Goal: Information Seeking & Learning: Learn about a topic

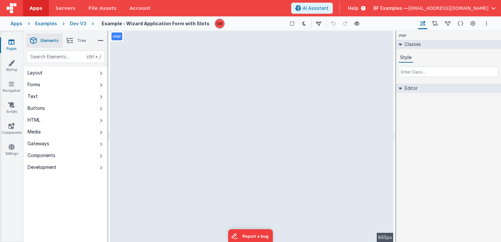
click at [72, 22] on div "Dev V3" at bounding box center [78, 23] width 16 height 7
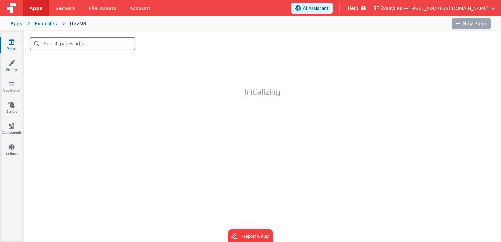
click at [105, 45] on input "text" at bounding box center [82, 43] width 105 height 12
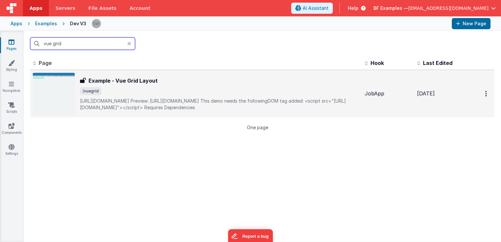
type input "vue grid"
click at [186, 98] on p "[URL][DOMAIN_NAME]Preview: [URL][DOMAIN_NAME]This demo needs the followingDOM…" at bounding box center [219, 104] width 279 height 13
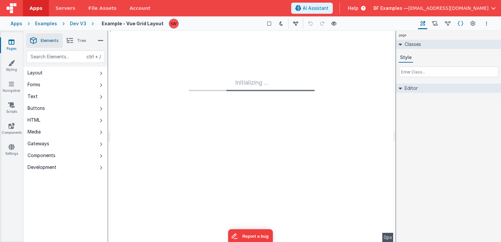
click at [460, 23] on icon at bounding box center [461, 23] width 6 height 7
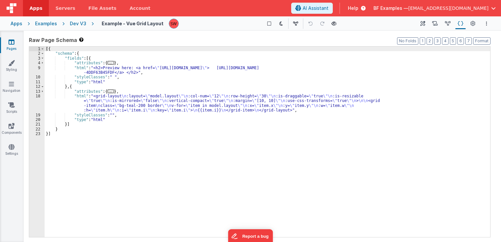
click at [245, 96] on div "[{ "schema" : { "fields" : [{ "attributes" : { ... } , "html" : "<h2>Preview he…" at bounding box center [267, 147] width 445 height 200
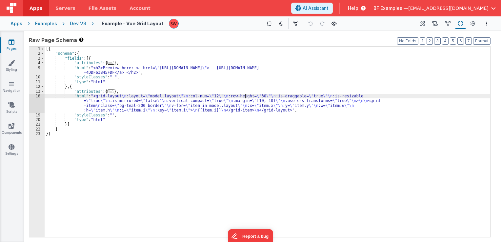
click at [257, 96] on div "[{ "schema" : { "fields" : [{ "attributes" : { ... } , "html" : "<h2>Preview he…" at bounding box center [267, 147] width 445 height 200
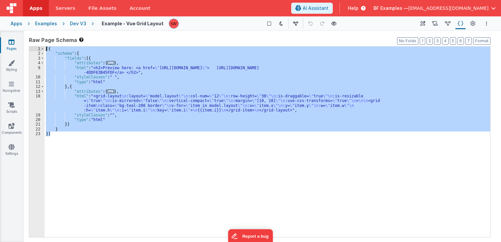
drag, startPoint x: 70, startPoint y: 139, endPoint x: 46, endPoint y: 47, distance: 94.8
click at [46, 47] on div "[{ "schema" : { "fields" : [{ "attributes" : { ... } , "html" : "<h2>Preview he…" at bounding box center [267, 147] width 445 height 200
click at [76, 22] on div "Dev V3" at bounding box center [78, 23] width 16 height 7
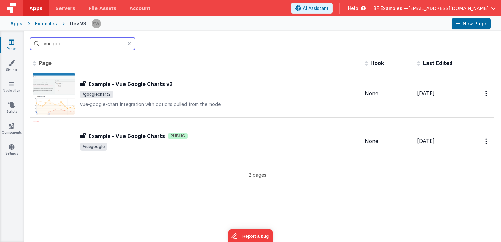
type input "vue goo"
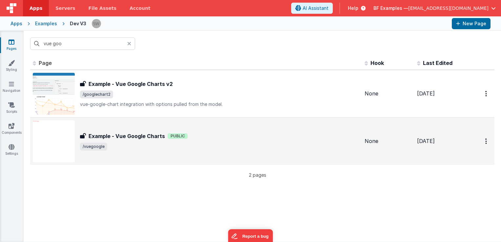
click at [258, 131] on div "Example - Vue Google Charts Example - Vue Google Charts Public /vuegoogle" at bounding box center [196, 141] width 326 height 42
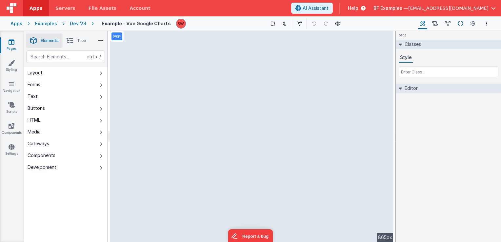
click at [460, 23] on icon at bounding box center [461, 23] width 6 height 7
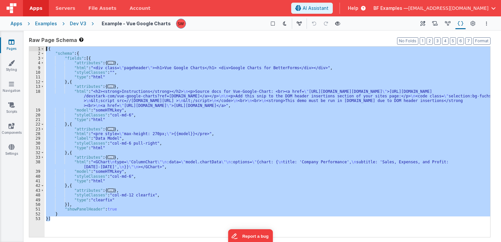
drag, startPoint x: 65, startPoint y: 221, endPoint x: 45, endPoint y: 47, distance: 174.8
click at [45, 47] on div "[{ "schema" : { "fields" : [{ "attributes" : { ... } , "html" : "<div class= \"…" at bounding box center [267, 147] width 445 height 200
click at [119, 185] on div "[{ "schema" : { "fields" : [{ "attributes" : { ... } , "html" : "<div class= \"…" at bounding box center [267, 142] width 445 height 190
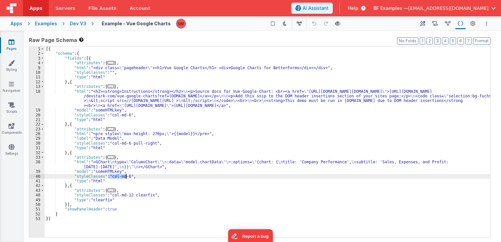
drag, startPoint x: 109, startPoint y: 176, endPoint x: 127, endPoint y: 174, distance: 18.1
click at [127, 174] on div "[{ "schema" : { "fields" : [{ "attributes" : { ... } , "html" : "<div class= \"…" at bounding box center [267, 147] width 445 height 200
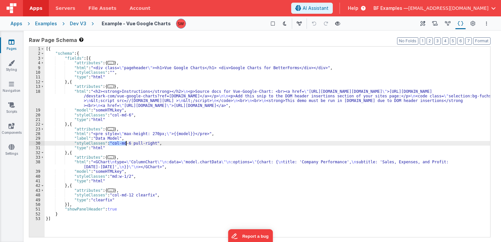
drag, startPoint x: 108, startPoint y: 143, endPoint x: 126, endPoint y: 142, distance: 17.4
click at [126, 142] on div "[{ "schema" : { "fields" : [{ "attributes" : { ... } , "html" : "<div class= \"…" at bounding box center [267, 147] width 445 height 200
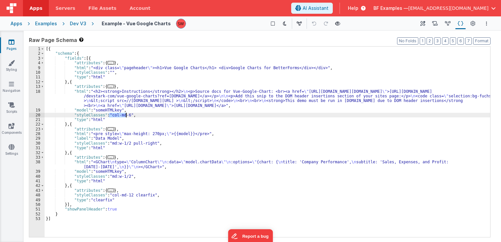
drag, startPoint x: 108, startPoint y: 113, endPoint x: 126, endPoint y: 115, distance: 17.2
click at [126, 115] on div "[{ "schema" : { "fields" : [{ "attributes" : { ... } , "html" : "<div class= \"…" at bounding box center [267, 147] width 445 height 200
click at [140, 196] on div "[{ "schema" : { "fields" : [{ "attributes" : { ... } , "html" : "<div class= \"…" at bounding box center [267, 147] width 445 height 200
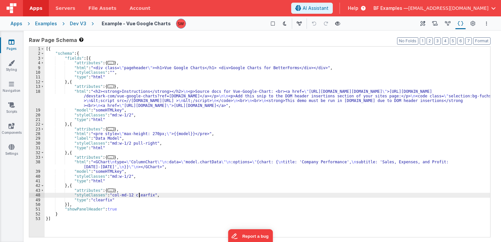
click at [140, 196] on div "[{ "schema" : { "fields" : [{ "attributes" : { ... } , "html" : "<div class= \"…" at bounding box center [267, 147] width 445 height 200
drag, startPoint x: 111, startPoint y: 200, endPoint x: 73, endPoint y: 199, distance: 38.0
click at [73, 199] on div "[{ "schema" : { "fields" : [{ "attributes" : { ... } , "html" : "<div class= \"…" at bounding box center [267, 147] width 445 height 200
drag, startPoint x: 127, startPoint y: 194, endPoint x: 108, endPoint y: 195, distance: 19.4
click at [108, 195] on div "[{ "schema" : { "fields" : [{ "attributes" : { ... } , "html" : "<div class= \"…" at bounding box center [267, 147] width 445 height 200
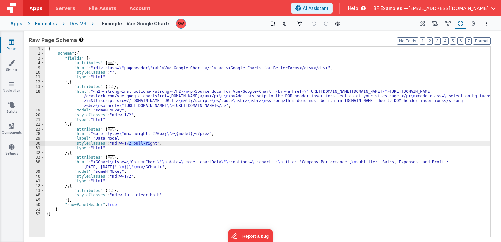
drag, startPoint x: 128, startPoint y: 145, endPoint x: 150, endPoint y: 143, distance: 21.7
click at [150, 143] on div "[{ "schema" : { "fields" : [{ "attributes" : { ... } , "html" : "<div class= \"…" at bounding box center [267, 147] width 445 height 200
click at [335, 25] on icon at bounding box center [337, 23] width 5 height 5
click at [75, 24] on div "Dev V3" at bounding box center [78, 23] width 16 height 7
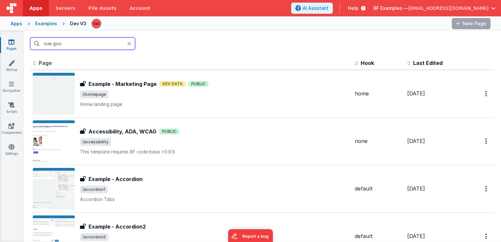
click at [90, 44] on input "vue goo" at bounding box center [82, 43] width 105 height 12
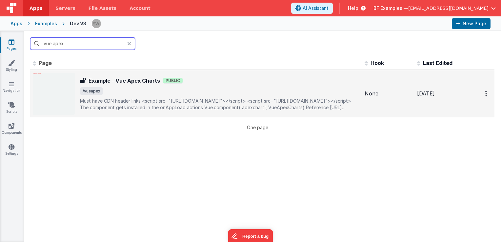
type input "vue apex"
click at [220, 90] on span "/vueapex" at bounding box center [219, 91] width 279 height 8
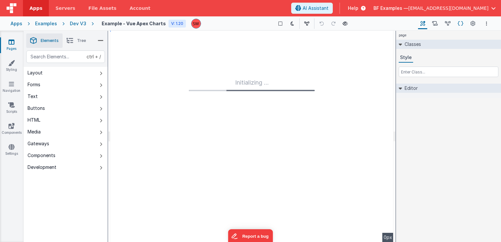
click at [462, 25] on icon at bounding box center [461, 23] width 6 height 7
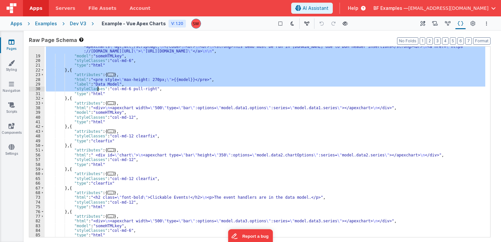
scroll to position [78, 0]
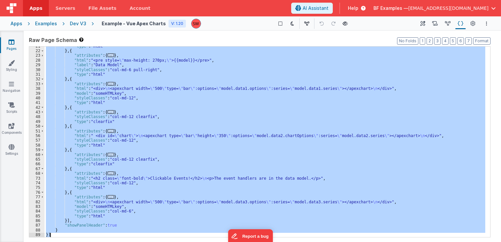
drag, startPoint x: 46, startPoint y: 49, endPoint x: 71, endPoint y: 234, distance: 186.6
click at [71, 234] on div ""type" : "html" } , { "attributes" : { ... } , "html" : "<pre style= \" max-hei…" at bounding box center [265, 144] width 440 height 200
click at [167, 119] on div ""type" : "html" } , { "attributes" : { ... } , "html" : "<pre style= \" max-hei…" at bounding box center [265, 142] width 440 height 190
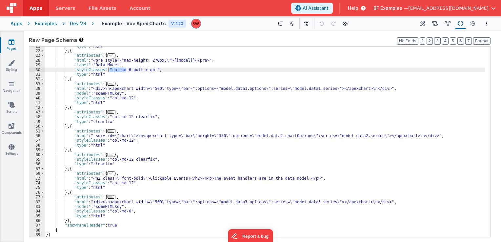
drag, startPoint x: 125, startPoint y: 70, endPoint x: 109, endPoint y: 69, distance: 16.1
click at [109, 69] on div ""type" : "html" } , { "attributes" : { ... } , "html" : "<pre style= \" max-hei…" at bounding box center [265, 144] width 440 height 200
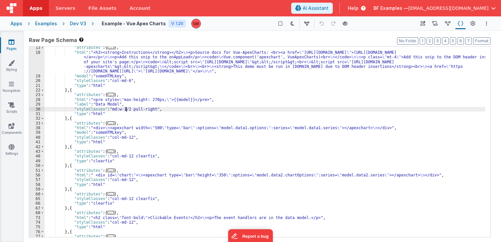
scroll to position [39, 0]
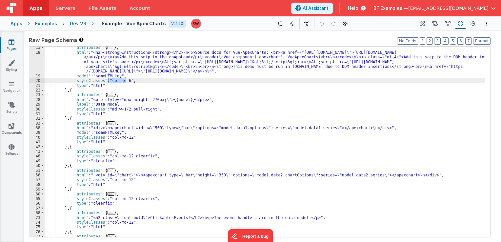
drag, startPoint x: 125, startPoint y: 82, endPoint x: 108, endPoint y: 82, distance: 17.4
click at [108, 82] on div ""attributes" : { ... } , "html" : "<h2><strong>Instructions</strong></h2> \n <p…" at bounding box center [265, 145] width 440 height 200
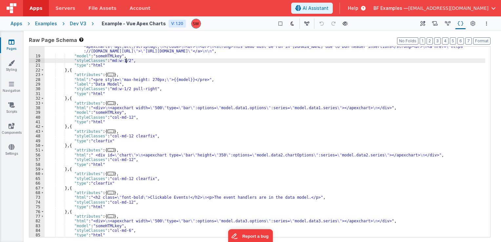
scroll to position [78, 0]
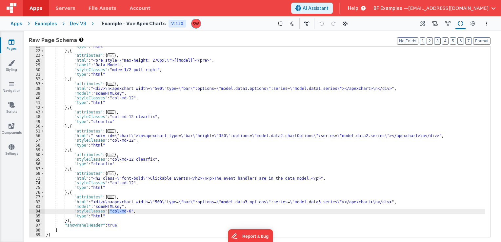
drag, startPoint x: 125, startPoint y: 212, endPoint x: 108, endPoint y: 213, distance: 16.7
click at [108, 213] on div ""type" : "html" } , { "attributes" : { ... } , "html" : "<pre style= \" max-hei…" at bounding box center [265, 144] width 440 height 200
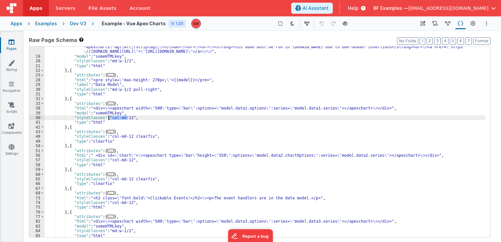
drag, startPoint x: 128, startPoint y: 118, endPoint x: 109, endPoint y: 118, distance: 19.0
click at [109, 118] on div ""html" : "<h2><strong>Instructions</strong></h2> \n <p>Source docs for Vue-Apex…" at bounding box center [265, 139] width 440 height 219
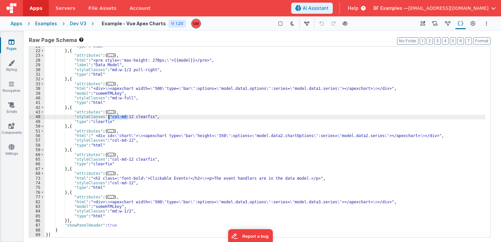
drag, startPoint x: 128, startPoint y: 116, endPoint x: 108, endPoint y: 117, distance: 20.7
click at [108, 117] on div ""type" : "html" } , { "attributes" : { ... } , "html" : "<pre style= \" max-hei…" at bounding box center [265, 144] width 440 height 200
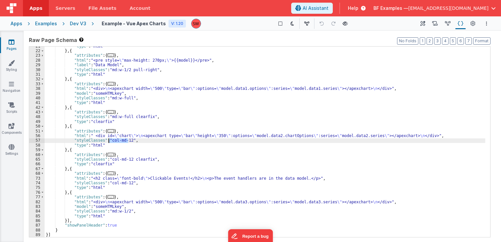
drag, startPoint x: 127, startPoint y: 141, endPoint x: 109, endPoint y: 141, distance: 18.7
click at [109, 141] on div ""type" : "html" } , { "attributes" : { ... } , "html" : "<pre style= \" max-hei…" at bounding box center [265, 144] width 440 height 200
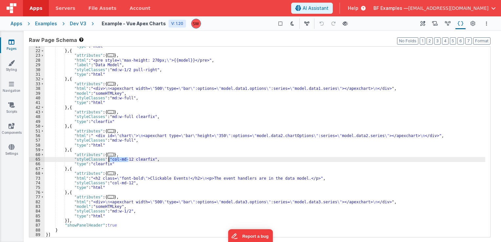
drag, startPoint x: 128, startPoint y: 159, endPoint x: 109, endPoint y: 159, distance: 19.7
click at [109, 159] on div ""type" : "html" } , { "attributes" : { ... } , "html" : "<pre style= \" max-hei…" at bounding box center [265, 144] width 440 height 200
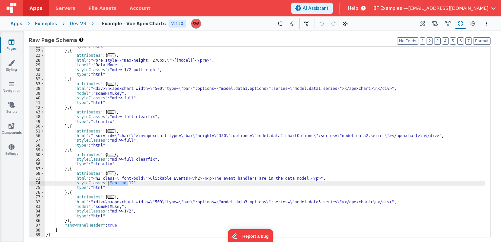
drag, startPoint x: 128, startPoint y: 183, endPoint x: 108, endPoint y: 182, distance: 20.4
click at [108, 182] on div ""type" : "html" } , { "attributes" : { ... } , "html" : "<pre style= \" max-hei…" at bounding box center [265, 144] width 440 height 200
click at [137, 161] on div ""type" : "html" } , { "attributes" : { ... } , "html" : "<pre style= \" max-hei…" at bounding box center [265, 144] width 440 height 200
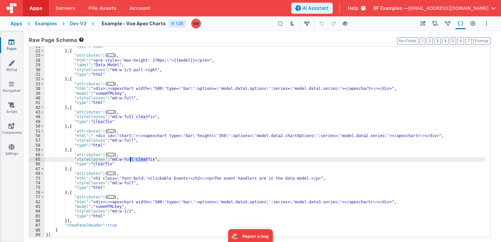
click at [137, 161] on div ""type" : "html" } , { "attributes" : { ... } , "html" : "<pre style= \" max-hei…" at bounding box center [265, 144] width 440 height 200
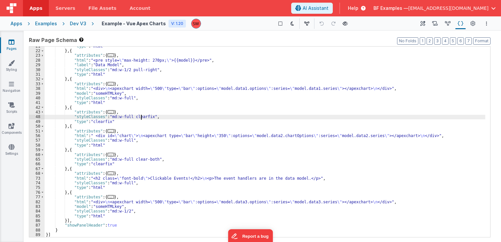
click at [141, 116] on div ""type" : "html" } , { "attributes" : { ... } , "html" : "<pre style= \" max-hei…" at bounding box center [265, 144] width 440 height 200
click at [117, 123] on div ""type" : "html" } , { "attributes" : { ... } , "html" : "<pre style= \" max-hei…" at bounding box center [265, 144] width 440 height 200
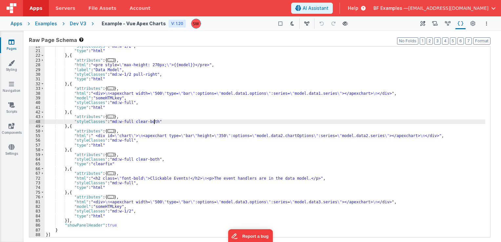
click at [127, 164] on div ""styleClasses" : "md:w-1/2" , "type" : "html" } , { "attributes" : { ... } , "h…" at bounding box center [265, 144] width 440 height 200
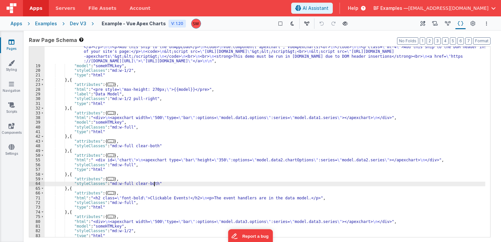
scroll to position [29, 0]
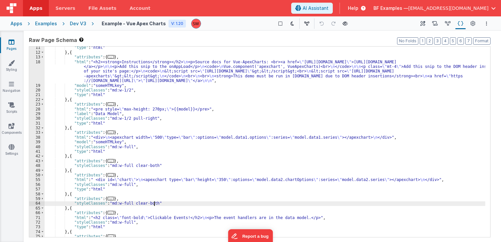
click at [134, 118] on div ""type" : "html" } , { "attributes" : { ... } , "html" : "<h2><strong>Instructio…" at bounding box center [265, 145] width 440 height 200
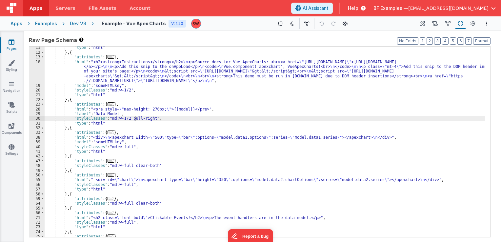
click at [134, 118] on div ""type" : "html" } , { "attributes" : { ... } , "html" : "<h2><strong>Instructio…" at bounding box center [265, 145] width 440 height 200
click at [345, 25] on icon at bounding box center [344, 23] width 5 height 5
click at [77, 24] on div "Dev V3" at bounding box center [78, 23] width 16 height 7
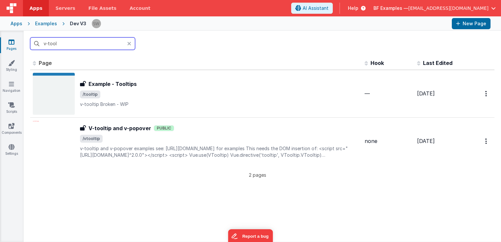
type input "v-tool"
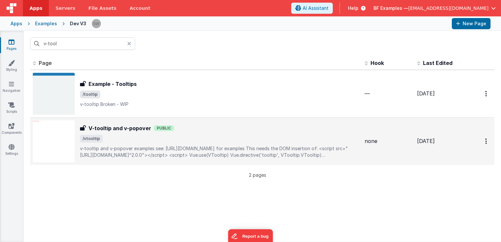
click at [229, 122] on div "V-tooltip and v-popover V-tooltip and v-popover Public /vtooltip v-tooltip and …" at bounding box center [196, 141] width 326 height 42
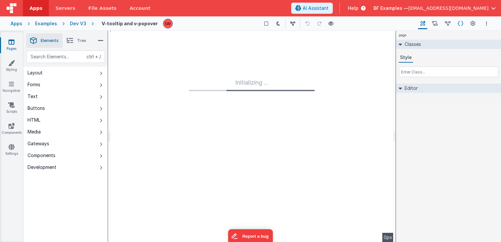
click at [463, 25] on icon at bounding box center [461, 23] width 6 height 7
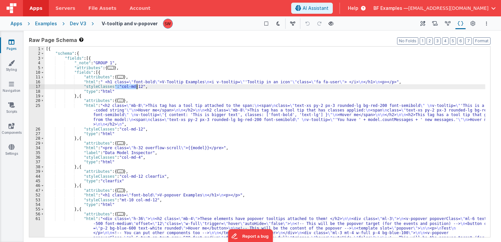
drag, startPoint x: 116, startPoint y: 87, endPoint x: 136, endPoint y: 88, distance: 19.7
click at [136, 88] on div "[{ "schema" : { "fields" : [{ "_note" : "GROUP 1" , "attributes" : { ... } , "f…" at bounding box center [265, 161] width 440 height 228
click at [118, 88] on div "[{ "schema" : { "fields" : [{ "_note" : "GROUP 1" , "attributes" : { ... } , "f…" at bounding box center [265, 142] width 440 height 190
drag, startPoint x: 117, startPoint y: 87, endPoint x: 137, endPoint y: 87, distance: 20.0
click at [137, 87] on div "[{ "schema" : { "fields" : [{ "_note" : "GROUP 1" , "attributes" : { ... } , "f…" at bounding box center [265, 161] width 440 height 228
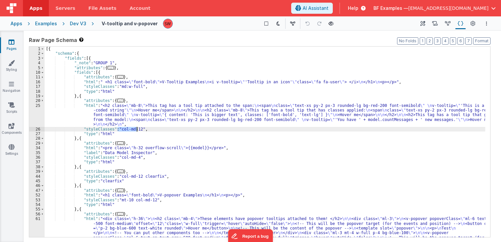
drag, startPoint x: 118, startPoint y: 129, endPoint x: 137, endPoint y: 129, distance: 19.7
click at [137, 129] on div "[{ "schema" : { "fields" : [{ "_note" : "GROUP 1" , "attributes" : { ... } , "f…" at bounding box center [265, 161] width 440 height 228
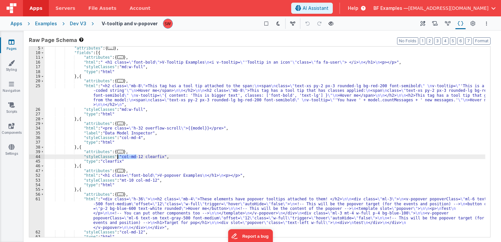
drag, startPoint x: 136, startPoint y: 156, endPoint x: 117, endPoint y: 157, distance: 18.7
click at [117, 157] on div ""attributes" : { ... } , "fields" : [{ "attributes" : { ... } , "html" : " <h1 …" at bounding box center [265, 146] width 440 height 200
paste textarea
click at [150, 155] on div ""attributes" : { ... } , "fields" : [{ "attributes" : { ... } , "html" : " <h1 …" at bounding box center [265, 146] width 440 height 200
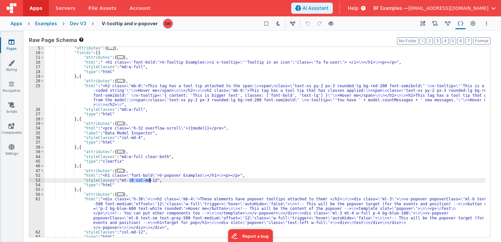
drag, startPoint x: 130, startPoint y: 181, endPoint x: 149, endPoint y: 182, distance: 18.4
click at [149, 182] on div ""attributes" : { ... } , "fields" : [{ "attributes" : { ... } , "html" : " <h1 …" at bounding box center [265, 146] width 440 height 200
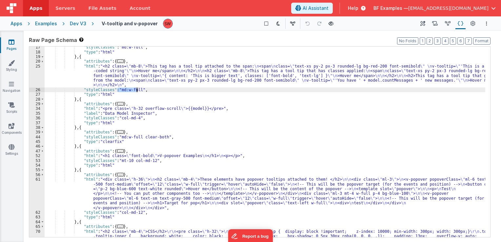
drag, startPoint x: 117, startPoint y: 88, endPoint x: 137, endPoint y: 89, distance: 20.3
click at [137, 89] on div ""styleClasses" : "md:w-full" , "type" : "html" } , { "attributes" : { ... } , "…" at bounding box center [265, 180] width 440 height 271
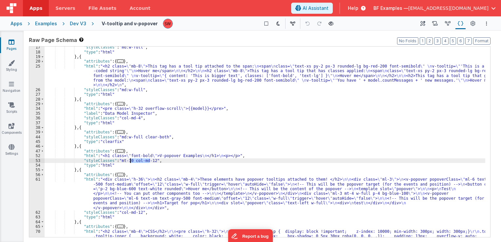
drag, startPoint x: 149, startPoint y: 160, endPoint x: 130, endPoint y: 160, distance: 19.7
click at [130, 160] on div ""styleClasses" : "md:w-full" , "type" : "html" } , { "attributes" : { ... } , "…" at bounding box center [265, 180] width 440 height 271
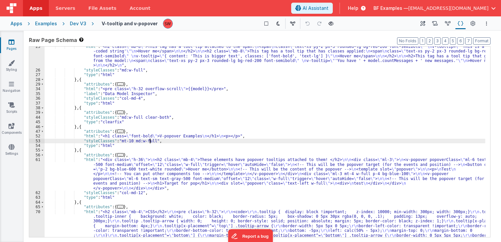
scroll to position [79, 0]
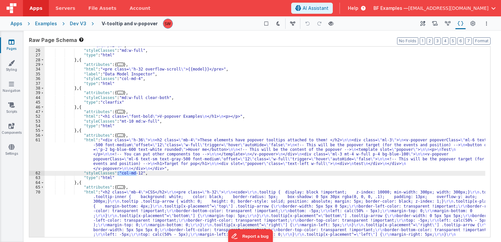
drag, startPoint x: 136, startPoint y: 173, endPoint x: 117, endPoint y: 173, distance: 19.0
click at [117, 173] on div ""html" : "<h2 class= \" mb-8 \" >This tag has a tool tip attached to the span: …" at bounding box center [265, 170] width 440 height 290
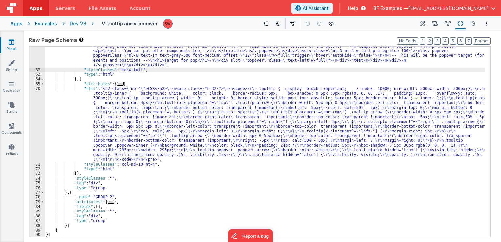
scroll to position [182, 0]
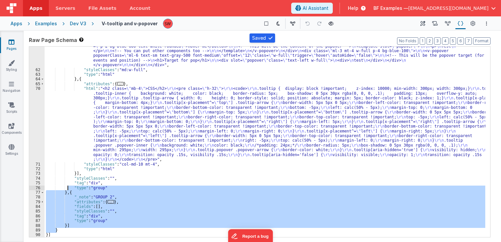
drag, startPoint x: 67, startPoint y: 231, endPoint x: 69, endPoint y: 157, distance: 74.4
click at [68, 156] on div ""html" : "<div class= \" h-36 \" > \n <h2 class= \" mb-4 \" >These elements hav…" at bounding box center [265, 148] width 440 height 228
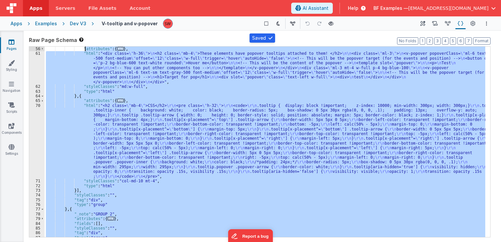
scroll to position [0, 0]
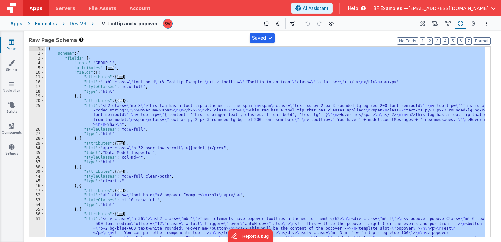
drag, startPoint x: 70, startPoint y: 235, endPoint x: 45, endPoint y: 48, distance: 188.2
click at [45, 48] on div "[{ "schema" : { "fields" : [{ "_note" : "GROUP 1" , "attributes" : { ... } , "f…" at bounding box center [265, 161] width 440 height 228
click at [211, 127] on div "[{ "schema" : { "fields" : [{ "_note" : "GROUP 1" , "attributes" : { ... } , "f…" at bounding box center [265, 142] width 440 height 190
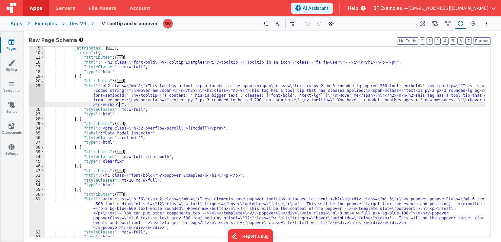
scroll to position [39, 0]
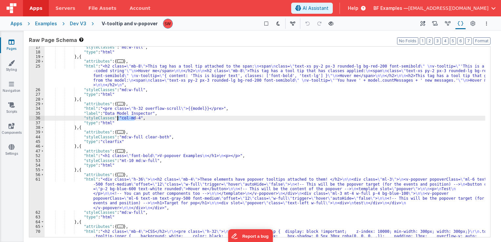
drag, startPoint x: 134, startPoint y: 119, endPoint x: 117, endPoint y: 119, distance: 17.4
click at [117, 119] on div ""styleClasses" : "md:w-full" , "type" : "html" } , { "attributes" : { ... } , "…" at bounding box center [265, 180] width 440 height 271
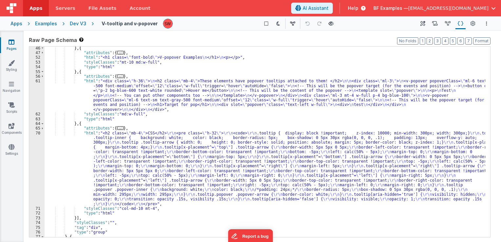
scroll to position [138, 0]
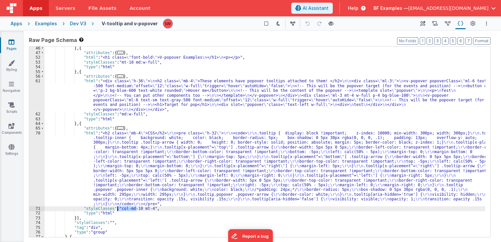
drag, startPoint x: 137, startPoint y: 208, endPoint x: 118, endPoint y: 208, distance: 19.0
click at [118, 208] on div "} , { "attributes" : { ... } , "html" : "<h1 class= \" font-bold \" >V-popover …" at bounding box center [265, 146] width 440 height 200
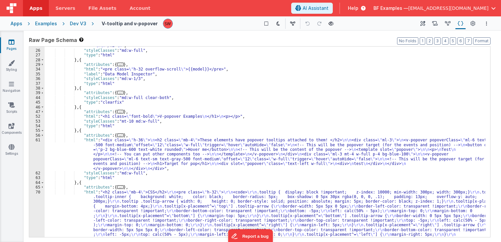
scroll to position [98, 0]
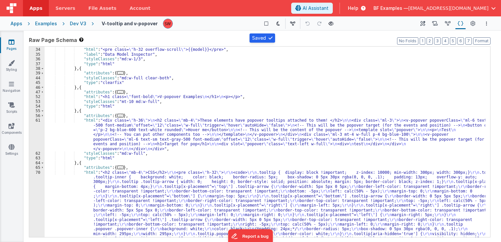
click at [75, 25] on div "Dev V3" at bounding box center [78, 23] width 16 height 7
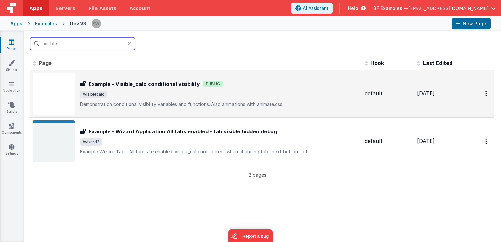
type input "visible"
click at [274, 92] on span "/visiblecalc" at bounding box center [219, 94] width 279 height 8
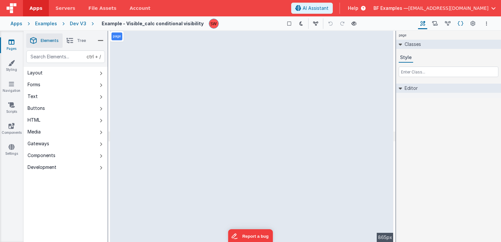
click at [459, 22] on icon at bounding box center [461, 23] width 6 height 7
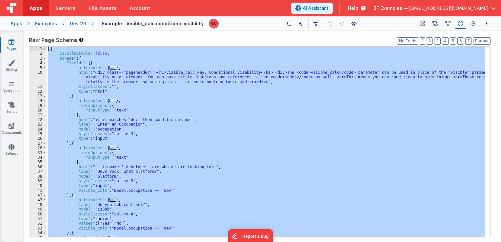
drag, startPoint x: 57, startPoint y: 236, endPoint x: 47, endPoint y: 48, distance: 188.4
click at [47, 48] on div "[{ "isCollapsable" : false , "schema" : { "fields" : [{ "attributes" : { ... } …" at bounding box center [266, 147] width 439 height 200
click at [136, 104] on div "[{ "isCollapsable" : false , "schema" : { "fields" : [{ "attributes" : { ... } …" at bounding box center [266, 142] width 439 height 190
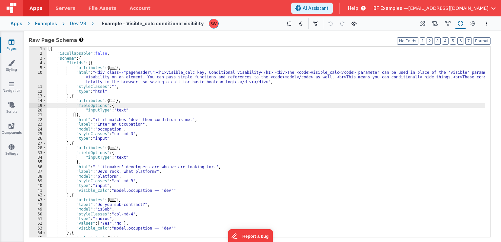
scroll to position [20, 0]
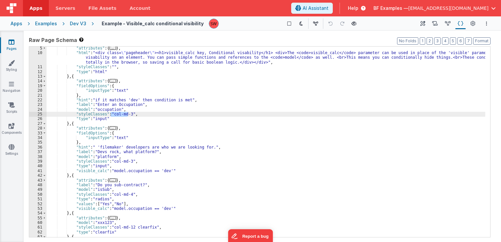
drag, startPoint x: 128, startPoint y: 115, endPoint x: 110, endPoint y: 116, distance: 17.7
click at [110, 116] on div ""attributes" : { ... } , "html" : "<div class= \" pageheader \" ><h1>visible_ca…" at bounding box center [266, 146] width 439 height 200
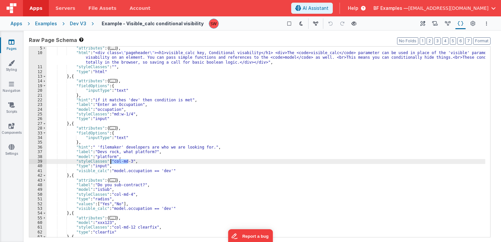
drag, startPoint x: 128, startPoint y: 162, endPoint x: 110, endPoint y: 162, distance: 17.7
click at [110, 162] on div ""attributes" : { ... } , "html" : "<div class= \" pageheader \" ><h1>visible_ca…" at bounding box center [266, 146] width 439 height 200
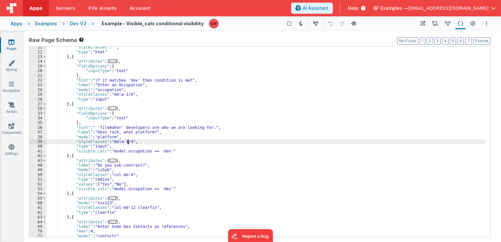
scroll to position [59, 0]
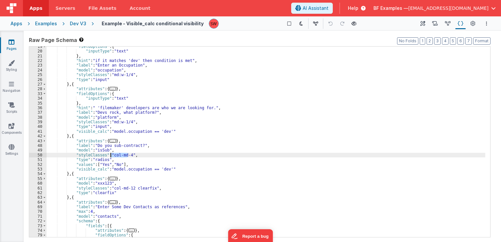
drag, startPoint x: 127, startPoint y: 155, endPoint x: 111, endPoint y: 157, distance: 16.8
click at [111, 157] on div ""fieldOptions" : { "inputType" : "text" } , "hint" : "if it matches 'dev' then …" at bounding box center [266, 144] width 439 height 200
paste textarea
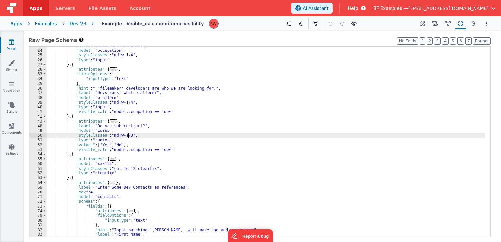
scroll to position [98, 0]
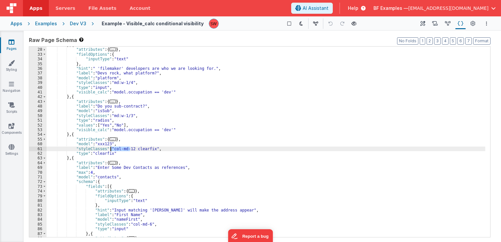
drag, startPoint x: 129, startPoint y: 147, endPoint x: 110, endPoint y: 147, distance: 19.3
click at [110, 147] on div "} , { "attributes" : { ... } , "fieldOptions" : { "inputType" : "text" } , "hin…" at bounding box center [266, 143] width 439 height 200
paste textarea
click at [139, 150] on div "} , { "attributes" : { ... } , "fieldOptions" : { "inputType" : "text" } , "hin…" at bounding box center [266, 143] width 439 height 200
click at [143, 149] on div "} , { "attributes" : { ... } , "fieldOptions" : { "inputType" : "text" } , "hin…" at bounding box center [266, 143] width 439 height 200
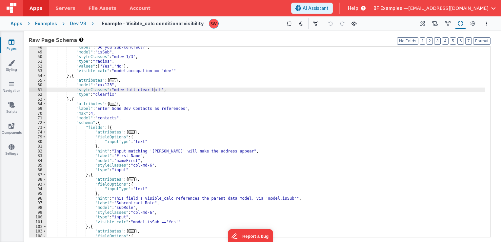
scroll to position [157, 0]
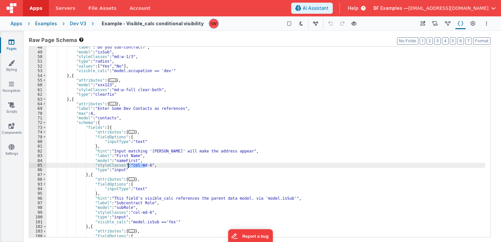
drag, startPoint x: 145, startPoint y: 164, endPoint x: 127, endPoint y: 166, distance: 17.4
click at [127, 166] on div ""label" : "Do you sub-contract?" , "model" : "isSub" , "styleClasses" : "md:w-1…" at bounding box center [266, 145] width 439 height 200
paste textarea
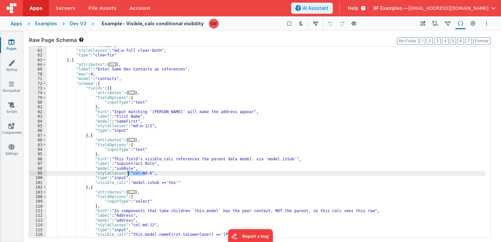
drag, startPoint x: 144, startPoint y: 174, endPoint x: 128, endPoint y: 174, distance: 15.7
click at [128, 174] on div ""model" : "xxx123" , "styleClasses" : "md:w-full clear-both" , "type" : "clearf…" at bounding box center [266, 143] width 439 height 200
paste textarea
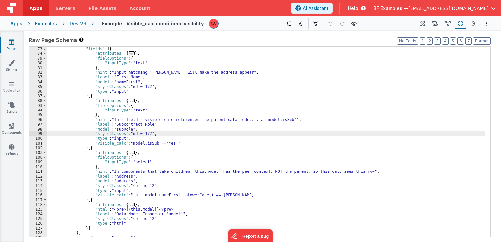
scroll to position [256, 0]
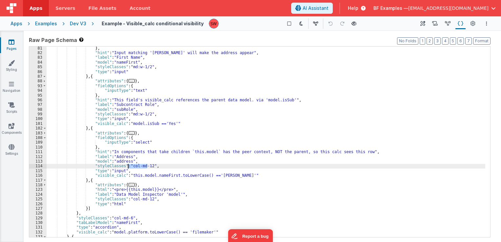
drag, startPoint x: 147, startPoint y: 167, endPoint x: 129, endPoint y: 166, distance: 18.0
click at [129, 166] on div "} , "hint" : "Input matching 'charles' will make the address appear" , "label" …" at bounding box center [266, 146] width 439 height 200
paste textarea
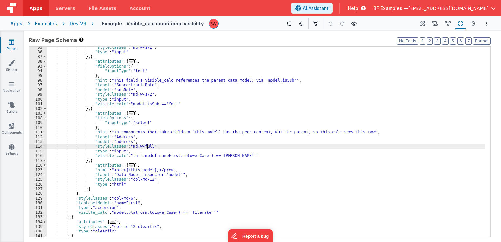
scroll to position [295, 0]
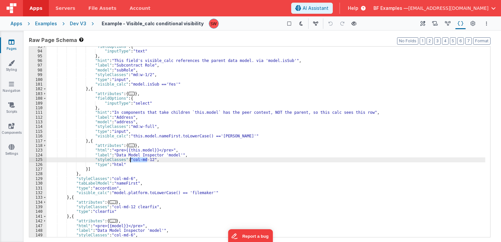
drag, startPoint x: 147, startPoint y: 160, endPoint x: 127, endPoint y: 160, distance: 19.3
click at [127, 160] on div ""fieldOptions" : { "inputType" : "text" } , "hint" : "This field's visible_calc…" at bounding box center [266, 144] width 439 height 200
paste textarea
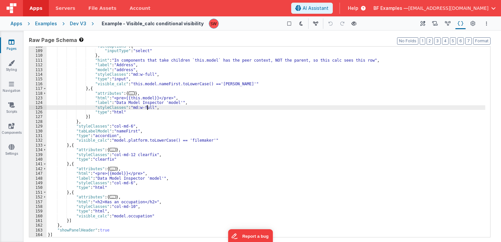
scroll to position [347, 0]
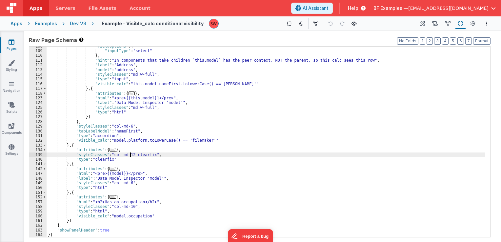
click at [130, 156] on div ""fieldOptions" : { "inputType" : "select" } , "hint" : "In components that take…" at bounding box center [266, 144] width 439 height 200
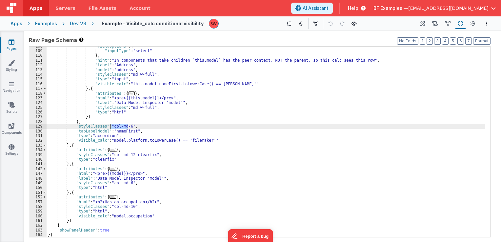
drag, startPoint x: 127, startPoint y: 127, endPoint x: 111, endPoint y: 125, distance: 16.1
click at [111, 125] on div ""fieldOptions" : { "inputType" : "select" } , "hint" : "In components that take…" at bounding box center [266, 144] width 439 height 200
paste textarea
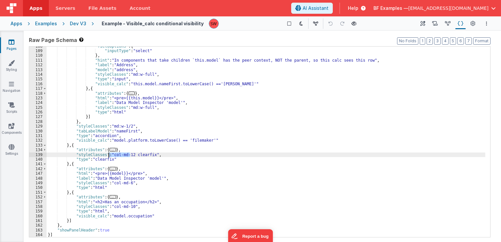
drag, startPoint x: 129, startPoint y: 154, endPoint x: 109, endPoint y: 154, distance: 20.7
click at [109, 154] on div ""fieldOptions" : { "inputType" : "select" } , "hint" : "In components that take…" at bounding box center [266, 144] width 439 height 200
click at [111, 154] on div ""fieldOptions" : { "inputType" : "select" } , "hint" : "In components that take…" at bounding box center [266, 142] width 439 height 190
drag, startPoint x: 111, startPoint y: 154, endPoint x: 129, endPoint y: 156, distance: 18.7
click at [129, 156] on div ""fieldOptions" : { "inputType" : "select" } , "hint" : "In components that take…" at bounding box center [266, 144] width 439 height 200
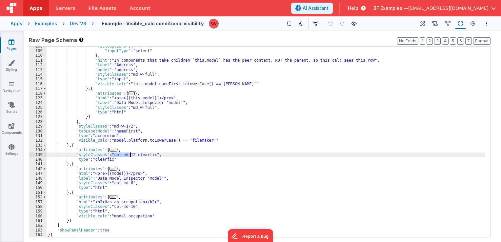
paste textarea
click at [148, 156] on div ""fieldOptions" : { "inputType" : "select" } , "hint" : "In components that take…" at bounding box center [266, 144] width 439 height 200
click at [149, 155] on div ""fieldOptions" : { "inputType" : "select" } , "hint" : "In components that take…" at bounding box center [266, 144] width 439 height 200
click at [128, 159] on div ""fieldOptions" : { "inputType" : "select" } , "hint" : "In components that take…" at bounding box center [266, 144] width 439 height 200
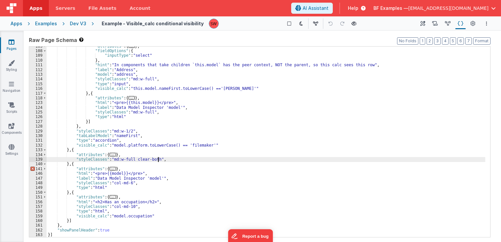
scroll to position [342, 0]
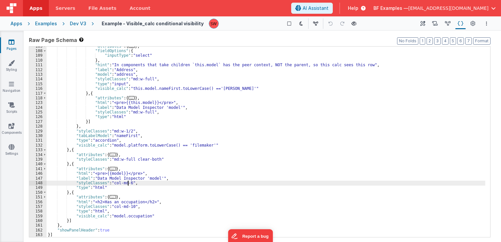
click at [127, 182] on div ""attributes" : { ... } , "fieldOptions" : { "inputType" : "select" } , "hint" :…" at bounding box center [266, 144] width 439 height 200
drag, startPoint x: 127, startPoint y: 182, endPoint x: 113, endPoint y: 182, distance: 14.4
click at [113, 182] on div ""attributes" : { ... } , "fieldOptions" : { "inputType" : "select" } , "hint" :…" at bounding box center [266, 144] width 439 height 200
paste textarea
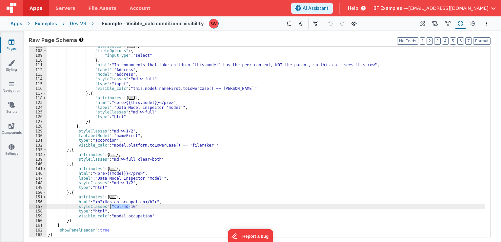
drag, startPoint x: 130, startPoint y: 207, endPoint x: 111, endPoint y: 205, distance: 18.8
click at [111, 205] on div ""attributes" : { ... } , "fieldOptions" : { "inputType" : "select" } , "hint" :…" at bounding box center [266, 144] width 439 height 200
paste textarea
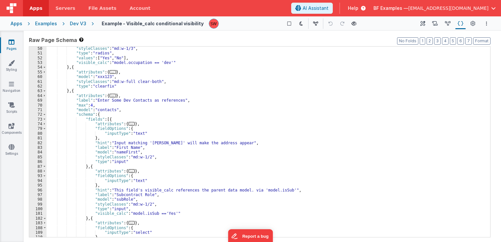
scroll to position [146, 0]
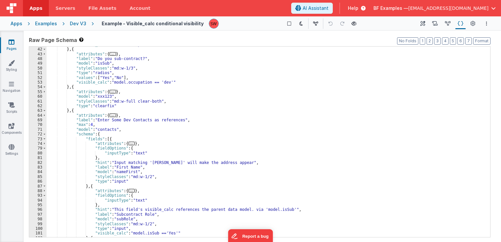
click at [120, 104] on div ""visible_calc" : "model.occupation == 'dev'" } , { "attributes" : { ... } , "la…" at bounding box center [266, 142] width 439 height 200
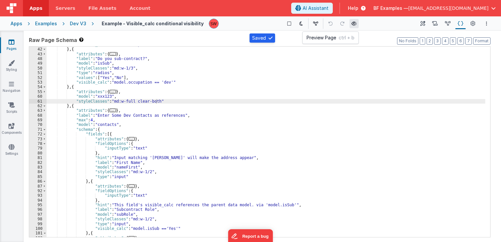
click at [349, 23] on button at bounding box center [353, 23] width 9 height 9
click at [71, 25] on div "Dev V3" at bounding box center [78, 23] width 16 height 7
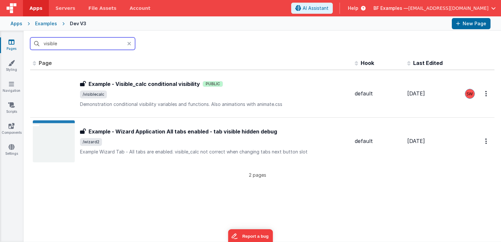
click at [82, 44] on input "visible" at bounding box center [82, 43] width 105 height 12
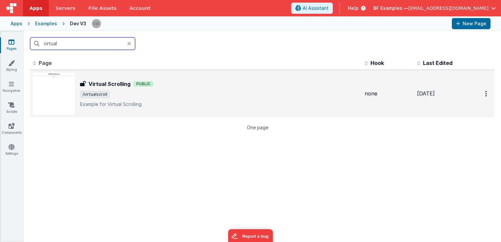
type input "virtual"
click at [232, 111] on div "Virtual Scrolling Virtual Scrolling Public /virtualscroll Example for Virtual S…" at bounding box center [196, 94] width 326 height 42
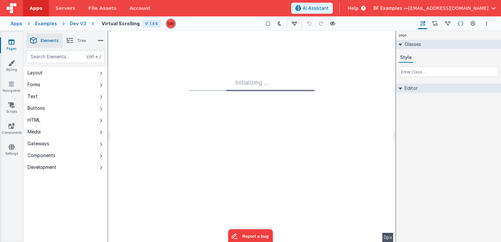
click at [460, 24] on icon at bounding box center [461, 23] width 6 height 7
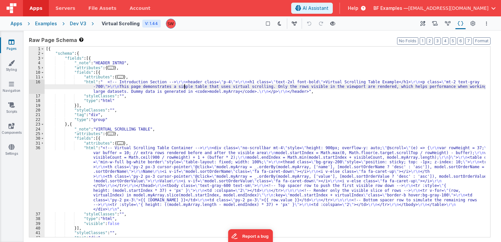
click at [184, 86] on div "[{ "schema" : { "fields" : [{ "_note" : "HEADER INTRO" , "attributes" : { ... }…" at bounding box center [265, 147] width 440 height 200
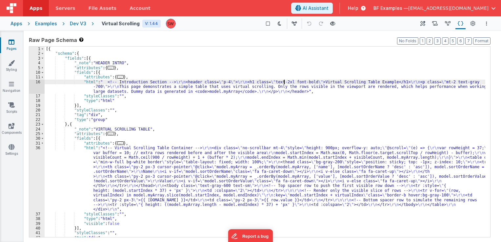
click at [284, 83] on div "[{ "schema" : { "fields" : [{ "_note" : "HEADER INTRO" , "attributes" : { ... }…" at bounding box center [265, 147] width 440 height 200
click at [306, 82] on div "[{ "schema" : { "fields" : [{ "_note" : "HEADER INTRO" , "attributes" : { ... }…" at bounding box center [265, 147] width 440 height 200
drag, startPoint x: 314, startPoint y: 82, endPoint x: 276, endPoint y: 83, distance: 38.7
click at [276, 83] on div "[{ "schema" : { "fields" : [{ "_note" : "HEADER INTRO" , "attributes" : { ... }…" at bounding box center [265, 147] width 440 height 200
click at [153, 92] on div "[{ "schema" : { "fields" : [{ "_note" : "HEADER INTRO" , "attributes" : { ... }…" at bounding box center [265, 147] width 440 height 200
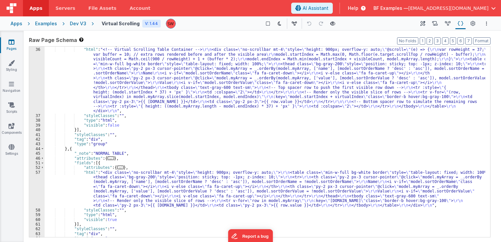
scroll to position [116, 0]
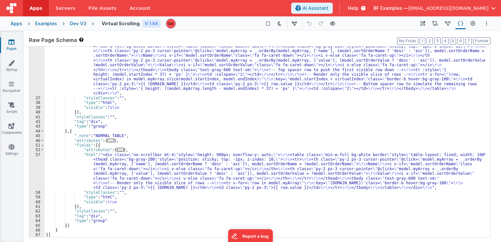
click at [74, 23] on div "Dev V3" at bounding box center [78, 23] width 16 height 7
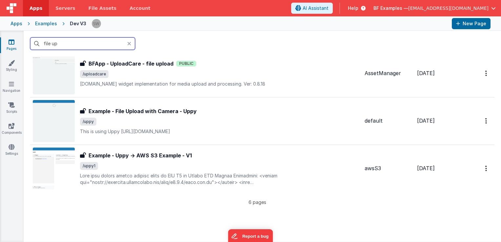
scroll to position [164, 0]
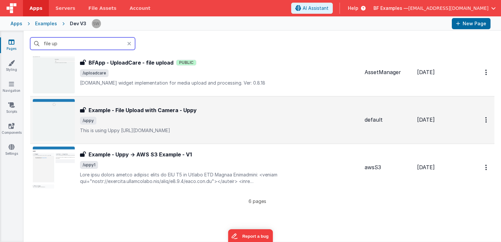
type input "file up"
click at [223, 119] on span "/uppy" at bounding box center [219, 121] width 279 height 8
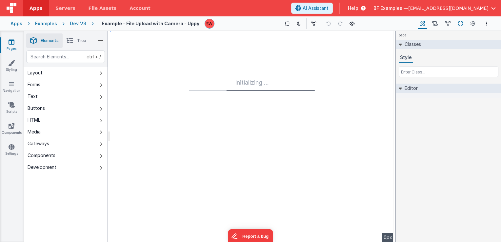
click at [459, 24] on icon at bounding box center [461, 23] width 6 height 7
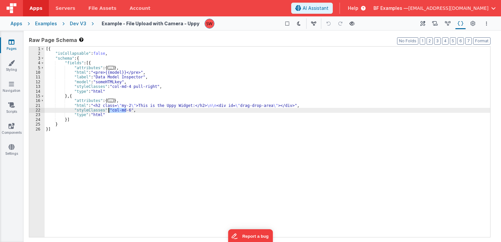
drag, startPoint x: 126, startPoint y: 109, endPoint x: 108, endPoint y: 110, distance: 17.7
click at [108, 110] on div "[{ "isCollapsable" : false , "schema" : { "fields" : [{ "attributes" : { ... } …" at bounding box center [267, 147] width 445 height 200
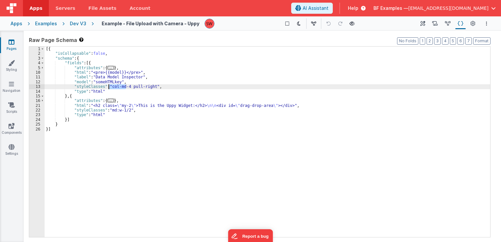
drag, startPoint x: 126, startPoint y: 87, endPoint x: 109, endPoint y: 86, distance: 16.7
click at [109, 86] on div "[{ "isCollapsable" : false , "schema" : { "fields" : [{ "attributes" : { ... } …" at bounding box center [267, 147] width 445 height 200
paste textarea
click at [132, 86] on div "[{ "isCollapsable" : false , "schema" : { "fields" : [{ "attributes" : { ... } …" at bounding box center [267, 147] width 445 height 200
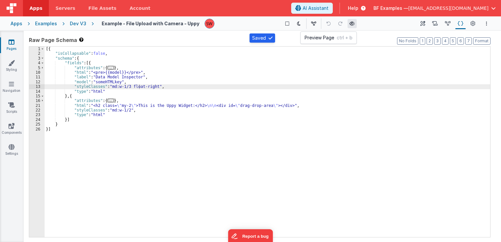
click at [349, 26] on icon at bounding box center [351, 23] width 5 height 5
click at [79, 24] on div "Dev V3" at bounding box center [78, 23] width 16 height 7
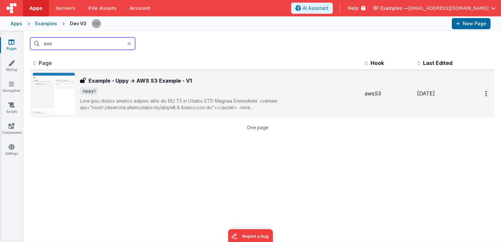
type input "aws"
click at [224, 93] on span "/uppy1" at bounding box center [219, 91] width 279 height 8
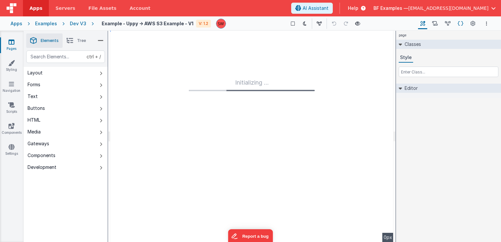
click at [457, 24] on button "Schema" at bounding box center [460, 23] width 10 height 11
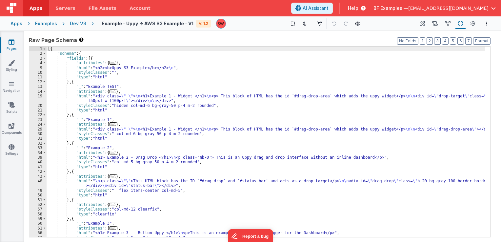
scroll to position [20, 0]
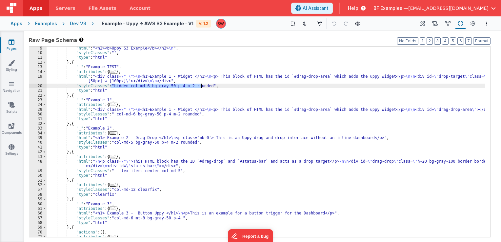
drag, startPoint x: 111, startPoint y: 86, endPoint x: 201, endPoint y: 86, distance: 89.8
click at [201, 86] on div ""html" : "<h2><b>Uppy S3 Example</b></h2> \n " , "styleClasses" : "" , "type" :…" at bounding box center [266, 146] width 439 height 200
click at [199, 88] on div ""html" : "<h2><b>Uppy S3 Example</b></h2> \n " , "styleClasses" : "" , "type" :…" at bounding box center [266, 146] width 439 height 200
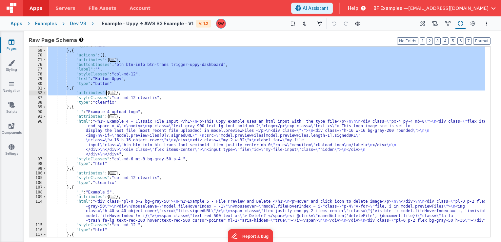
scroll to position [244, 0]
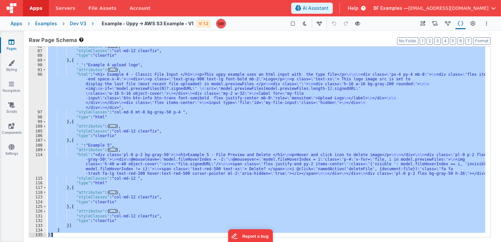
drag, startPoint x: 47, startPoint y: 48, endPoint x: 88, endPoint y: 233, distance: 189.3
click at [88, 233] on div ""attributes" : { ... } , "styleClasses" : "col-md-12 clearfix" , "type" : "clea…" at bounding box center [266, 144] width 439 height 200
click at [146, 83] on div ""attributes" : { ... } , "styleClasses" : "col-md-12 clearfix" , "type" : "clea…" at bounding box center [266, 142] width 439 height 190
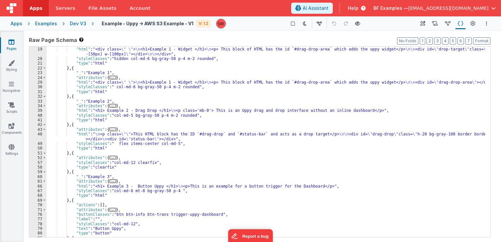
scroll to position [0, 0]
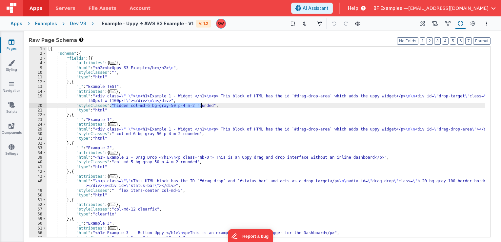
drag, startPoint x: 110, startPoint y: 106, endPoint x: 202, endPoint y: 107, distance: 91.8
click at [202, 107] on div "[{ "schema" : { "fields" : [{ "attributes" : { ... } , "html" : "<h2><b>Uppy S3…" at bounding box center [266, 147] width 439 height 200
click at [142, 106] on div "[{ "schema" : { "fields" : [{ "attributes" : { ... } , "html" : "<h2><b>Uppy S3…" at bounding box center [266, 142] width 439 height 190
drag, startPoint x: 142, startPoint y: 105, endPoint x: 126, endPoint y: 106, distance: 16.4
click at [126, 106] on div "[{ "schema" : { "fields" : [{ "attributes" : { ... } , "html" : "<h2><b>Uppy S3…" at bounding box center [266, 147] width 439 height 200
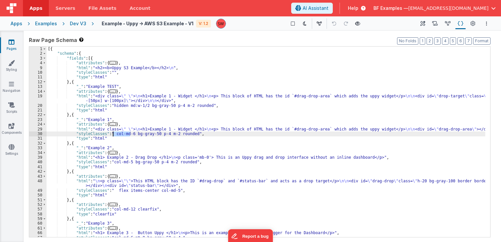
drag, startPoint x: 130, startPoint y: 132, endPoint x: 113, endPoint y: 134, distance: 17.4
click at [113, 134] on div "[{ "schema" : { "fields" : [{ "attributes" : { ... } , "html" : "<h2><b>Uppy S3…" at bounding box center [266, 147] width 439 height 200
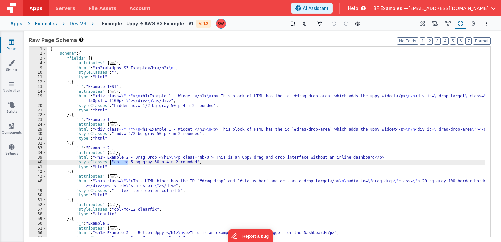
drag, startPoint x: 127, startPoint y: 163, endPoint x: 111, endPoint y: 163, distance: 16.1
click at [111, 163] on div "[{ "schema" : { "fields" : [{ "attributes" : { ... } , "html" : "<h2><b>Uppy S3…" at bounding box center [266, 147] width 439 height 200
paste textarea
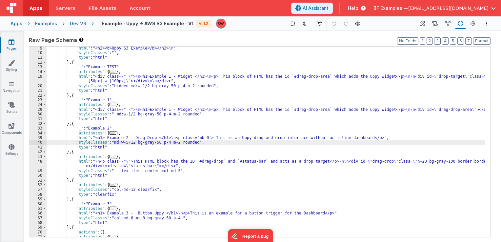
scroll to position [39, 0]
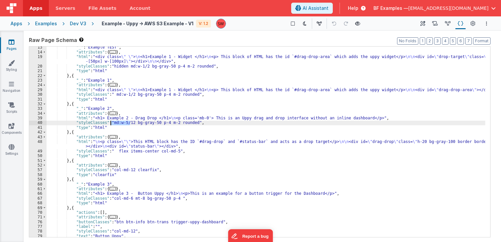
drag, startPoint x: 130, startPoint y: 122, endPoint x: 110, endPoint y: 121, distance: 20.0
click at [110, 121] on div ""_" : "Example TEST" , "attributes" : { ... } , "html" : "<div class= \" \" > \…" at bounding box center [266, 145] width 439 height 200
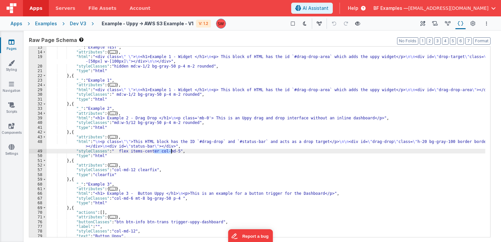
drag, startPoint x: 154, startPoint y: 152, endPoint x: 171, endPoint y: 150, distance: 16.5
click at [171, 150] on div ""_" : "Example TEST" , "attributes" : { ... } , "html" : "<div class= \" \" > \…" at bounding box center [266, 145] width 439 height 200
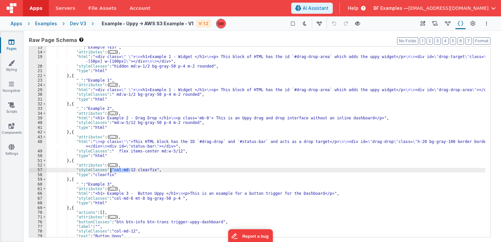
drag, startPoint x: 130, startPoint y: 171, endPoint x: 111, endPoint y: 169, distance: 19.1
click at [111, 169] on div ""_" : "Example TEST" , "attributes" : { ... } , "html" : "<div class= \" \" > \…" at bounding box center [266, 145] width 439 height 200
paste textarea
drag, startPoint x: 143, startPoint y: 171, endPoint x: 149, endPoint y: 171, distance: 6.2
click at [149, 171] on div ""_" : "Example TEST" , "attributes" : { ... } , "html" : "<div class= \" \" > \…" at bounding box center [266, 145] width 439 height 200
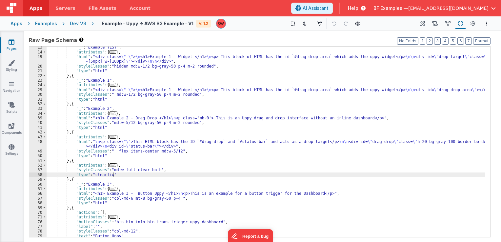
click at [149, 176] on div ""_" : "Example TEST" , "attributes" : { ... } , "html" : "<div class= \" \" > \…" at bounding box center [266, 145] width 439 height 200
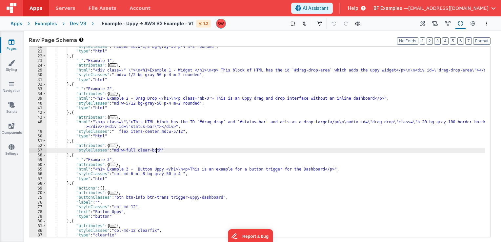
scroll to position [59, 0]
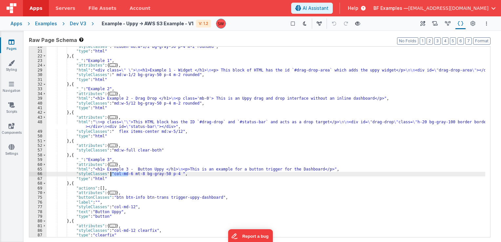
drag, startPoint x: 128, startPoint y: 176, endPoint x: 111, endPoint y: 176, distance: 17.0
click at [111, 176] on div ""styleClasses" : "hidden md:w-1/2 bg-gray-50 p-4 m-2 rounded" , "type" : "html"…" at bounding box center [266, 144] width 439 height 200
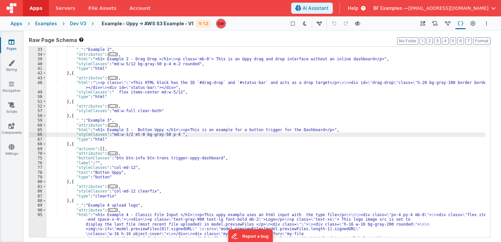
scroll to position [118, 0]
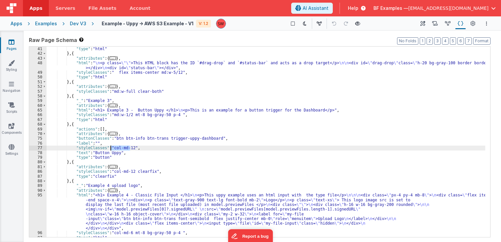
drag, startPoint x: 129, startPoint y: 150, endPoint x: 110, endPoint y: 149, distance: 19.4
click at [110, 149] on div ""styleClasses" : "md:w-5/12 bg-gray-50 p-4 m-2 rounded" , "type" : "html" } , {…" at bounding box center [266, 142] width 439 height 200
paste textarea
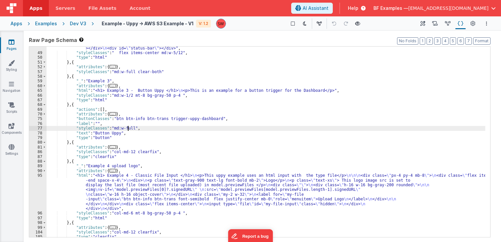
click at [129, 128] on div ""html" : " \n <p class= \"\" >This HTML block has the ID `#drag-drop` and `#sta…" at bounding box center [266, 143] width 439 height 205
click at [128, 128] on div ""html" : " \n <p class= \"\" >This HTML block has the ID `#drag-drop` and `#sta…" at bounding box center [266, 143] width 439 height 205
drag, startPoint x: 130, startPoint y: 129, endPoint x: 111, endPoint y: 129, distance: 18.7
click at [111, 129] on div ""html" : " \n <p class= \"\" >This HTML block has the ID `#drag-drop` and `#sta…" at bounding box center [266, 143] width 439 height 205
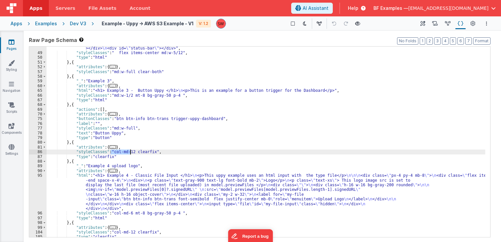
drag, startPoint x: 110, startPoint y: 151, endPoint x: 130, endPoint y: 152, distance: 20.1
click at [130, 152] on div ""html" : " \n <p class= \"\" >This HTML block has the ID `#drag-drop` and `#sta…" at bounding box center [266, 143] width 439 height 205
paste textarea
click at [142, 152] on div ""html" : " \n <p class= \"\" >This HTML block has the ID `#drag-drop` and `#sta…" at bounding box center [266, 143] width 439 height 205
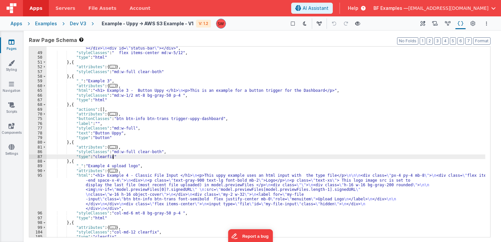
click at [121, 158] on div ""html" : " \n <p class= \"\" >This HTML block has the ID `#drag-drop` and `#sta…" at bounding box center [266, 143] width 439 height 205
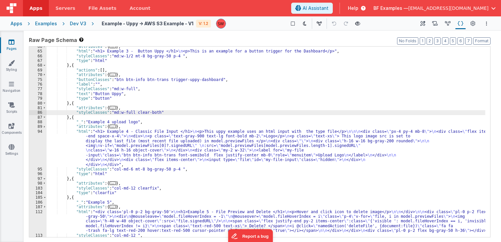
scroll to position [197, 0]
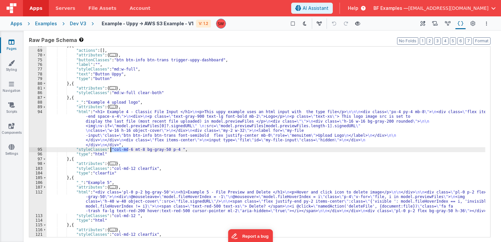
drag, startPoint x: 128, startPoint y: 149, endPoint x: 110, endPoint y: 149, distance: 17.7
click at [110, 149] on div "} , { "actions" : [ ] , "attributes" : { ... } , "buttonClasses" : "btn btn-inf…" at bounding box center [266, 143] width 439 height 200
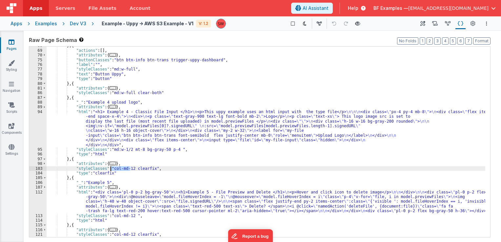
drag, startPoint x: 129, startPoint y: 167, endPoint x: 110, endPoint y: 170, distance: 19.8
click at [110, 170] on div "} , { "actions" : [ ] , "attributes" : { ... } , "buttonClasses" : "btn btn-inf…" at bounding box center [266, 143] width 439 height 200
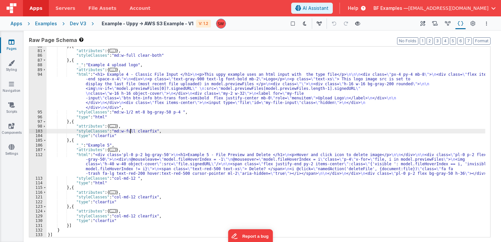
scroll to position [234, 0]
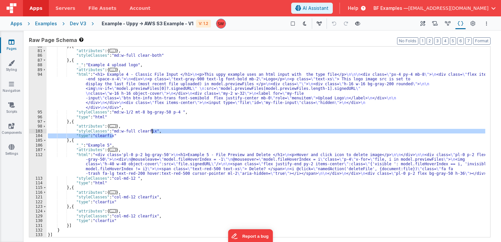
drag, startPoint x: 117, startPoint y: 138, endPoint x: 152, endPoint y: 132, distance: 35.2
click at [152, 132] on div "} , { "attributes" : { ... } , "styleClasses" : "md:w-full clear-both" } , { "_…" at bounding box center [266, 144] width 439 height 200
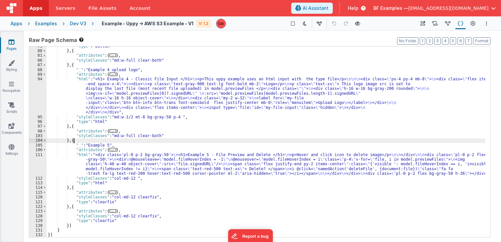
click at [147, 139] on div ""type" : "button" } , { "attributes" : { ... } , "styleClasses" : "md:w-full cl…" at bounding box center [266, 144] width 439 height 200
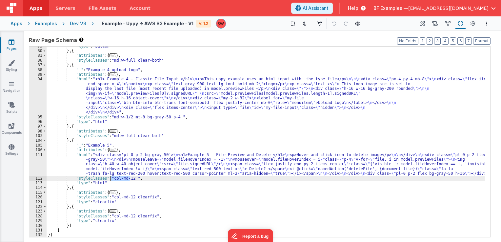
drag, startPoint x: 131, startPoint y: 178, endPoint x: 110, endPoint y: 179, distance: 20.3
click at [110, 179] on div ""type" : "button" } , { "attributes" : { ... } , "styleClasses" : "md:w-full cl…" at bounding box center [266, 144] width 439 height 200
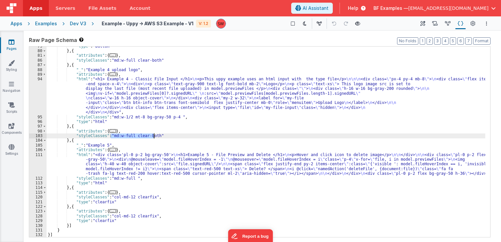
drag, startPoint x: 110, startPoint y: 137, endPoint x: 153, endPoint y: 136, distance: 42.9
click at [153, 136] on div ""type" : "button" } , { "attributes" : { ... } , "styleClasses" : "md:w-full cl…" at bounding box center [266, 144] width 439 height 200
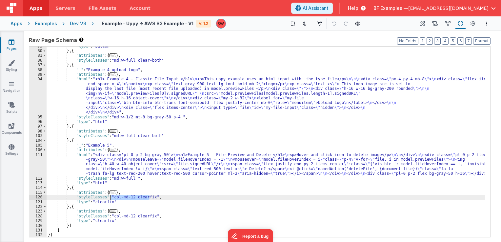
drag, startPoint x: 149, startPoint y: 198, endPoint x: 111, endPoint y: 199, distance: 38.3
click at [111, 199] on div ""type" : "button" } , { "attributes" : { ... } , "styleClasses" : "md:w-full cl…" at bounding box center [266, 144] width 439 height 200
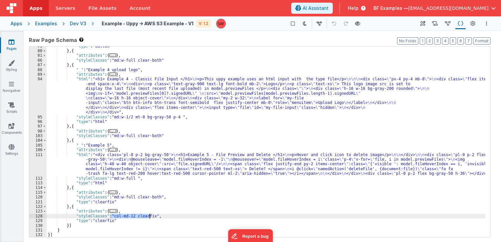
drag, startPoint x: 111, startPoint y: 216, endPoint x: 149, endPoint y: 215, distance: 38.7
click at [149, 215] on div ""type" : "button" } , { "attributes" : { ... } , "styleClasses" : "md:w-full cl…" at bounding box center [266, 144] width 439 height 200
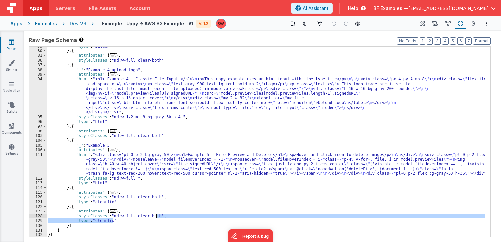
drag, startPoint x: 117, startPoint y: 221, endPoint x: 156, endPoint y: 214, distance: 39.3
click at [156, 214] on div ""type" : "button" } , { "attributes" : { ... } , "styleClasses" : "md:w-full cl…" at bounding box center [266, 144] width 439 height 200
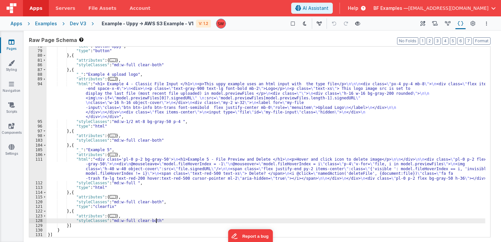
scroll to position [225, 0]
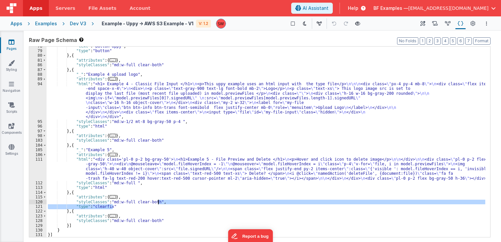
drag, startPoint x: 131, startPoint y: 206, endPoint x: 157, endPoint y: 204, distance: 26.0
click at [157, 204] on div ""text" : "Button Uppy" , "type" : "button" } , { "attributes" : { ... } , "styl…" at bounding box center [266, 144] width 439 height 200
click at [157, 204] on div ""text" : "Button Uppy" , "type" : "button" } , { "attributes" : { ... } , "styl…" at bounding box center [266, 142] width 439 height 190
drag, startPoint x: 154, startPoint y: 206, endPoint x: 157, endPoint y: 200, distance: 6.6
click at [157, 200] on div ""text" : "Button Uppy" , "type" : "button" } , { "attributes" : { ... } , "styl…" at bounding box center [266, 144] width 439 height 200
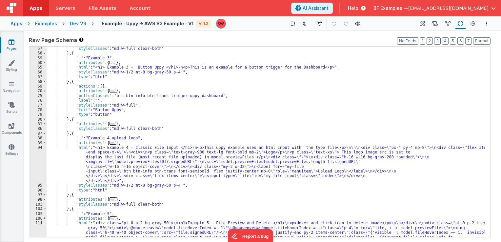
scroll to position [122, 0]
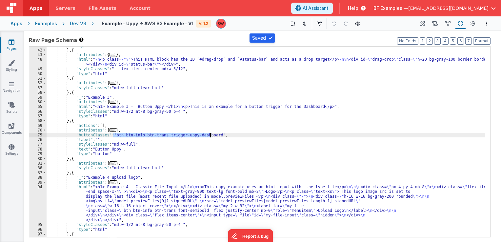
drag, startPoint x: 113, startPoint y: 135, endPoint x: 210, endPoint y: 135, distance: 97.3
click at [210, 135] on div ""type" : "html" } , { "attributes" : { ... } , "html" : " \n <p class= \"\" >Th…" at bounding box center [266, 143] width 439 height 200
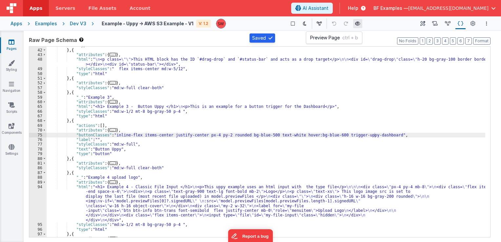
click at [355, 27] on button at bounding box center [357, 23] width 9 height 9
click at [80, 24] on div "Dev V3" at bounding box center [78, 23] width 16 height 7
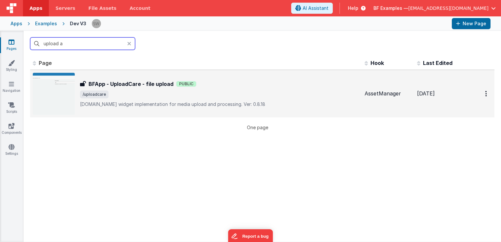
type input "upload a"
click at [228, 95] on span "/uploadcare" at bounding box center [219, 94] width 279 height 8
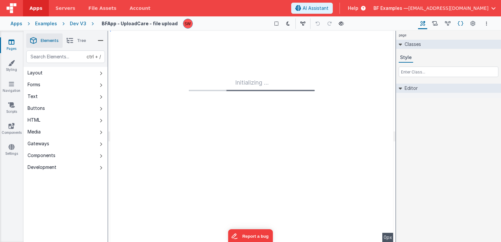
click at [460, 28] on button "Schema" at bounding box center [460, 23] width 10 height 11
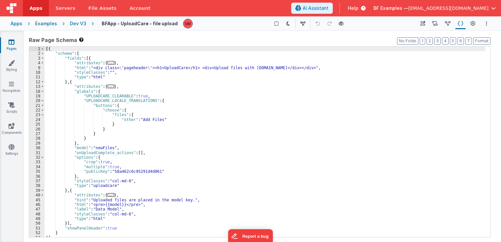
scroll to position [3, 0]
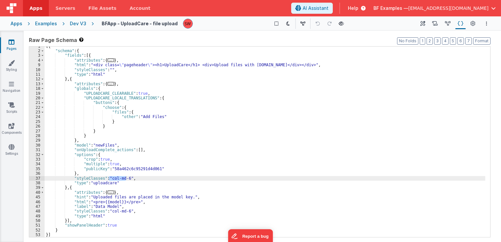
drag, startPoint x: 108, startPoint y: 178, endPoint x: 126, endPoint y: 178, distance: 18.0
click at [126, 178] on div "[{ "schema" : { "fields" : [{ "attributes" : { ... } , "html" : "<div class= \"…" at bounding box center [265, 144] width 440 height 200
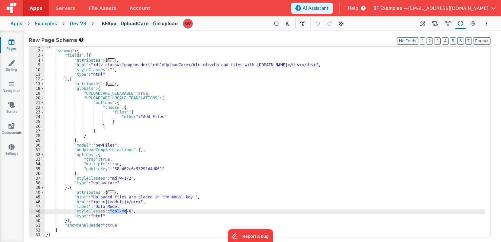
drag, startPoint x: 109, startPoint y: 211, endPoint x: 126, endPoint y: 212, distance: 17.0
click at [126, 212] on div "[{ "schema" : { "fields" : [{ "attributes" : { ... } , "html" : "<div class= \"…" at bounding box center [265, 144] width 440 height 200
drag, startPoint x: 76, startPoint y: 25, endPoint x: 176, endPoint y: 0, distance: 102.5
click at [76, 25] on div "Dev V3" at bounding box center [78, 23] width 16 height 7
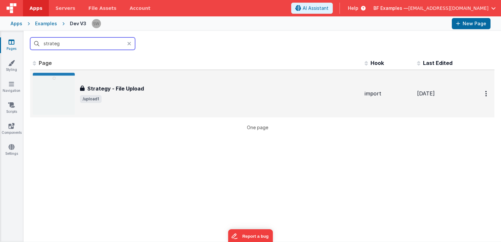
type input "strateg"
click at [207, 80] on div "Strategy - File Upload Strategy - File Upload /upload1" at bounding box center [196, 94] width 326 height 42
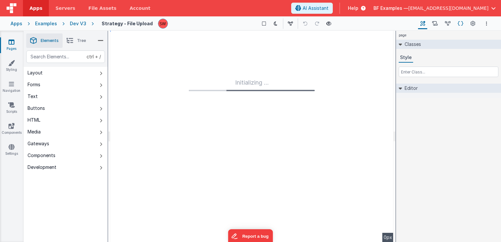
click at [459, 27] on button "Schema" at bounding box center [460, 23] width 10 height 11
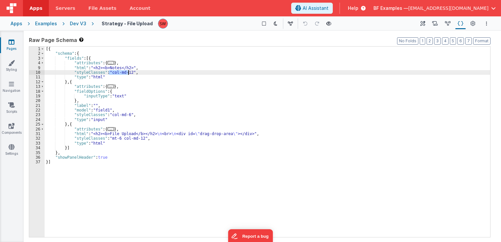
drag, startPoint x: 108, startPoint y: 72, endPoint x: 128, endPoint y: 73, distance: 20.7
click at [128, 73] on div "[{ "schema" : { "fields" : [{ "attributes" : { ... } , "html" : "<h2><b>Notes</…" at bounding box center [267, 147] width 445 height 200
paste textarea
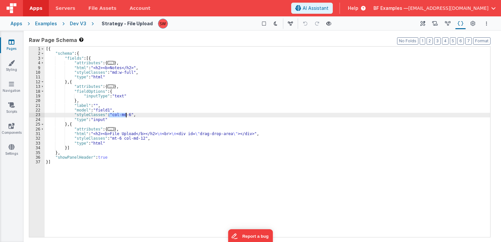
drag, startPoint x: 108, startPoint y: 115, endPoint x: 125, endPoint y: 114, distance: 16.7
click at [125, 114] on div "[{ "schema" : { "fields" : [{ "attributes" : { ... } , "html" : "<h2><b>Notes</…" at bounding box center [267, 147] width 445 height 200
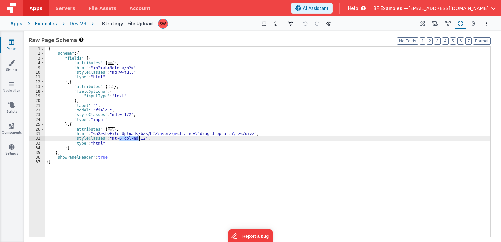
drag, startPoint x: 120, startPoint y: 139, endPoint x: 139, endPoint y: 139, distance: 19.0
click at [139, 139] on div "[{ "schema" : { "fields" : [{ "attributes" : { ... } , "html" : "<h2><b>Notes</…" at bounding box center [267, 147] width 445 height 200
paste textarea
click at [75, 21] on div "Dev V3" at bounding box center [78, 23] width 16 height 7
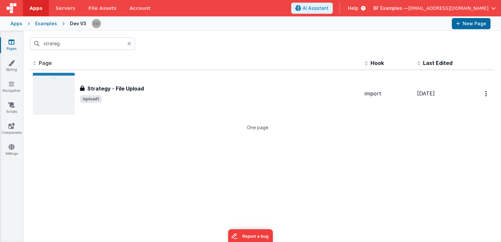
click at [128, 42] on icon at bounding box center [129, 43] width 4 height 5
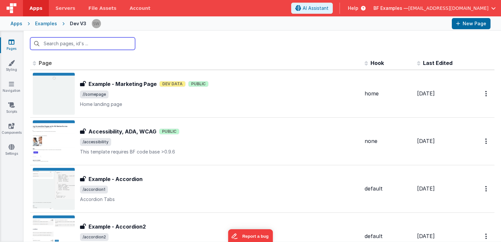
click at [118, 44] on input "text" at bounding box center [82, 43] width 105 height 12
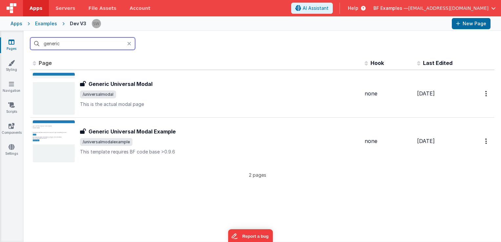
type input "generic"
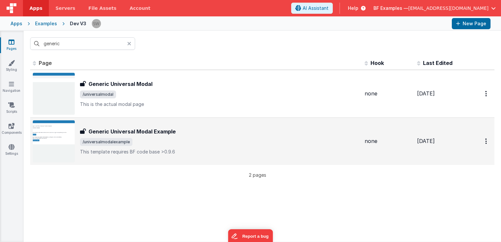
click at [274, 129] on div "Generic Universal Modal Example" at bounding box center [219, 131] width 279 height 8
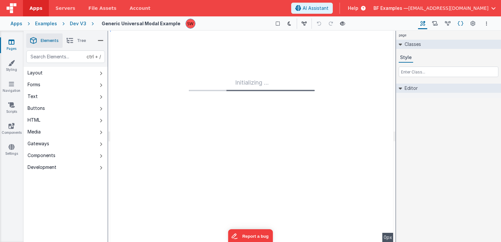
click at [464, 19] on button "Schema" at bounding box center [460, 23] width 10 height 11
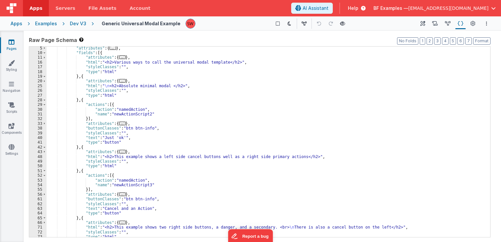
scroll to position [39, 0]
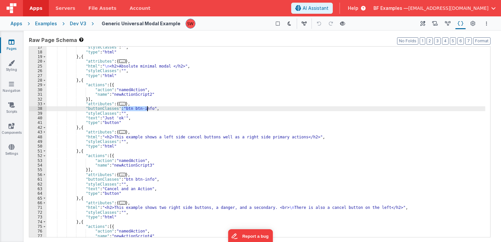
drag, startPoint x: 121, startPoint y: 108, endPoint x: 147, endPoint y: 109, distance: 26.6
click at [147, 109] on div ""styleClasses" : "" , "type" : "html" } , { "attributes" : { ... } , "html" : "…" at bounding box center [266, 145] width 439 height 200
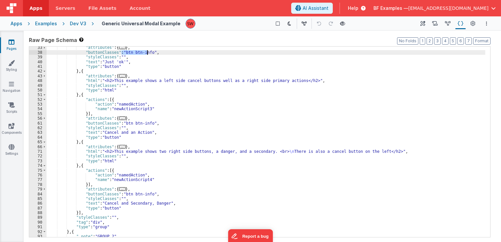
scroll to position [96, 0]
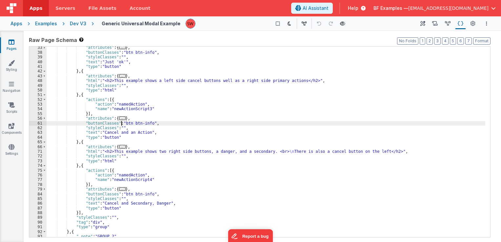
click at [121, 123] on div ""attributes" : { ... } , "buttonClasses" : "btn btn-info" , "styleClasses" : ""…" at bounding box center [266, 145] width 439 height 200
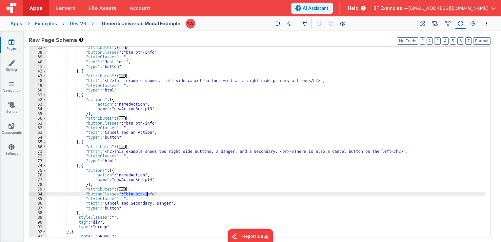
drag, startPoint x: 122, startPoint y: 193, endPoint x: 147, endPoint y: 192, distance: 24.6
click at [147, 192] on div ""attributes" : { ... } , "buttonClasses" : "btn btn-info" , "styleClasses" : ""…" at bounding box center [266, 145] width 439 height 200
paste textarea
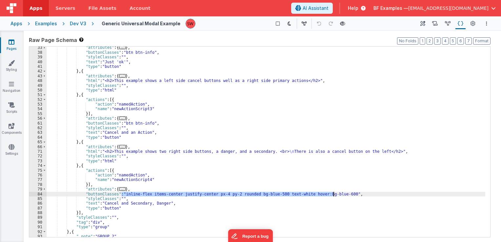
drag, startPoint x: 121, startPoint y: 194, endPoint x: 333, endPoint y: 196, distance: 212.4
click at [333, 196] on div ""attributes" : { ... } , "buttonClasses" : "btn btn-info" , "styleClasses" : ""…" at bounding box center [266, 145] width 439 height 200
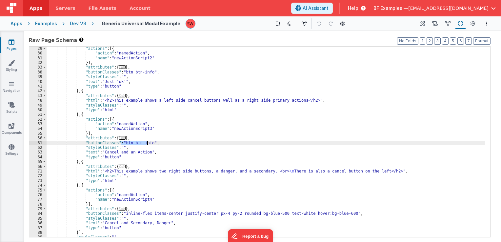
drag, startPoint x: 133, startPoint y: 143, endPoint x: 147, endPoint y: 143, distance: 14.1
click at [147, 143] on div ""actions" : [{ "action" : "namedAction" , "name" : "newActionScript2" }] , "att…" at bounding box center [266, 146] width 439 height 200
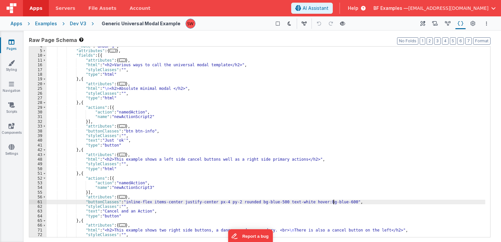
scroll to position [17, 0]
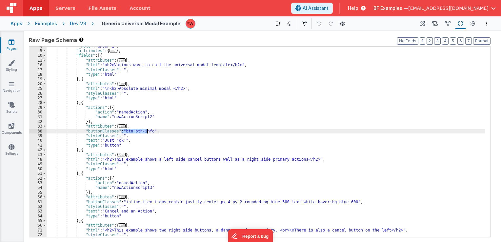
drag, startPoint x: 122, startPoint y: 132, endPoint x: 148, endPoint y: 132, distance: 26.5
click at [148, 132] on div ""_note" : "GROUP 1" , "attributes" : { ... } , "fields" : [{ "attributes" : { .…" at bounding box center [266, 144] width 439 height 200
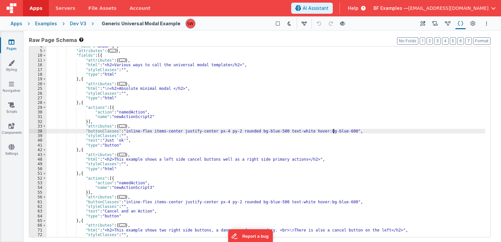
scroll to position [0, 0]
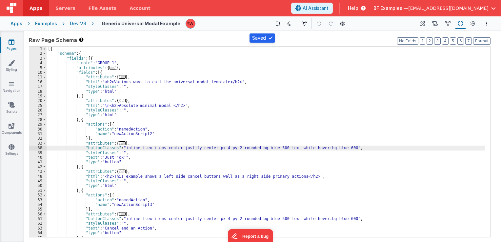
click at [80, 23] on div "Dev V3" at bounding box center [78, 23] width 16 height 7
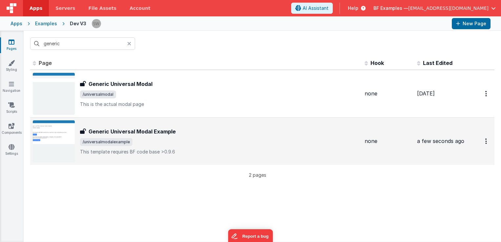
click at [205, 141] on span "/universalmodalexample" at bounding box center [219, 142] width 279 height 8
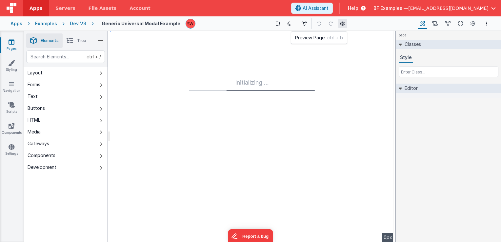
click at [340, 21] on icon at bounding box center [342, 23] width 5 height 5
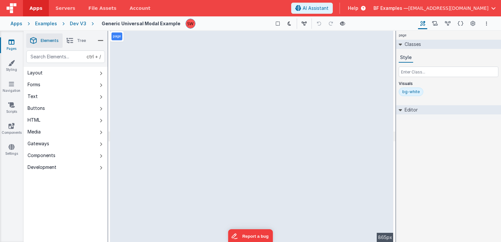
click at [80, 24] on div "Dev V3" at bounding box center [78, 23] width 16 height 7
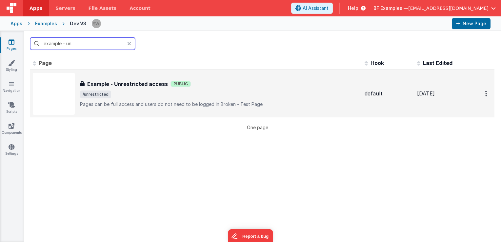
type input "example - un"
click at [327, 99] on div "Example - Unrestricted access Example - Unrestricted access Public /unrestricte…" at bounding box center [219, 94] width 279 height 28
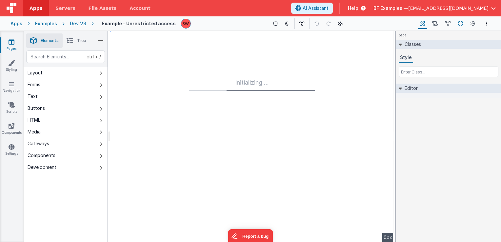
click at [458, 26] on icon at bounding box center [461, 23] width 6 height 7
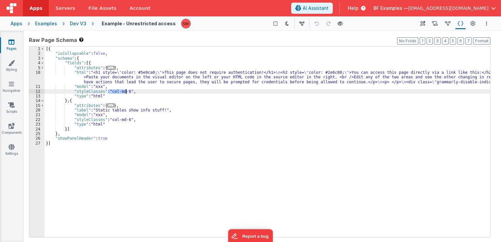
drag, startPoint x: 109, startPoint y: 92, endPoint x: 126, endPoint y: 92, distance: 16.7
click at [126, 92] on div "[{ "isCollapsable" : false , "schema" : { "fields" : [{ "attributes" : { ... } …" at bounding box center [267, 147] width 445 height 200
drag, startPoint x: 108, startPoint y: 91, endPoint x: 125, endPoint y: 91, distance: 17.4
click at [125, 91] on div "[{ "isCollapsable" : false , "schema" : { "fields" : [{ "attributes" : { ... } …" at bounding box center [267, 147] width 445 height 200
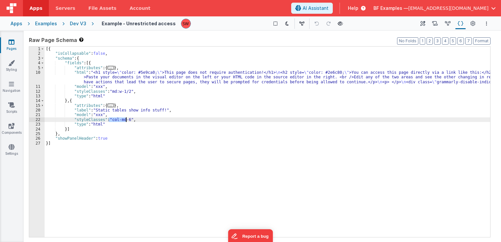
drag, startPoint x: 108, startPoint y: 119, endPoint x: 126, endPoint y: 120, distance: 17.7
click at [126, 120] on div "[{ "isCollapsable" : false , "schema" : { "fields" : [{ "attributes" : { ... } …" at bounding box center [267, 147] width 445 height 200
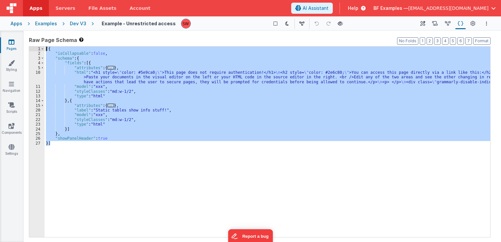
drag, startPoint x: 84, startPoint y: 147, endPoint x: 47, endPoint y: 49, distance: 104.8
click at [47, 49] on div "[{ "isCollapsable" : false , "schema" : { "fields" : [{ "attributes" : { ... } …" at bounding box center [267, 147] width 445 height 200
click at [81, 22] on div "Dev V3" at bounding box center [78, 23] width 16 height 7
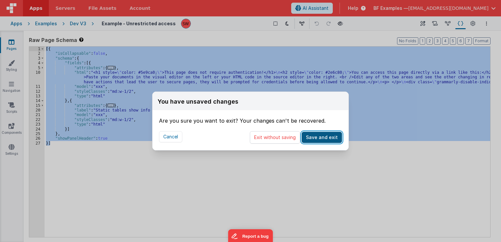
click at [319, 137] on button "Save and exit" at bounding box center [322, 137] width 40 height 11
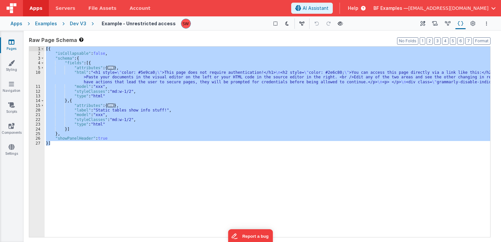
click at [71, 23] on div "Dev V3" at bounding box center [78, 23] width 16 height 7
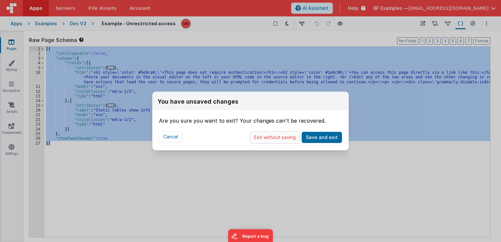
click at [299, 143] on button "Exit without saving" at bounding box center [275, 137] width 50 height 12
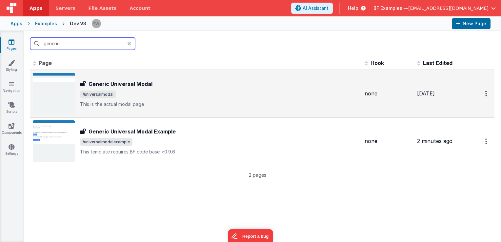
type input "generic"
click at [158, 92] on span "/universalmodal" at bounding box center [219, 94] width 279 height 8
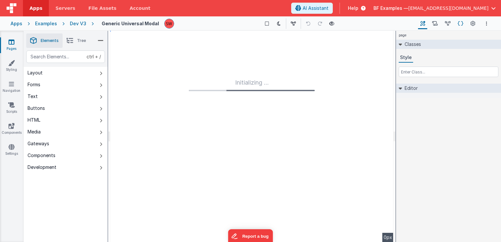
click at [461, 21] on icon at bounding box center [461, 23] width 6 height 7
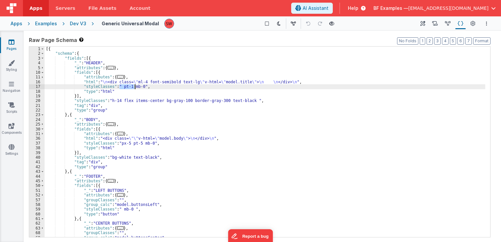
drag, startPoint x: 119, startPoint y: 87, endPoint x: 135, endPoint y: 88, distance: 15.4
click at [135, 88] on div "[{ "schema" : { "fields" : [{ "_" : "HEADER" , "attributes" : { ... } , "fields…" at bounding box center [265, 147] width 440 height 200
click at [135, 88] on div "[{ "schema" : { "fields" : [{ "_" : "HEADER" , "attributes" : { ... } , "fields…" at bounding box center [265, 142] width 440 height 190
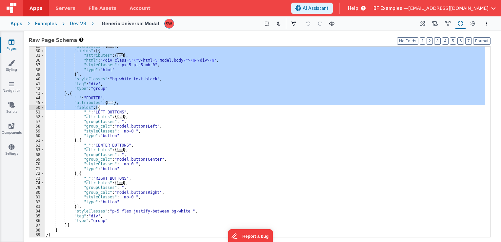
scroll to position [78, 0]
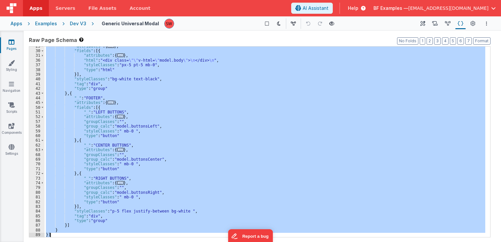
drag, startPoint x: 45, startPoint y: 48, endPoint x: 88, endPoint y: 233, distance: 190.1
click at [88, 233] on div ""attributes" : { ... } , "fields" : [{ "attributes" : { ... } , "html" : "<div …" at bounding box center [265, 144] width 440 height 200
click at [165, 151] on div ""attributes" : { ... } , "fields" : [{ "attributes" : { ... } , "html" : "<div …" at bounding box center [265, 142] width 440 height 190
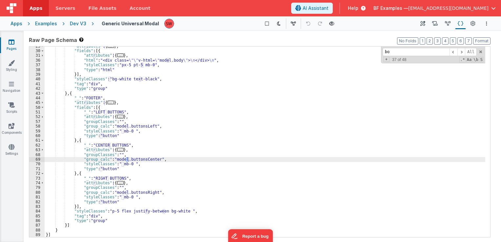
scroll to position [0, 0]
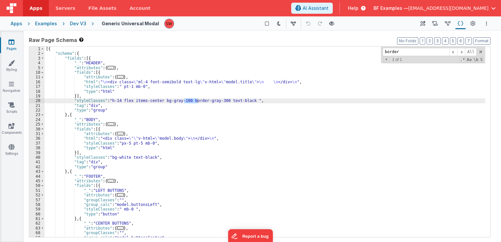
type input "border"
click at [185, 99] on div "[{ "schema" : { "fields" : [{ "_" : "HEADER" , "attributes" : { ... } , "fields…" at bounding box center [265, 142] width 440 height 190
drag, startPoint x: 185, startPoint y: 100, endPoint x: 216, endPoint y: 101, distance: 31.8
click at [216, 101] on div "[{ "schema" : { "fields" : [{ "_" : "HEADER" , "attributes" : { ... } , "fields…" at bounding box center [265, 147] width 440 height 200
click at [480, 53] on span at bounding box center [480, 51] width 5 height 5
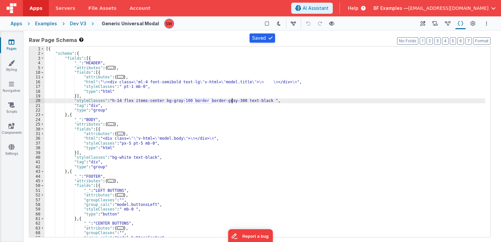
click at [79, 22] on div "Dev V3" at bounding box center [78, 23] width 16 height 7
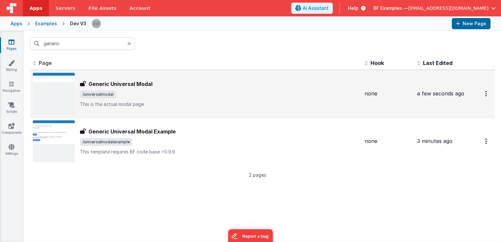
click at [119, 83] on h3 "Generic Universal Modal" at bounding box center [120, 84] width 64 height 8
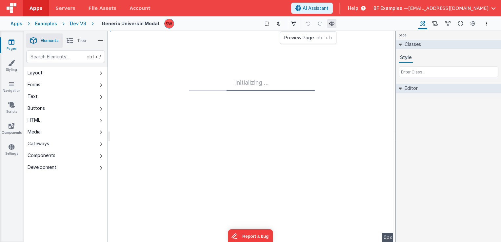
click at [329, 24] on icon at bounding box center [331, 23] width 5 height 5
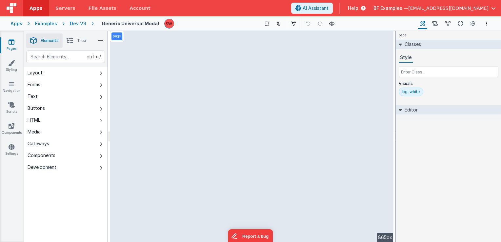
click at [77, 22] on div "Dev V3" at bounding box center [78, 23] width 16 height 7
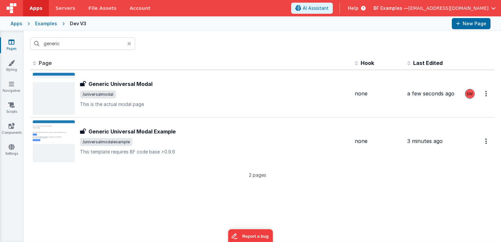
click at [129, 44] on icon at bounding box center [129, 43] width 4 height 5
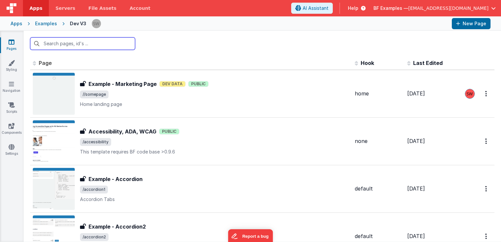
click at [118, 41] on input "text" at bounding box center [82, 43] width 105 height 12
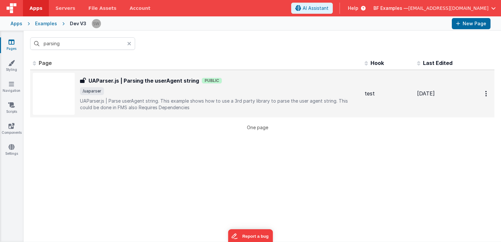
type input "parsing"
click at [290, 98] on p "UAParser.js | Parse userAgent string.This example shows how to use a 3rd part…" at bounding box center [219, 104] width 279 height 13
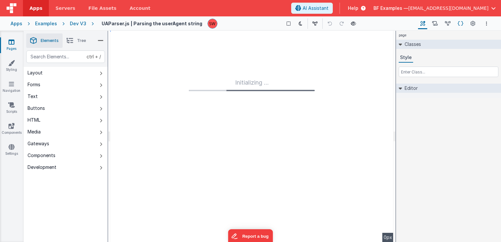
click at [460, 26] on icon at bounding box center [461, 23] width 6 height 7
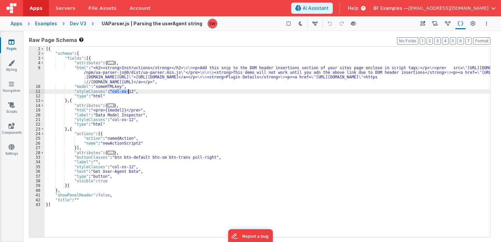
drag, startPoint x: 108, startPoint y: 90, endPoint x: 128, endPoint y: 91, distance: 21.0
click at [128, 91] on div "[{ "schema" : { "fields" : [{ "attributes" : { ... } , "html" : "<h2><strong>In…" at bounding box center [267, 147] width 445 height 200
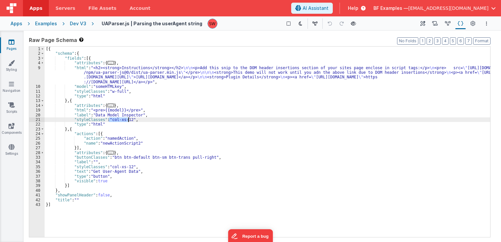
drag, startPoint x: 109, startPoint y: 120, endPoint x: 128, endPoint y: 120, distance: 19.0
click at [128, 120] on div "[{ "schema" : { "fields" : [{ "attributes" : { ... } , "html" : "<h2><strong>In…" at bounding box center [267, 147] width 445 height 200
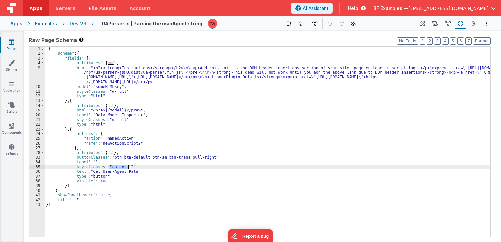
drag, startPoint x: 108, startPoint y: 166, endPoint x: 128, endPoint y: 167, distance: 20.0
click at [128, 167] on div "[{ "schema" : { "fields" : [{ "attributes" : { ... } , "html" : "<h2><strong>In…" at bounding box center [267, 147] width 445 height 200
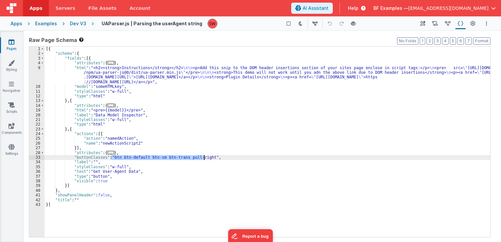
drag, startPoint x: 111, startPoint y: 157, endPoint x: 203, endPoint y: 158, distance: 91.8
click at [203, 158] on div "[{ "schema" : { "fields" : [{ "attributes" : { ... } , "html" : "<h2><strong>In…" at bounding box center [267, 147] width 445 height 200
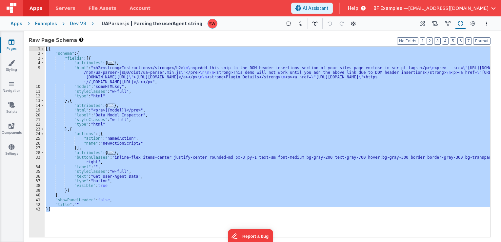
drag, startPoint x: 68, startPoint y: 211, endPoint x: 46, endPoint y: 49, distance: 163.4
click at [46, 49] on div "[{ "schema" : { "fields" : [{ "attributes" : { ... } , "html" : "<h2><strong>In…" at bounding box center [267, 147] width 445 height 200
click at [77, 25] on div "Dev V3" at bounding box center [78, 23] width 16 height 7
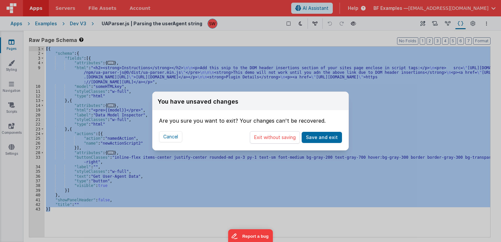
click at [288, 139] on button "Exit without saving" at bounding box center [275, 137] width 50 height 12
click at [78, 42] on div "You have unsaved changes Are you sure you want to exit? Your changes can't be r…" at bounding box center [250, 121] width 501 height 242
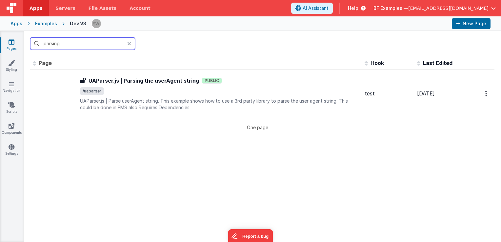
drag, startPoint x: 78, startPoint y: 42, endPoint x: 64, endPoint y: 45, distance: 14.2
click at [64, 45] on input "parsing" at bounding box center [82, 43] width 105 height 12
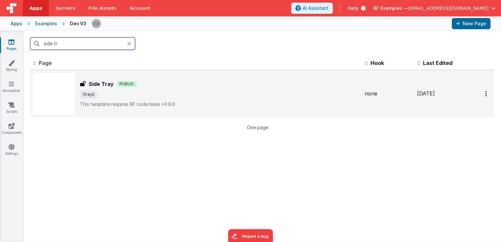
type input "side tr"
click at [197, 88] on div "Side Tray Side Tray Public /tray2 This template requires BF code base >0.9.6" at bounding box center [219, 94] width 279 height 28
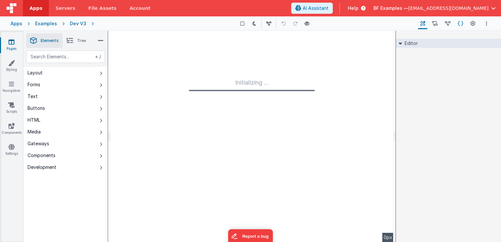
click at [459, 23] on icon at bounding box center [461, 23] width 6 height 7
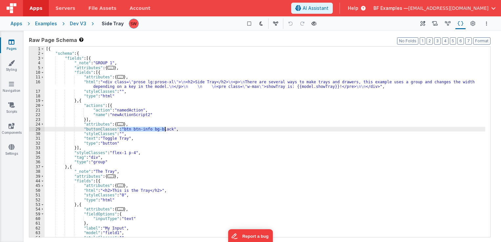
drag, startPoint x: 120, startPoint y: 129, endPoint x: 165, endPoint y: 130, distance: 45.6
click at [165, 130] on div "[{ "schema" : { "fields" : [{ "_note" : "GROUP 1" , "attributes" : { ... } , "f…" at bounding box center [265, 147] width 440 height 200
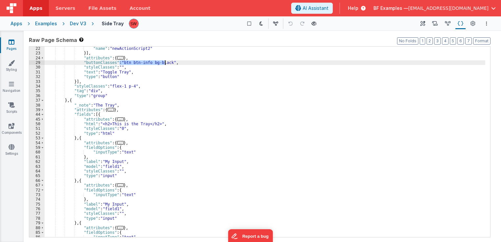
scroll to position [27, 0]
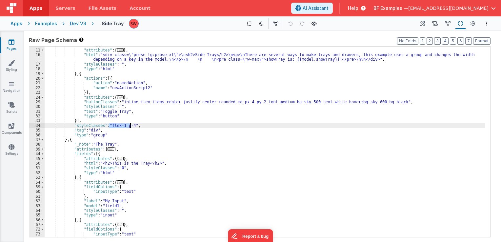
drag, startPoint x: 109, startPoint y: 126, endPoint x: 131, endPoint y: 127, distance: 21.7
click at [131, 127] on div ""fields" : [{ "attributes" : { ... } , "html" : "<div class= \" prose lg:prose-…" at bounding box center [265, 143] width 440 height 200
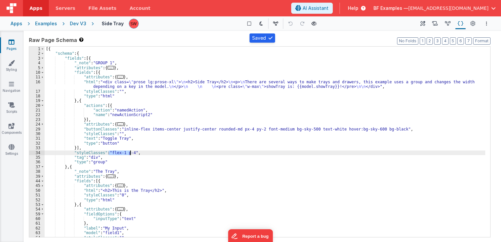
click at [236, 84] on div "[{ "schema" : { "fields" : [{ "_note" : "GROUP 1" , "attributes" : { ... } , "f…" at bounding box center [265, 147] width 440 height 200
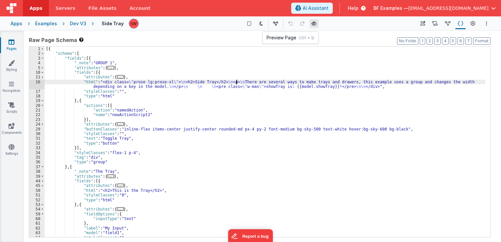
click at [312, 23] on icon at bounding box center [313, 23] width 5 height 5
click at [79, 23] on div "Dev V3" at bounding box center [78, 23] width 16 height 7
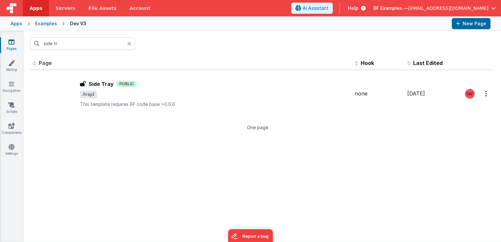
click at [128, 39] on div at bounding box center [131, 43] width 8 height 12
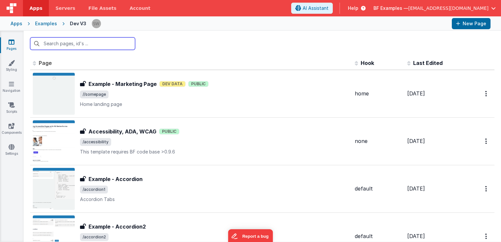
click at [112, 47] on input "text" at bounding box center [82, 43] width 105 height 12
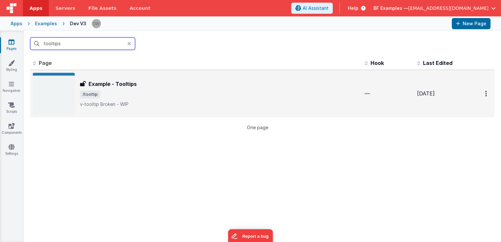
type input "tooltips"
click at [282, 103] on p "v-tooltipBroken - WIP" at bounding box center [219, 104] width 279 height 7
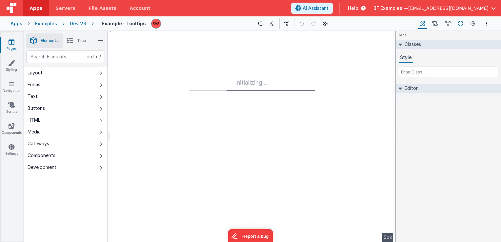
click at [458, 24] on icon at bounding box center [461, 23] width 6 height 7
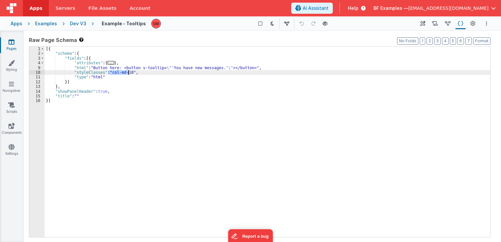
drag, startPoint x: 108, startPoint y: 72, endPoint x: 127, endPoint y: 72, distance: 19.3
click at [127, 72] on div "[{ "schema" : { "fields" : [{ "attributes" : { ... } , "html" : "Button here: <…" at bounding box center [267, 147] width 445 height 200
click at [74, 24] on div "Dev V3" at bounding box center [78, 23] width 16 height 7
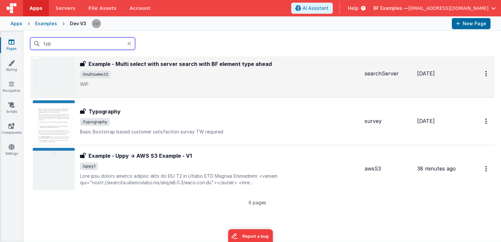
scroll to position [164, 0]
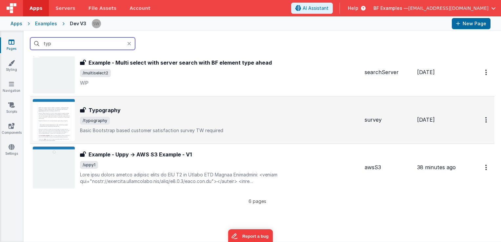
type input "typ"
click at [196, 126] on div "Typography Typography /typography Basic Bootstrap based customer satisfaction s…" at bounding box center [219, 120] width 279 height 28
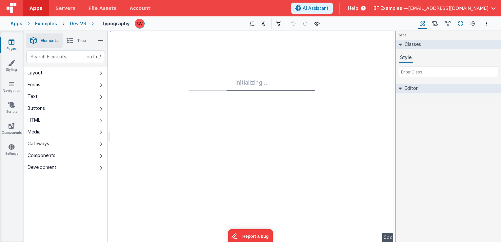
click at [460, 24] on icon at bounding box center [461, 23] width 6 height 7
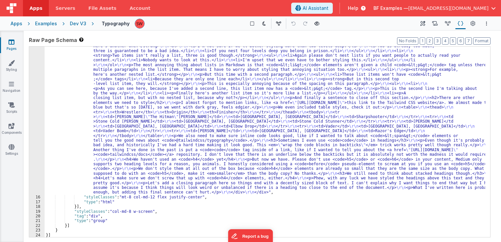
scroll to position [253, 0]
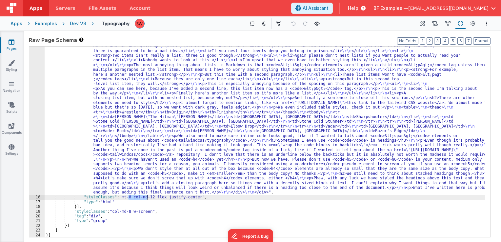
drag, startPoint x: 128, startPoint y: 197, endPoint x: 147, endPoint y: 197, distance: 18.7
click at [147, 197] on div ""html" : "<div class= \" relative px-6 py-12 shadow-xl shadow-slate-700/10 ring…" at bounding box center [265, 106] width 440 height 568
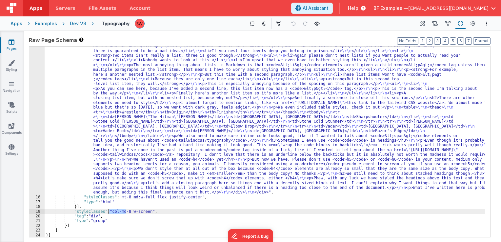
drag, startPoint x: 126, startPoint y: 212, endPoint x: 109, endPoint y: 212, distance: 16.7
click at [109, 212] on div ""html" : "<div class= \" relative px-6 py-12 shadow-xl shadow-slate-700/10 ring…" at bounding box center [265, 106] width 440 height 568
click at [117, 211] on div ""html" : "<div class= \" relative px-6 py-12 shadow-xl shadow-slate-700/10 ring…" at bounding box center [265, 142] width 440 height 190
drag, startPoint x: 108, startPoint y: 211, endPoint x: 145, endPoint y: 213, distance: 37.4
click at [145, 213] on div ""html" : "<div class= \" relative px-6 py-12 shadow-xl shadow-slate-700/10 ring…" at bounding box center [265, 106] width 440 height 568
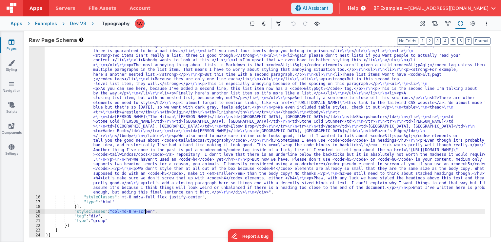
click at [123, 207] on div ""html" : "<div class= \" relative px-6 py-12 shadow-xl shadow-slate-700/10 ring…" at bounding box center [265, 106] width 440 height 568
drag, startPoint x: 126, startPoint y: 213, endPoint x: 109, endPoint y: 211, distance: 17.4
click at [109, 211] on div ""html" : "<div class= \" relative px-6 py-12 shadow-xl shadow-slate-700/10 ring…" at bounding box center [265, 106] width 440 height 568
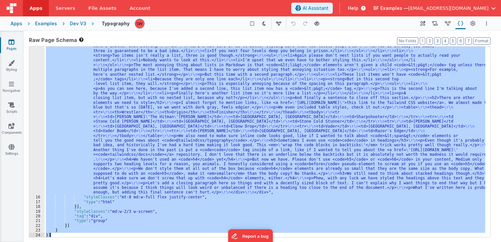
click at [164, 213] on div ""html" : "<div class= \" relative px-6 py-12 shadow-xl shadow-slate-700/10 ring…" at bounding box center [265, 142] width 440 height 190
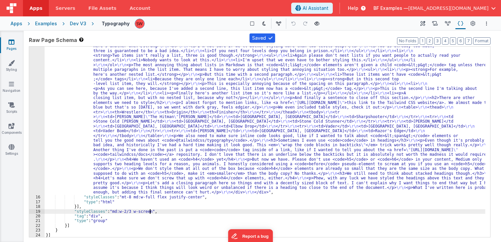
click at [75, 23] on div "Dev V3" at bounding box center [78, 23] width 16 height 7
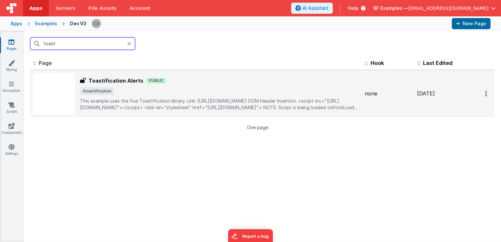
type input "toast"
click at [258, 90] on span "/toastification" at bounding box center [219, 91] width 279 height 8
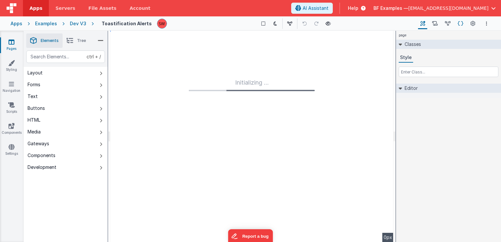
click at [458, 26] on icon at bounding box center [461, 23] width 6 height 7
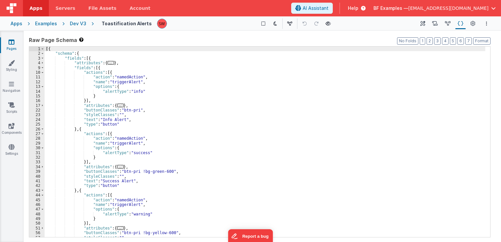
scroll to position [20, 0]
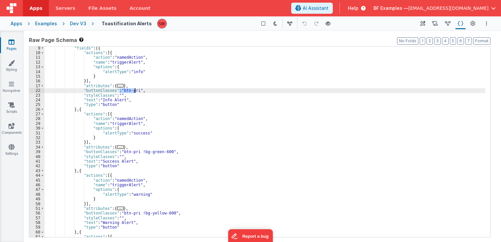
drag, startPoint x: 119, startPoint y: 91, endPoint x: 135, endPoint y: 92, distance: 16.1
click at [135, 92] on div ""fields" : [{ "actions" : [{ "action" : "namedAction" , "name" : "triggerAlert"…" at bounding box center [265, 146] width 440 height 200
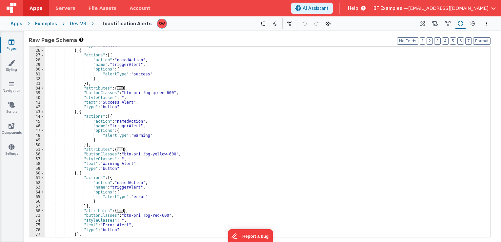
scroll to position [59, 0]
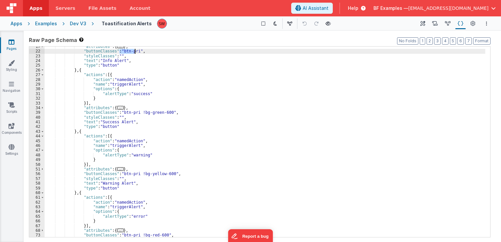
click at [156, 76] on div ""attributes" : { ... } , "buttonClasses" : "btn-pri" , "styleClasses" : "" , "t…" at bounding box center [265, 144] width 440 height 200
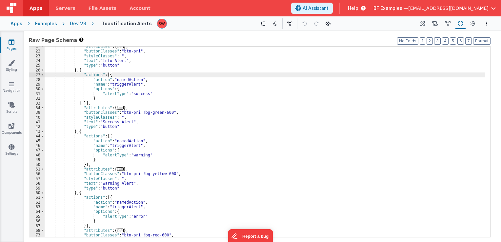
click at [144, 68] on div ""attributes" : { ... } , "buttonClasses" : "btn-pri" , "styleClasses" : "" , "t…" at bounding box center [265, 144] width 440 height 200
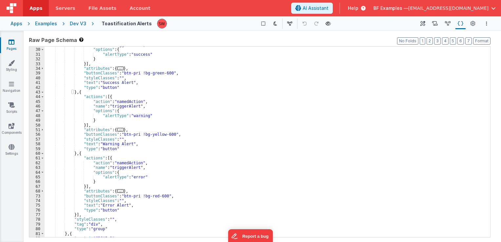
scroll to position [98, 0]
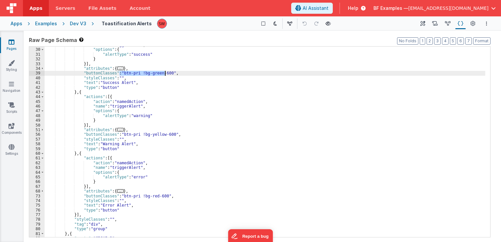
drag, startPoint x: 119, startPoint y: 73, endPoint x: 166, endPoint y: 75, distance: 46.9
click at [166, 75] on div ""name" : "triggerAlert" , "options" : { "alertType" : "success" } }] , "attribu…" at bounding box center [265, 143] width 440 height 200
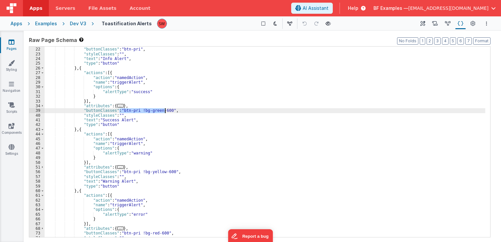
scroll to position [41, 0]
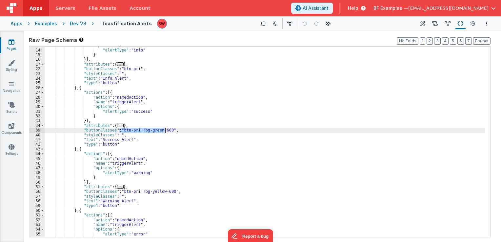
click at [129, 132] on div ""options" : { "alertType" : "info" } }] , "attributes" : { ... } , "buttonClass…" at bounding box center [265, 142] width 440 height 190
drag, startPoint x: 134, startPoint y: 131, endPoint x: 120, endPoint y: 129, distance: 13.6
click at [120, 129] on div ""options" : { "alertType" : "info" } }] , "attributes" : { ... } , "buttonClass…" at bounding box center [265, 143] width 440 height 200
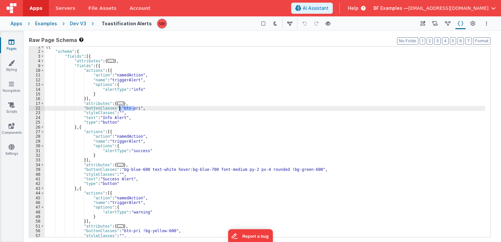
drag, startPoint x: 134, startPoint y: 108, endPoint x: 119, endPoint y: 108, distance: 14.4
click at [119, 108] on div "[{ "schema" : { "fields" : [{ "attributes" : { ... } , "fields" : [{ "actions" …" at bounding box center [265, 145] width 440 height 200
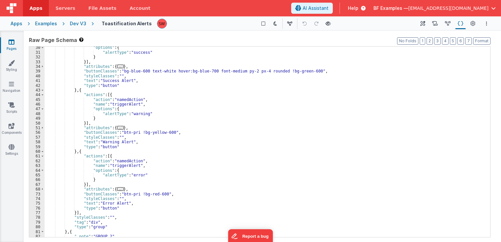
scroll to position [100, 0]
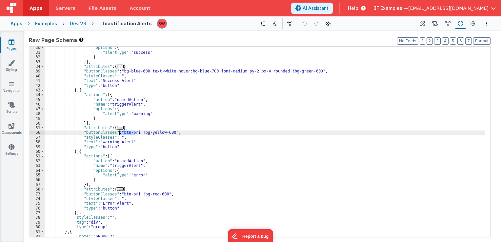
drag, startPoint x: 134, startPoint y: 132, endPoint x: 119, endPoint y: 132, distance: 14.4
click at [119, 132] on div ""options" : { "alertType" : "success" } }] , "attributes" : { ... } , "buttonCl…" at bounding box center [265, 145] width 440 height 200
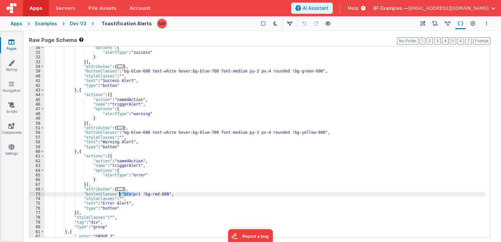
drag, startPoint x: 134, startPoint y: 194, endPoint x: 119, endPoint y: 192, distance: 14.5
click at [119, 192] on div ""options" : { "alertType" : "success" } }] , "attributes" : { ... } , "buttonCl…" at bounding box center [265, 145] width 440 height 200
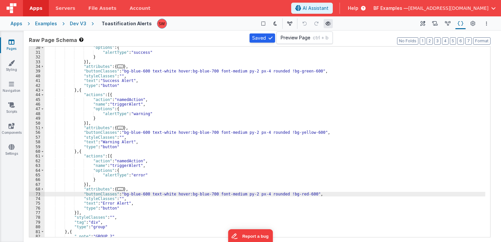
click at [325, 25] on icon at bounding box center [327, 23] width 5 height 5
click at [81, 22] on div "Dev V3" at bounding box center [78, 23] width 16 height 7
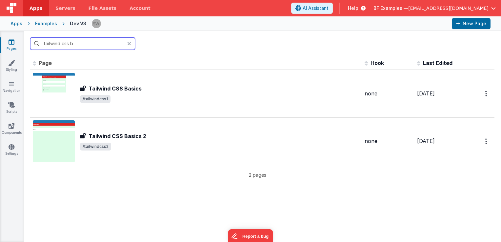
type input "tailwind css b"
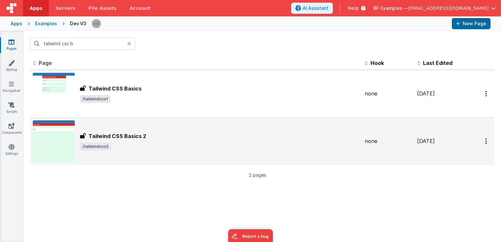
click at [234, 120] on div "Tailwind CSS Basics 2 Tailwind CSS Basics 2 /tailwindcss2" at bounding box center [196, 141] width 326 height 42
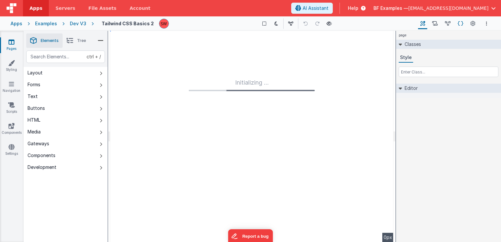
click at [461, 22] on icon at bounding box center [461, 23] width 6 height 7
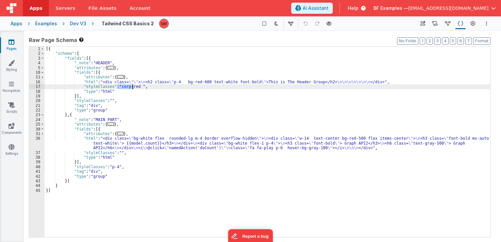
drag, startPoint x: 116, startPoint y: 87, endPoint x: 132, endPoint y: 88, distance: 16.1
click at [132, 88] on div "[{ "schema" : { "fields" : [{ "_note" : "HEADER" , "attributes" : { ... } , "fi…" at bounding box center [267, 147] width 445 height 200
click at [132, 88] on div "[{ "schema" : { "fields" : [{ "_note" : "HEADER" , "attributes" : { ... } , "fi…" at bounding box center [267, 142] width 445 height 190
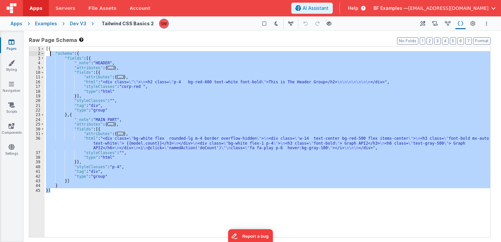
drag, startPoint x: 100, startPoint y: 189, endPoint x: 47, endPoint y: 49, distance: 150.3
click at [49, 50] on div "[{ "schema" : { "fields" : [{ "_note" : "HEADER" , "attributes" : { ... } , "fi…" at bounding box center [267, 147] width 445 height 200
click at [46, 49] on div "[{ "schema" : { "fields" : [{ "_note" : "HEADER" , "attributes" : { ... } , "fi…" at bounding box center [267, 147] width 445 height 200
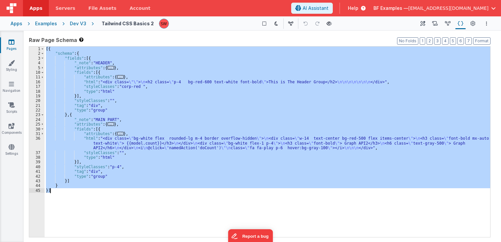
drag, startPoint x: 46, startPoint y: 49, endPoint x: 97, endPoint y: 189, distance: 149.9
click at [97, 189] on div "[{ "schema" : { "fields" : [{ "_note" : "HEADER" , "attributes" : { ... } , "fi…" at bounding box center [267, 147] width 445 height 200
click at [122, 87] on div "[{ "schema" : { "fields" : [{ "_note" : "HEADER" , "attributes" : { ... } , "fi…" at bounding box center [267, 142] width 445 height 190
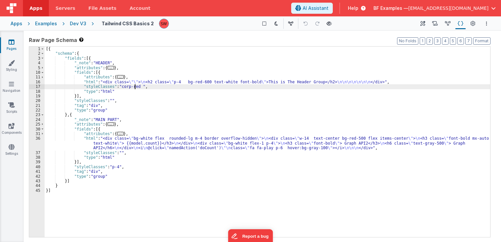
click at [134, 87] on div "[{ "schema" : { "fields" : [{ "_note" : "HEADER" , "attributes" : { ... } , "fi…" at bounding box center [267, 147] width 445 height 200
click at [75, 23] on div "Dev V3" at bounding box center [78, 23] width 16 height 7
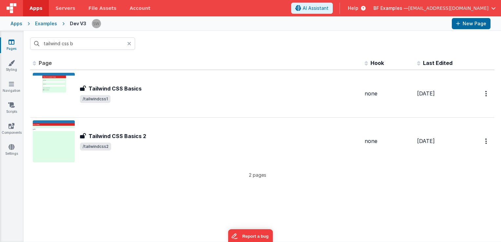
click at [129, 43] on icon at bounding box center [129, 43] width 4 height 5
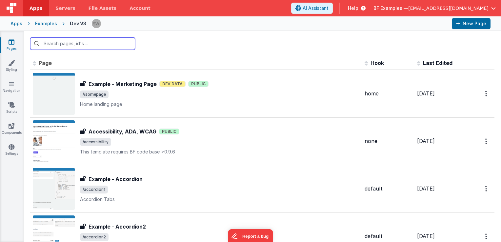
click at [78, 41] on input "text" at bounding box center [82, 43] width 105 height 12
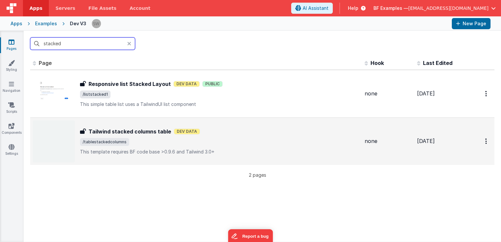
type input "stacked"
click at [264, 139] on span "/tablestackedcolumns" at bounding box center [219, 142] width 279 height 8
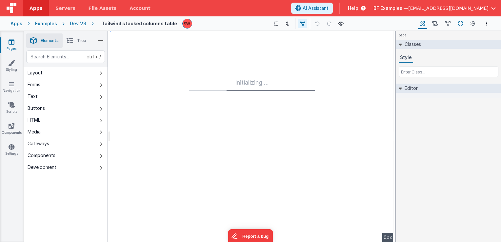
click at [460, 23] on icon at bounding box center [461, 23] width 6 height 7
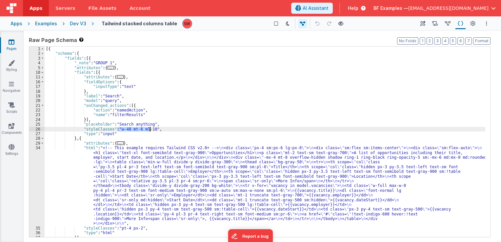
drag, startPoint x: 117, startPoint y: 130, endPoint x: 150, endPoint y: 129, distance: 33.8
click at [150, 129] on div "[{ "schema" : { "fields" : [{ "_note" : "GROUP 1" , "attributes" : { ... } , "f…" at bounding box center [265, 147] width 440 height 200
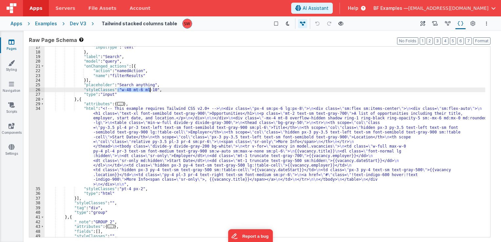
scroll to position [64, 0]
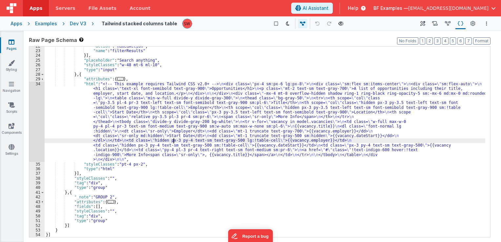
click at [173, 141] on div ""action" : "namedAction" , "name" : "filterResults" }] , "placeholder" : "Searc…" at bounding box center [265, 144] width 440 height 200
click at [76, 23] on div "Dev V3" at bounding box center [78, 23] width 16 height 7
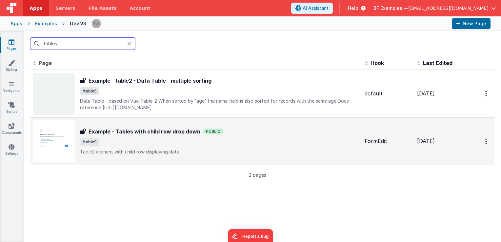
type input "tables"
click at [279, 140] on span "/table9" at bounding box center [219, 142] width 279 height 8
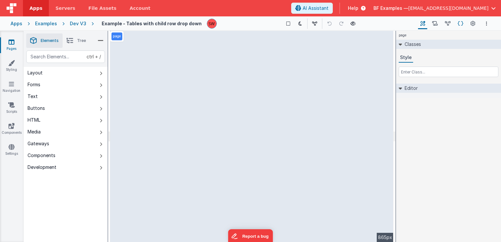
click at [458, 20] on icon at bounding box center [461, 23] width 6 height 7
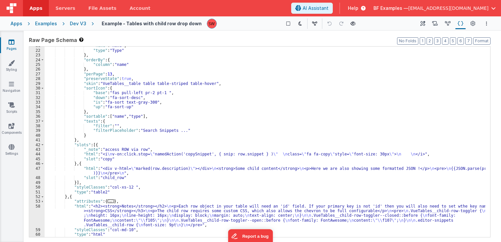
scroll to position [92, 0]
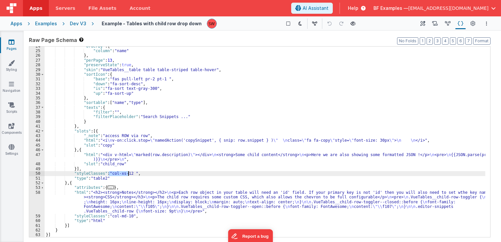
drag, startPoint x: 108, startPoint y: 174, endPoint x: 127, endPoint y: 175, distance: 19.3
click at [127, 175] on div ""orderBy" : { "column" : "name" } , "perPage" : 13 , "preserveState" : true , "…" at bounding box center [265, 144] width 440 height 200
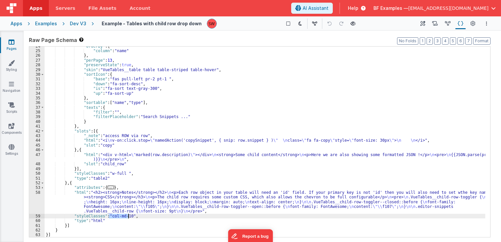
drag, startPoint x: 109, startPoint y: 216, endPoint x: 128, endPoint y: 216, distance: 18.7
click at [128, 216] on div ""orderBy" : { "column" : "name" } , "perPage" : 13 , "preserveState" : true , "…" at bounding box center [265, 144] width 440 height 200
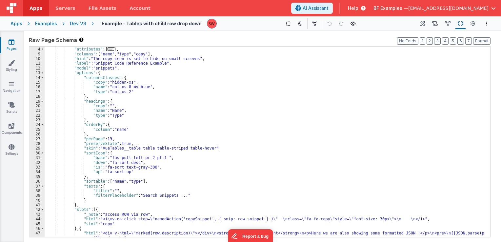
scroll to position [0, 0]
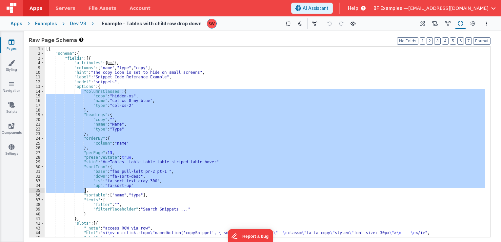
drag, startPoint x: 81, startPoint y: 90, endPoint x: 122, endPoint y: 192, distance: 110.3
click at [122, 192] on div "[{ "schema" : { "fields" : [{ "attributes" : { ... } , "columns" : [ "name" , "…" at bounding box center [265, 147] width 440 height 200
click at [121, 95] on div "[{ "schema" : { "fields" : [{ "attributes" : { ... } , "columns" : [ "name" , "…" at bounding box center [265, 142] width 440 height 190
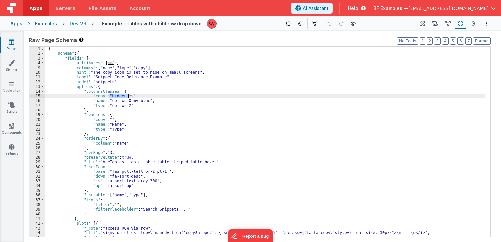
drag, startPoint x: 108, startPoint y: 96, endPoint x: 127, endPoint y: 98, distance: 19.7
click at [127, 98] on div "[{ "schema" : { "fields" : [{ "attributes" : { ... } , "columns" : [ "name" , "…" at bounding box center [265, 147] width 440 height 200
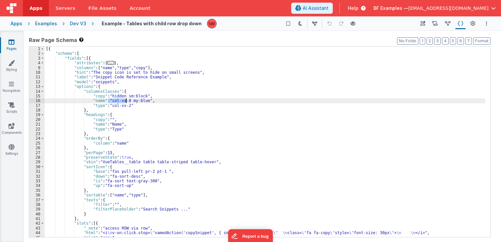
drag, startPoint x: 109, startPoint y: 101, endPoint x: 126, endPoint y: 102, distance: 16.7
click at [126, 102] on div "[{ "schema" : { "fields" : [{ "attributes" : { ... } , "columns" : [ "name" , "…" at bounding box center [265, 147] width 440 height 200
drag, startPoint x: 109, startPoint y: 106, endPoint x: 126, endPoint y: 106, distance: 17.0
click at [126, 106] on div "[{ "schema" : { "fields" : [{ "attributes" : { ... } , "columns" : [ "name" , "…" at bounding box center [265, 147] width 440 height 200
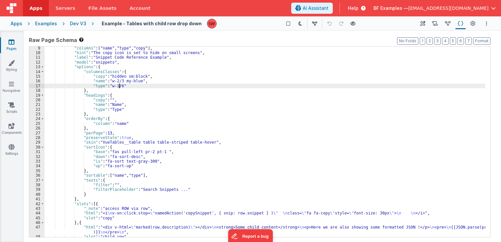
scroll to position [20, 0]
click at [125, 161] on div ""columns" : [ "name" , "type" , "copy" ] , "hint" : "The copy icon is set to hi…" at bounding box center [265, 146] width 440 height 200
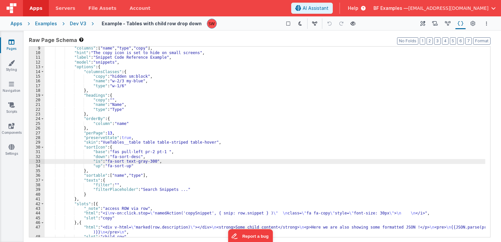
click at [143, 144] on div ""columns" : [ "name" , "type" , "copy" ] , "hint" : "The copy icon is set to hi…" at bounding box center [265, 146] width 440 height 200
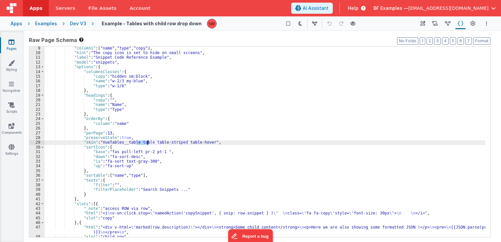
click at [143, 144] on div ""columns" : [ "name" , "type" , "copy" ] , "hint" : "The copy icon is set to hi…" at bounding box center [265, 146] width 440 height 200
drag, startPoint x: 176, startPoint y: 143, endPoint x: 204, endPoint y: 143, distance: 27.9
click at [204, 143] on div ""columns" : [ "name" , "type" , "copy" ] , "hint" : "The copy icon is set to hi…" at bounding box center [265, 146] width 440 height 200
drag, startPoint x: 210, startPoint y: 144, endPoint x: 235, endPoint y: 143, distance: 25.2
click at [235, 143] on div ""columns" : [ "name" , "type" , "copy" ] , "hint" : "The copy icon is set to hi…" at bounding box center [265, 146] width 440 height 200
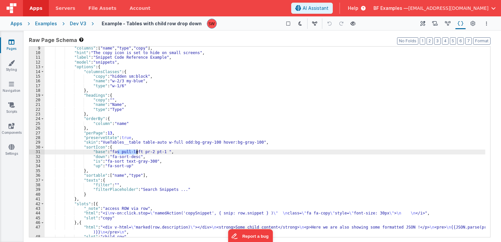
drag, startPoint x: 117, startPoint y: 151, endPoint x: 136, endPoint y: 153, distance: 18.7
click at [136, 153] on div ""columns" : [ "name" , "type" , "copy" ] , "hint" : "The copy icon is set to hi…" at bounding box center [265, 146] width 440 height 200
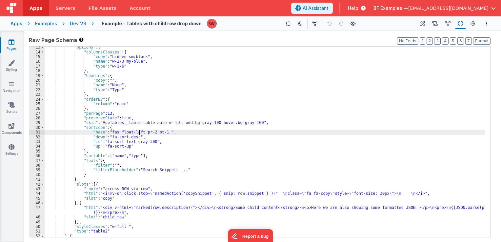
scroll to position [92, 0]
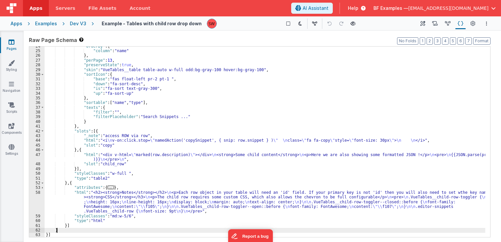
drag, startPoint x: 92, startPoint y: 231, endPoint x: 97, endPoint y: 191, distance: 40.6
click at [96, 185] on div ""orderBy" : { "column" : "name" } , "perPage" : 13 , "preserveState" : true , "…" at bounding box center [265, 144] width 440 height 200
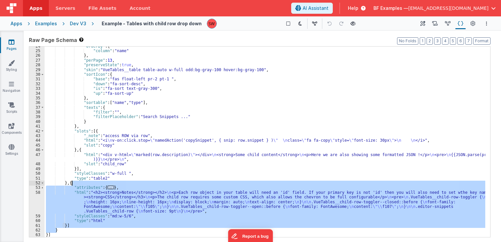
click at [76, 231] on div ""orderBy" : { "column" : "name" } , "perPage" : 13 , "preserveState" : true , "…" at bounding box center [265, 142] width 440 height 190
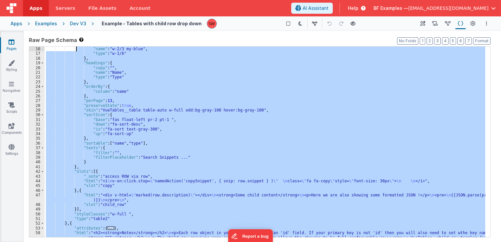
scroll to position [0, 0]
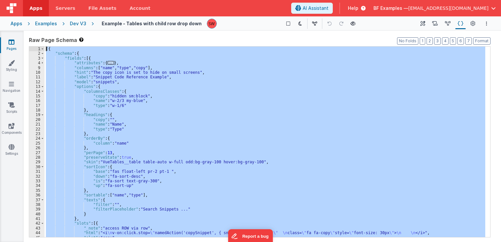
drag, startPoint x: 77, startPoint y: 236, endPoint x: 44, endPoint y: 50, distance: 188.4
click at [44, 50] on div "1 2 3 4 9 10 11 12 13 14 15 16 17 18 19 20 21 22 23 24 25 26 27 28 29 30 31 32 …" at bounding box center [259, 141] width 461 height 191
click at [77, 24] on div "Dev V3" at bounding box center [78, 23] width 16 height 7
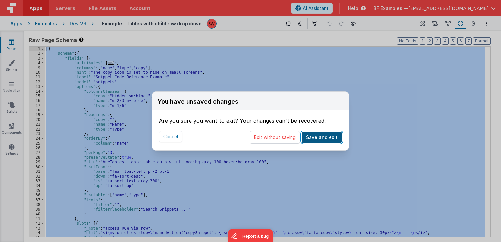
click at [310, 138] on button "Save and exit" at bounding box center [322, 137] width 40 height 11
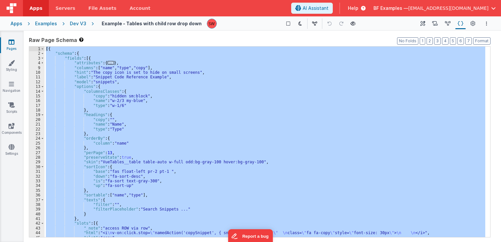
click at [72, 18] on div "Apps Examples Dev V3 Example - Tables with child row drop down Show Group Outli…" at bounding box center [250, 23] width 501 height 14
click at [84, 27] on div "Apps Examples Dev V3 Example - Tables with child row drop down Show Group Outli…" at bounding box center [250, 23] width 501 height 14
click at [77, 24] on div "Dev V3" at bounding box center [78, 23] width 16 height 7
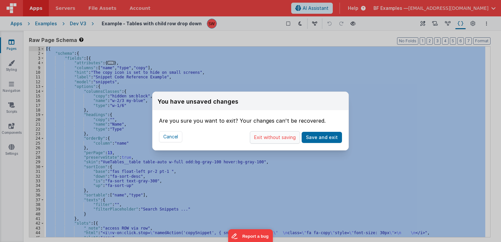
click at [279, 142] on button "Exit without saving" at bounding box center [275, 137] width 50 height 12
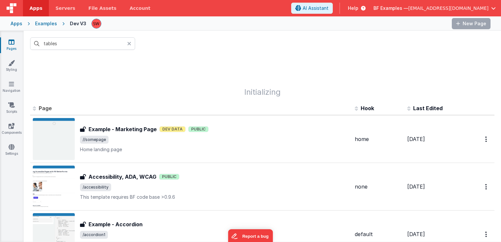
click at [105, 45] on div "You have unsaved changes Are you sure you want to exit? Your changes can't be r…" at bounding box center [250, 121] width 501 height 242
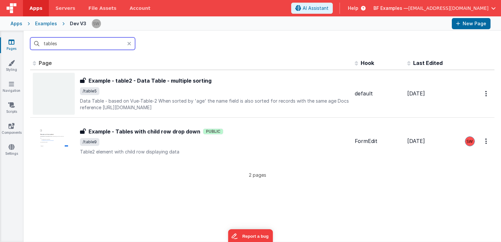
click at [105, 45] on input "tables" at bounding box center [82, 43] width 105 height 12
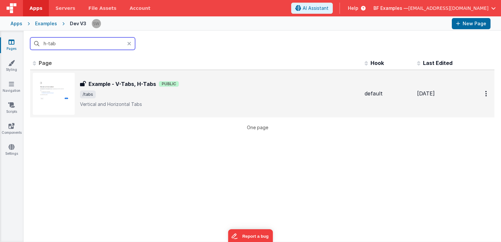
type input "h-tab"
click at [297, 111] on div "Example - V-Tabs, H-Tabs Example - V-Tabs, H-Tabs Public /tabs Vertical and Hor…" at bounding box center [196, 94] width 326 height 42
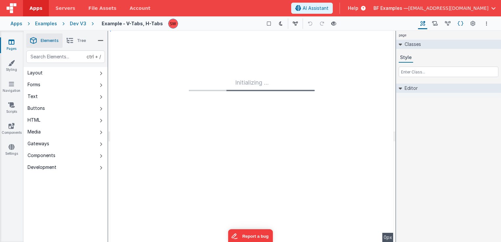
click at [458, 24] on icon at bounding box center [461, 23] width 6 height 7
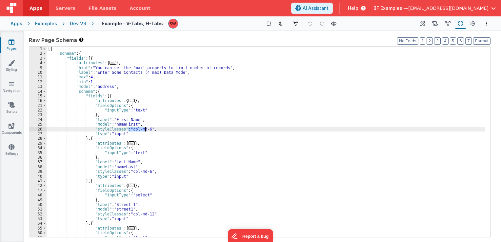
drag, startPoint x: 127, startPoint y: 130, endPoint x: 146, endPoint y: 131, distance: 18.4
click at [146, 131] on div "[{ "schema" : { "fields" : [{ "attributes" : { ... } , "hint" : "You can set th…" at bounding box center [266, 147] width 439 height 200
drag, startPoint x: 126, startPoint y: 130, endPoint x: 130, endPoint y: 130, distance: 4.3
click at [130, 130] on div "[{ "schema" : { "fields" : [{ "attributes" : { ... } , "hint" : "You can set th…" at bounding box center [266, 147] width 439 height 200
click at [130, 130] on div "[{ "schema" : { "fields" : [{ "attributes" : { ... } , "hint" : "You can set th…" at bounding box center [266, 142] width 439 height 190
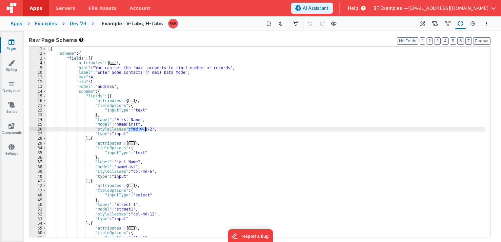
drag, startPoint x: 128, startPoint y: 130, endPoint x: 145, endPoint y: 130, distance: 16.7
click at [145, 130] on div "[{ "schema" : { "fields" : [{ "attributes" : { ... } , "hint" : "You can set th…" at bounding box center [266, 147] width 439 height 200
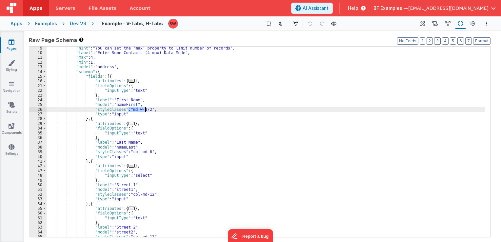
scroll to position [20, 0]
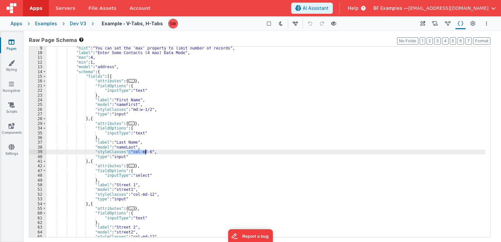
drag, startPoint x: 128, startPoint y: 152, endPoint x: 145, endPoint y: 152, distance: 16.7
click at [145, 152] on div ""hint" : "You can set the 'max' property to limit number of records" , "label" …" at bounding box center [266, 146] width 439 height 200
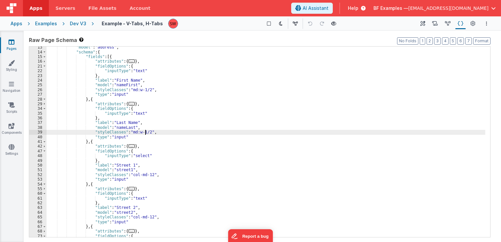
scroll to position [39, 0]
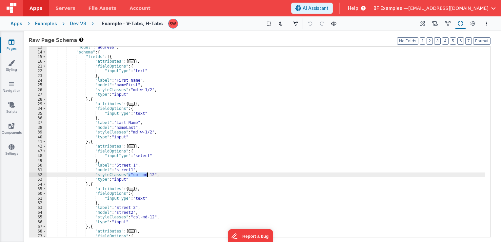
drag, startPoint x: 128, startPoint y: 174, endPoint x: 147, endPoint y: 176, distance: 19.1
click at [147, 176] on div ""model" : "address" , "schema" : { "fields" : [{ "attributes" : { ... } , "fiel…" at bounding box center [266, 145] width 439 height 200
paste textarea
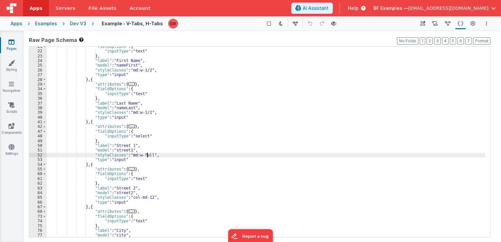
scroll to position [79, 0]
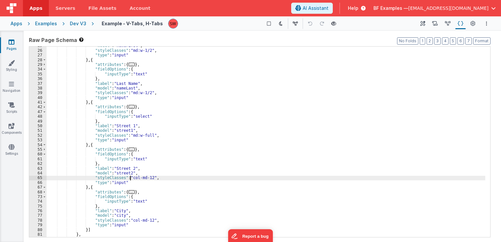
drag, startPoint x: 129, startPoint y: 179, endPoint x: 134, endPoint y: 180, distance: 5.3
click at [134, 180] on div ""model" : "nameFirst" , "styleClasses" : "md:w-1/2" , "type" : "input" } , { "a…" at bounding box center [266, 143] width 439 height 200
drag, startPoint x: 127, startPoint y: 178, endPoint x: 147, endPoint y: 179, distance: 19.7
click at [147, 179] on div ""model" : "nameFirst" , "styleClasses" : "md:w-1/2" , "type" : "input" } , { "a…" at bounding box center [266, 143] width 439 height 200
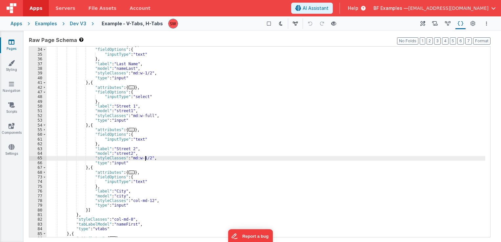
scroll to position [138, 0]
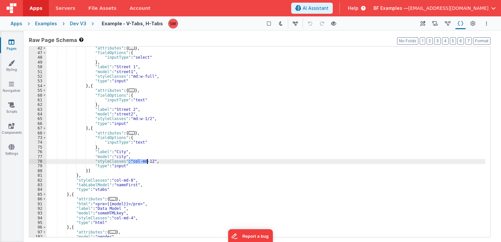
drag, startPoint x: 128, startPoint y: 163, endPoint x: 148, endPoint y: 162, distance: 19.7
click at [148, 162] on div ""attributes" : { ... } , "fieldOptions" : { "inputType" : "select" } , "label" …" at bounding box center [266, 146] width 439 height 200
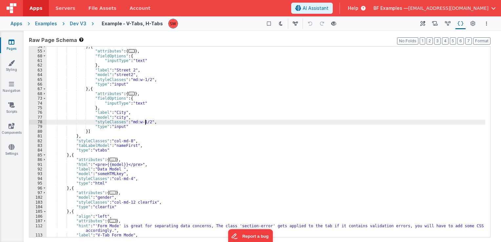
scroll to position [177, 0]
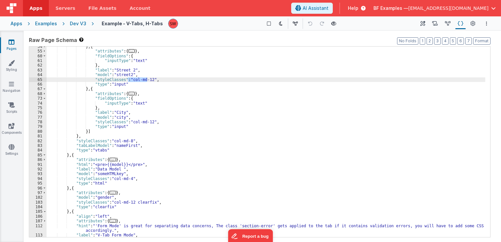
paste textarea
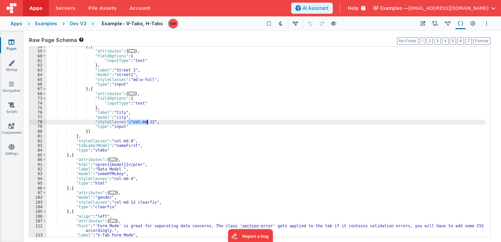
drag, startPoint x: 128, startPoint y: 121, endPoint x: 147, endPoint y: 123, distance: 19.1
click at [147, 123] on div "} , { "attributes" : { ... } , "fieldOptions" : { "inputType" : "text" } , "lab…" at bounding box center [266, 144] width 439 height 200
paste textarea
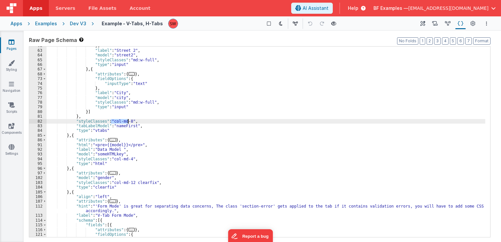
drag, startPoint x: 110, startPoint y: 121, endPoint x: 127, endPoint y: 123, distance: 17.4
click at [127, 123] on div "} , "label" : "Street 2" , "model" : "street2" , "styleClasses" : "md:w-full" ,…" at bounding box center [266, 143] width 439 height 200
paste textarea
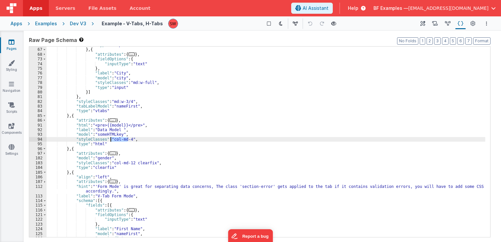
drag, startPoint x: 127, startPoint y: 140, endPoint x: 111, endPoint y: 140, distance: 16.1
click at [111, 140] on div ""type" : "input" } , { "attributes" : { ... } , "fieldOptions" : { "inputType" …" at bounding box center [266, 143] width 439 height 200
paste textarea
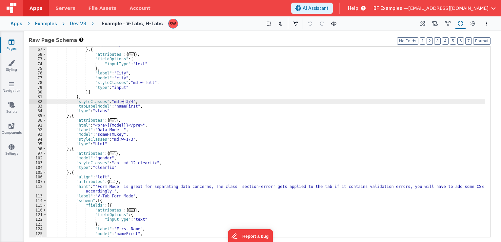
click at [123, 102] on div ""type" : "input" } , { "attributes" : { ... } , "fieldOptions" : { "inputType" …" at bounding box center [266, 143] width 439 height 200
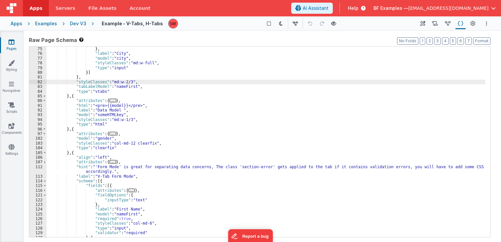
scroll to position [256, 0]
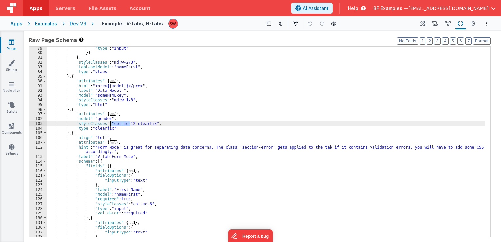
drag, startPoint x: 130, startPoint y: 124, endPoint x: 110, endPoint y: 125, distance: 20.0
click at [110, 125] on div ""type" : "input" }] } , "styleClasses" : "md:w-2/3" , "tabLabelModel" : "nameFi…" at bounding box center [266, 146] width 439 height 200
paste textarea
click at [143, 124] on div ""type" : "input" }] } , "styleClasses" : "md:w-2/3" , "tabLabelModel" : "nameFi…" at bounding box center [266, 146] width 439 height 200
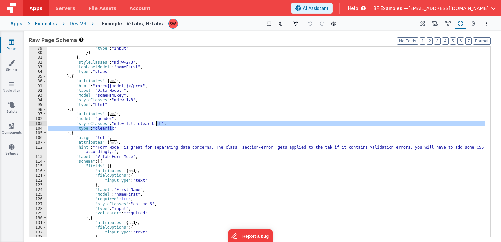
drag, startPoint x: 113, startPoint y: 129, endPoint x: 156, endPoint y: 124, distance: 42.6
click at [156, 124] on div ""type" : "input" }] } , "styleClasses" : "md:w-2/3" , "tabLabelModel" : "nameFi…" at bounding box center [266, 146] width 439 height 200
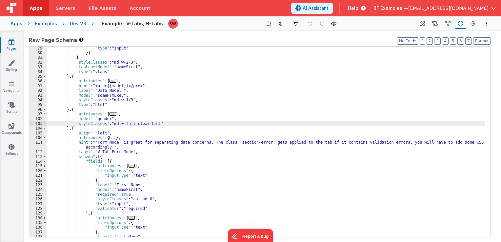
scroll to position [295, 0]
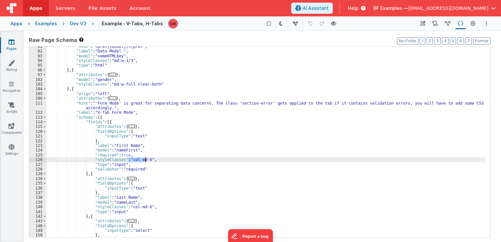
drag, startPoint x: 128, startPoint y: 159, endPoint x: 145, endPoint y: 160, distance: 16.8
click at [145, 160] on div ""html" : "<pre>{{model}}</pre>" , "label" : "Data Model " , "model" : "someHTML…" at bounding box center [266, 144] width 439 height 200
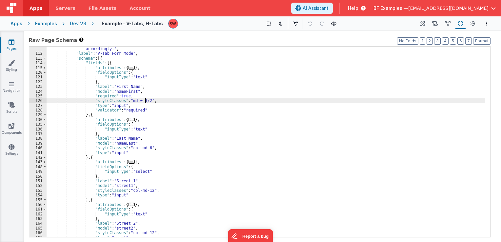
scroll to position [354, 0]
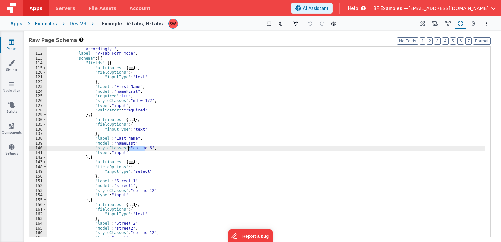
drag, startPoint x: 145, startPoint y: 150, endPoint x: 128, endPoint y: 148, distance: 17.1
click at [128, 148] on div ""hint" : "'Form Mode' is great for separating data concerns, The class 'section…" at bounding box center [266, 144] width 439 height 205
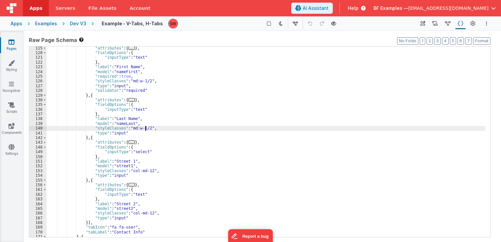
scroll to position [374, 0]
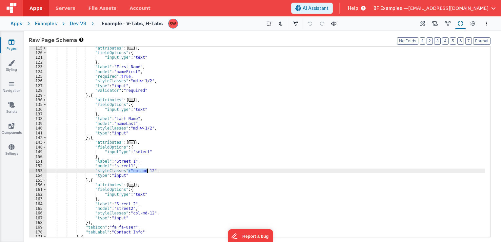
drag, startPoint x: 128, startPoint y: 170, endPoint x: 148, endPoint y: 171, distance: 19.4
click at [148, 171] on div ""attributes" : { ... } , "fieldOptions" : { "inputType" : "text" } , "label" : …" at bounding box center [266, 146] width 439 height 200
paste textarea
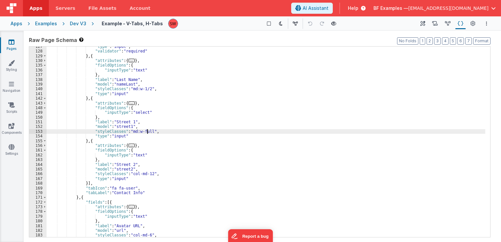
scroll to position [433, 0]
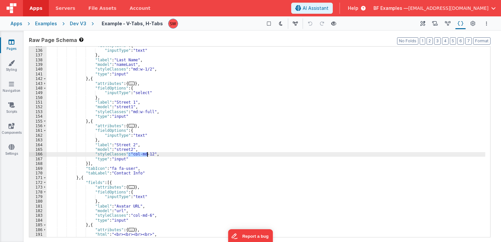
drag, startPoint x: 128, startPoint y: 154, endPoint x: 147, endPoint y: 156, distance: 18.1
click at [147, 156] on div ""fieldOptions" : { "inputType" : "text" } , "label" : "Last Name" , "model" : "…" at bounding box center [266, 143] width 439 height 200
paste textarea
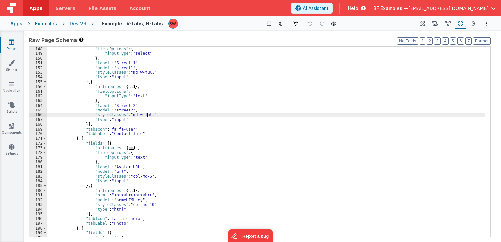
scroll to position [492, 0]
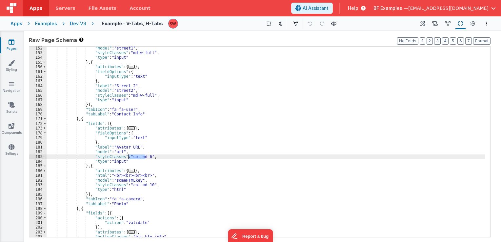
drag, startPoint x: 145, startPoint y: 157, endPoint x: 128, endPoint y: 158, distance: 16.1
click at [128, 158] on div ""model" : "street1" , "styleClasses" : "md:w-full" , "type" : "input" } , { "at…" at bounding box center [266, 146] width 439 height 200
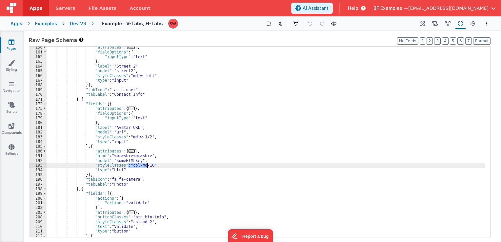
drag, startPoint x: 127, startPoint y: 166, endPoint x: 148, endPoint y: 166, distance: 20.7
click at [148, 166] on div ""attributes" : { ... } , "fieldOptions" : { "inputType" : "text" } , "label" : …" at bounding box center [266, 145] width 439 height 200
paste textarea
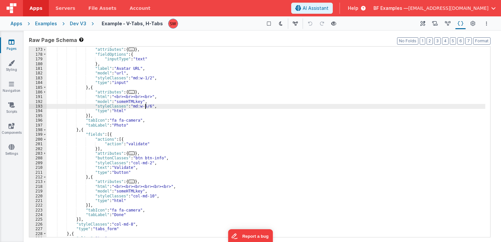
scroll to position [590, 0]
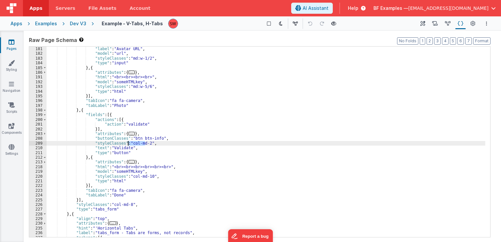
drag, startPoint x: 144, startPoint y: 145, endPoint x: 128, endPoint y: 145, distance: 15.7
click at [128, 145] on div "} , "label" : "Avatar URL" , "model" : "url" , "styleClasses" : "md:w-1/2" , "t…" at bounding box center [266, 142] width 439 height 200
paste textarea
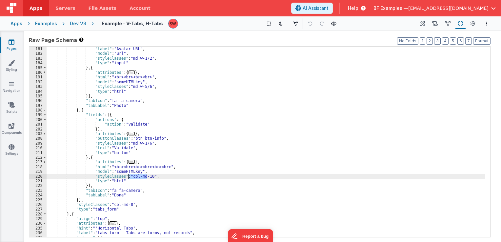
drag, startPoint x: 147, startPoint y: 175, endPoint x: 128, endPoint y: 175, distance: 18.4
click at [128, 175] on div "} , "label" : "Avatar URL" , "model" : "url" , "styleClasses" : "md:w-1/2" , "t…" at bounding box center [266, 142] width 439 height 200
paste textarea
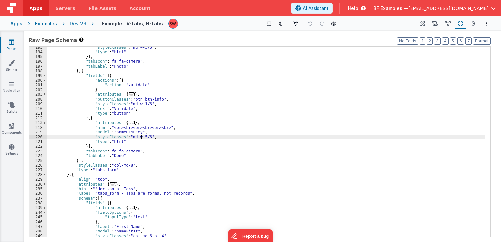
scroll to position [629, 0]
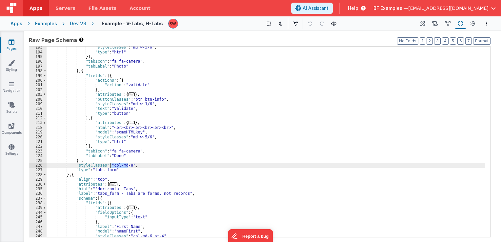
drag, startPoint x: 128, startPoint y: 165, endPoint x: 111, endPoint y: 166, distance: 16.4
click at [111, 166] on div ""styleClasses" : "md:w-5/6" , "type" : "html" }] , "tabIcon" : "fa fa-camera" ,…" at bounding box center [266, 145] width 439 height 200
paste textarea
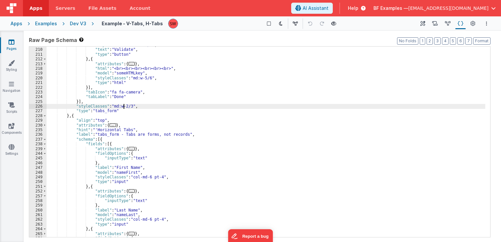
scroll to position [688, 0]
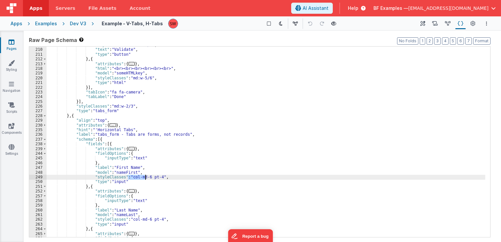
drag, startPoint x: 128, startPoint y: 178, endPoint x: 144, endPoint y: 178, distance: 16.4
click at [144, 178] on div ""styleClasses" : "md:w-1/6" , "text" : "Validate" , "type" : "button" } , { "at…" at bounding box center [266, 143] width 439 height 200
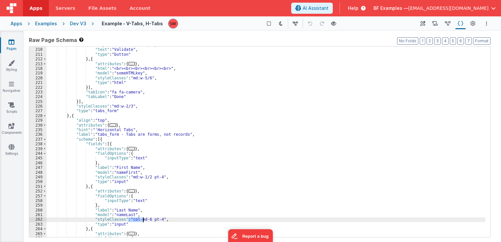
drag, startPoint x: 128, startPoint y: 219, endPoint x: 144, endPoint y: 220, distance: 15.7
click at [144, 220] on div ""styleClasses" : "md:w-1/6" , "text" : "Validate" , "type" : "button" } , { "at…" at bounding box center [266, 143] width 439 height 200
click at [144, 220] on div ""styleClasses" : "md:w-1/6" , "text" : "Validate" , "type" : "button" } , { "at…" at bounding box center [266, 142] width 439 height 190
drag, startPoint x: 144, startPoint y: 220, endPoint x: 130, endPoint y: 218, distance: 14.5
click at [130, 218] on div ""styleClasses" : "md:w-1/6" , "text" : "Validate" , "type" : "button" } , { "at…" at bounding box center [266, 143] width 439 height 200
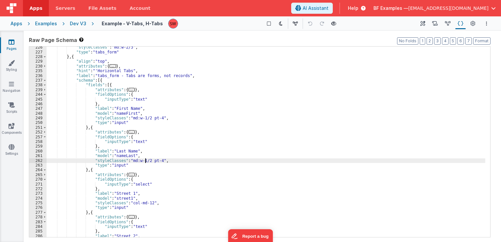
scroll to position [767, 0]
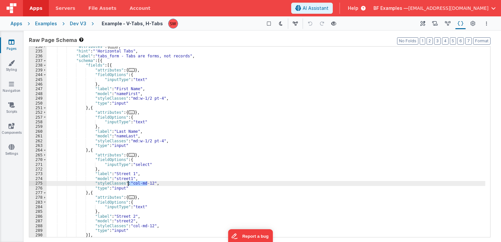
drag, startPoint x: 147, startPoint y: 184, endPoint x: 128, endPoint y: 183, distance: 18.7
click at [128, 183] on div ""attributes" : { ... } , "hint" : "'Horizontal Tabs" , "label" : "tabs_form - T…" at bounding box center [266, 144] width 439 height 200
paste textarea
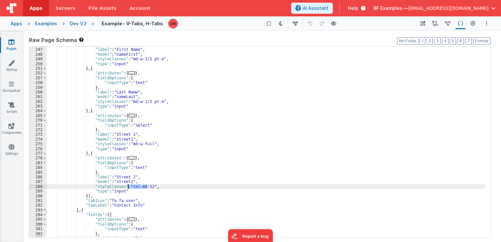
drag, startPoint x: 146, startPoint y: 188, endPoint x: 127, endPoint y: 188, distance: 19.0
click at [127, 188] on div "} , "label" : "First Name" , "model" : "nameFirst" , "styleClasses" : "md:w-1/2…" at bounding box center [266, 143] width 439 height 200
paste textarea
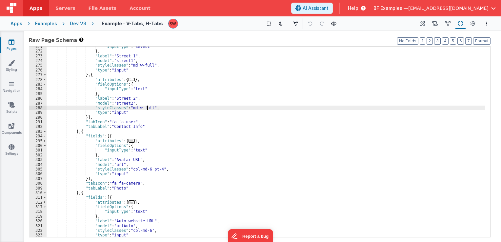
scroll to position [885, 0]
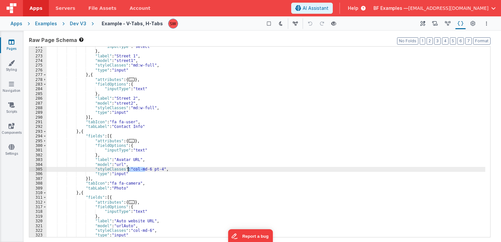
drag, startPoint x: 146, startPoint y: 171, endPoint x: 128, endPoint y: 170, distance: 17.1
click at [128, 170] on div ""inputType" : "select" } , "label" : "Street 1" , "model" : "street1" , "styleC…" at bounding box center [266, 144] width 439 height 200
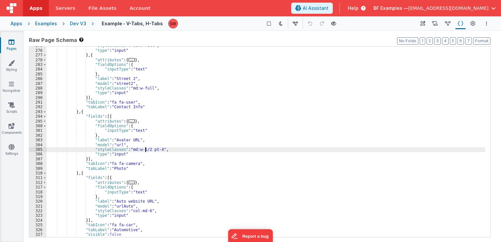
scroll to position [924, 0]
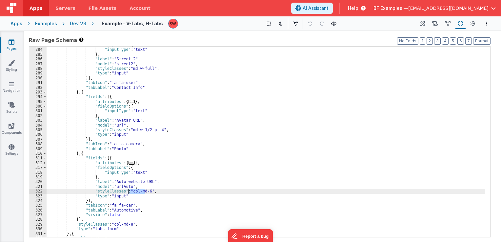
drag, startPoint x: 146, startPoint y: 192, endPoint x: 127, endPoint y: 190, distance: 18.5
click at [127, 190] on div ""fieldOptions" : { "inputType" : "text" } , "label" : "Street 2" , "model" : "s…" at bounding box center [266, 143] width 439 height 200
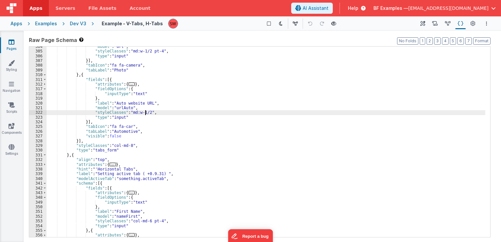
scroll to position [1003, 0]
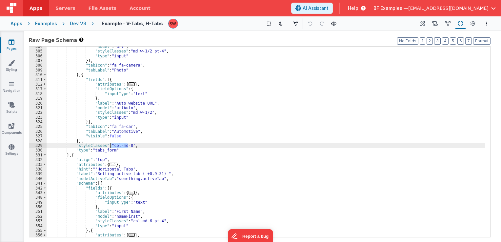
drag, startPoint x: 127, startPoint y: 146, endPoint x: 111, endPoint y: 147, distance: 15.7
click at [111, 147] on div ""model" : "url" , "styleClasses" : "md:w-1/2 pt-4" , "type" : "input" }] , "tab…" at bounding box center [266, 144] width 439 height 200
paste textarea
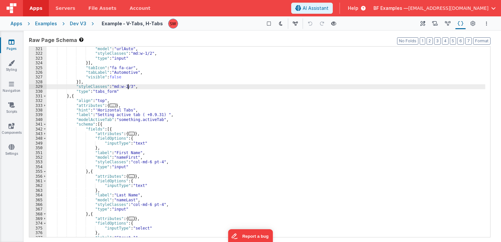
scroll to position [1062, 0]
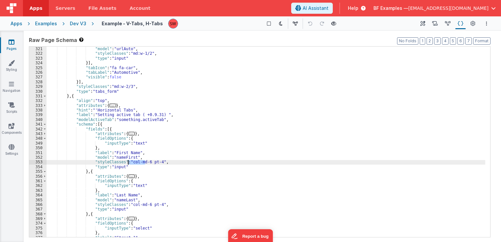
drag, startPoint x: 144, startPoint y: 162, endPoint x: 128, endPoint y: 163, distance: 15.7
click at [128, 163] on div ""label" : "Auto website URL" , "model" : "urlAuto" , "styleClasses" : "md:w-1/2…" at bounding box center [266, 142] width 439 height 200
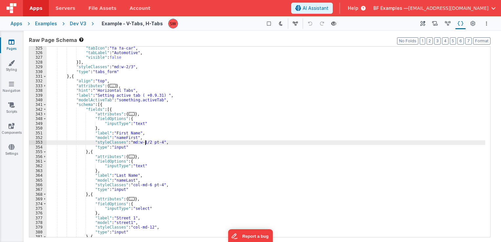
scroll to position [1082, 0]
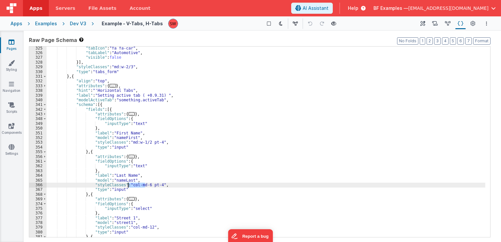
drag, startPoint x: 144, startPoint y: 186, endPoint x: 128, endPoint y: 185, distance: 16.4
click at [128, 185] on div ""tabIcon" : "fa fa-car" , "tabLabel" : "Automotive" , "visible" : false }] , "s…" at bounding box center [266, 146] width 439 height 200
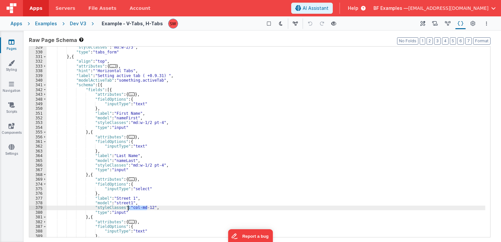
drag, startPoint x: 147, startPoint y: 208, endPoint x: 129, endPoint y: 206, distance: 18.4
click at [129, 206] on div ""styleClasses" : "md:w-2/3" , "type" : "tabs_form" } , { "align" : "top" , "att…" at bounding box center [266, 145] width 439 height 200
paste textarea
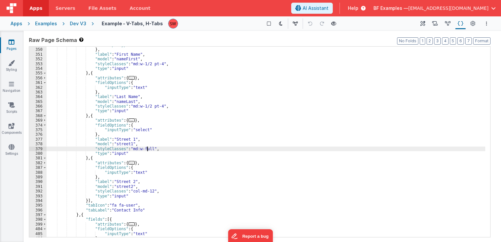
scroll to position [1160, 0]
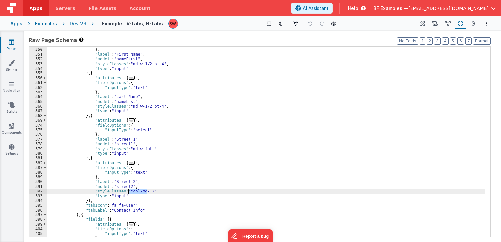
drag, startPoint x: 147, startPoint y: 192, endPoint x: 128, endPoint y: 192, distance: 18.4
click at [128, 192] on div ""inputType" : "text" } , "label" : "First Name" , "model" : "nameFirst" , "styl…" at bounding box center [266, 143] width 439 height 200
paste textarea
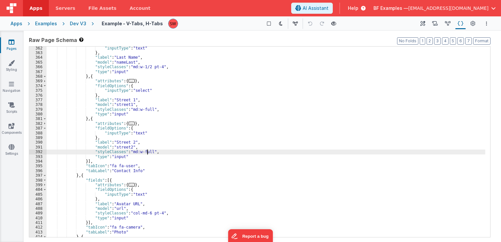
scroll to position [1219, 0]
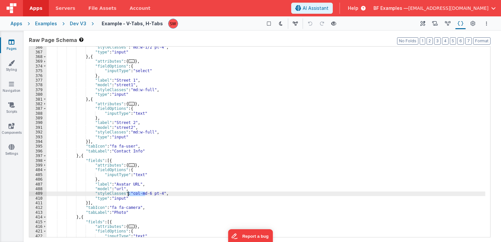
drag, startPoint x: 145, startPoint y: 194, endPoint x: 128, endPoint y: 195, distance: 16.4
click at [128, 195] on div ""styleClasses" : "md:w-1/2 pt-4" , "type" : "input" } , { "attributes" : { ... …" at bounding box center [266, 145] width 439 height 200
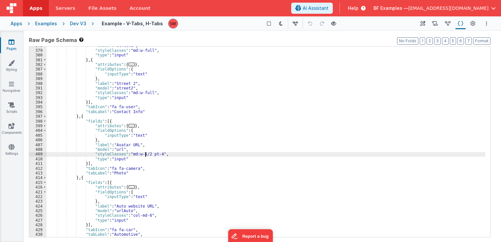
scroll to position [1278, 0]
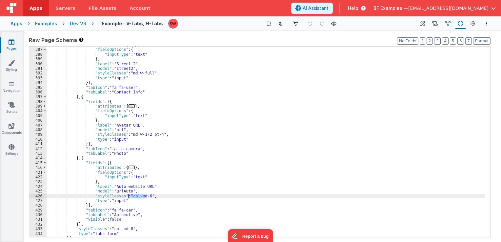
drag, startPoint x: 145, startPoint y: 197, endPoint x: 128, endPoint y: 198, distance: 17.1
click at [128, 198] on div ""attributes" : { ... } , "fieldOptions" : { "inputType" : "text" } , "label" : …" at bounding box center [266, 143] width 439 height 200
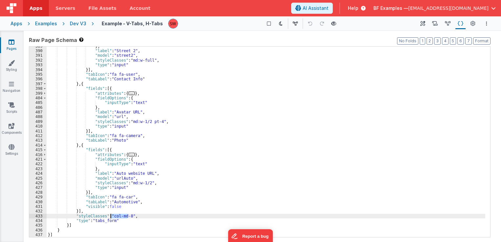
drag, startPoint x: 127, startPoint y: 215, endPoint x: 111, endPoint y: 216, distance: 16.8
click at [111, 216] on div "} , "label" : "Street 2" , "model" : "street2" , "styleClasses" : "md:w-full" ,…" at bounding box center [266, 144] width 439 height 200
paste textarea
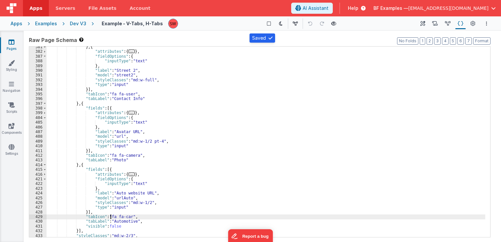
click at [109, 218] on div "} , { "attributes" : { ... } , "fieldOptions" : { "inputType" : "text" } , "lab…" at bounding box center [266, 145] width 439 height 200
drag, startPoint x: 108, startPoint y: 217, endPoint x: 127, endPoint y: 217, distance: 18.4
click at [127, 217] on div "} , { "attributes" : { ... } , "fieldOptions" : { "inputType" : "text" } , "lab…" at bounding box center [266, 145] width 439 height 200
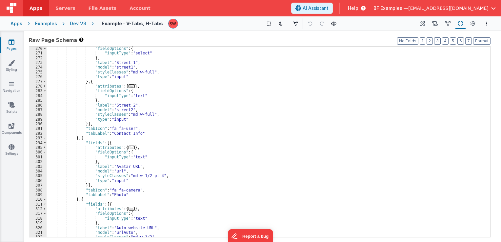
scroll to position [878, 0]
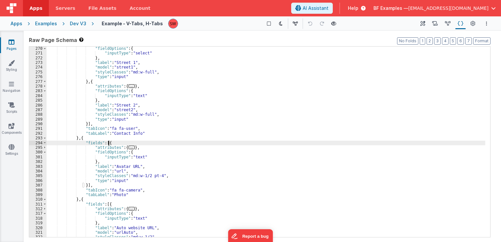
click at [184, 145] on div ""fieldOptions" : { "inputType" : "select" } , "label" : "Street 1" , "model" : …" at bounding box center [266, 146] width 439 height 200
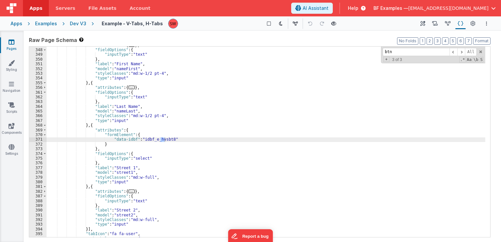
scroll to position [584, 0]
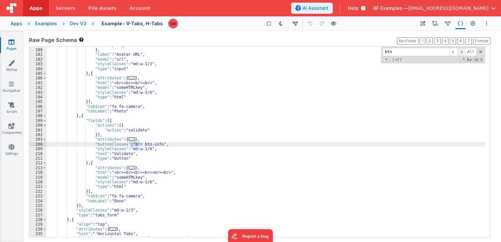
type input "btn"
click at [463, 52] on span at bounding box center [461, 52] width 8 height 8
drag, startPoint x: 130, startPoint y: 143, endPoint x: 155, endPoint y: 144, distance: 25.3
click at [155, 144] on div ""inputType" : "text" } , "label" : "Avatar URL" , "model" : "url" , "styleClass…" at bounding box center [266, 143] width 439 height 200
click at [329, 25] on button at bounding box center [333, 23] width 9 height 9
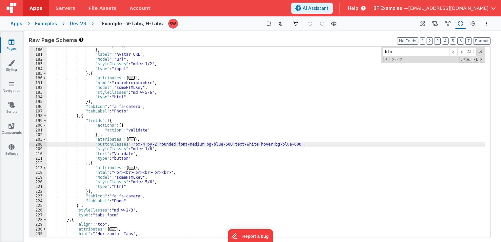
drag, startPoint x: 82, startPoint y: 22, endPoint x: 167, endPoint y: 0, distance: 88.6
click at [82, 22] on div "Dev V3" at bounding box center [78, 23] width 16 height 7
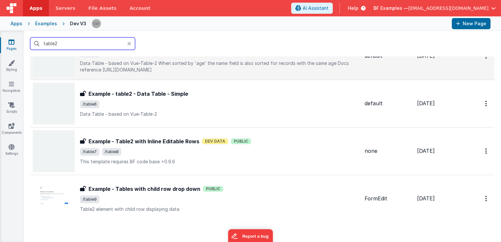
scroll to position [393, 0]
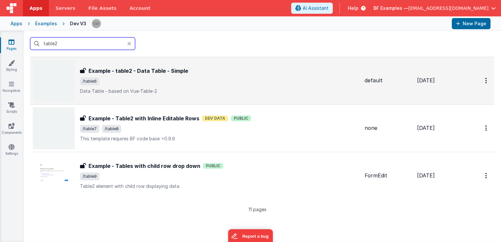
type input "table2"
click at [255, 86] on div "Example - table2 - Data Table - Simple Example - table2 - Data Table - Simple /…" at bounding box center [219, 81] width 279 height 28
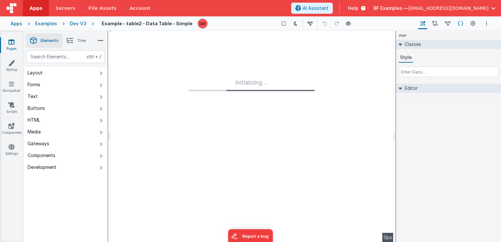
click at [458, 23] on icon at bounding box center [461, 23] width 6 height 7
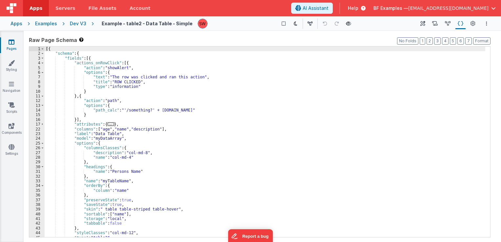
scroll to position [17, 0]
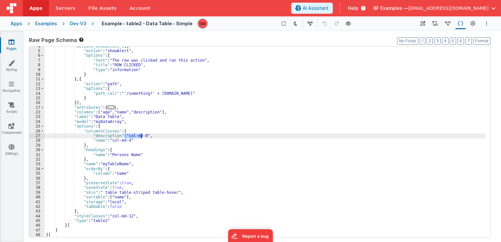
drag, startPoint x: 123, startPoint y: 137, endPoint x: 140, endPoint y: 136, distance: 17.1
click at [140, 136] on div ""actions_onRowClick" : [{ "action" : "showAlert" , "options" : { "text" : "The …" at bounding box center [265, 144] width 440 height 200
drag, startPoint x: 140, startPoint y: 136, endPoint x: 123, endPoint y: 134, distance: 17.1
click at [123, 134] on div ""actions_onRowClick" : [{ "action" : "showAlert" , "options" : { "text" : "The …" at bounding box center [265, 144] width 440 height 200
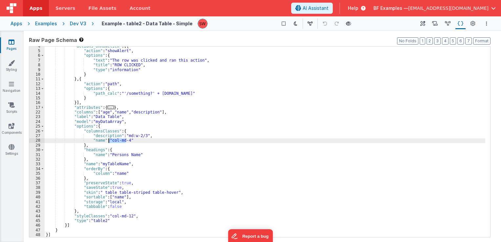
drag, startPoint x: 125, startPoint y: 141, endPoint x: 109, endPoint y: 141, distance: 15.7
click at [109, 141] on div ""actions_onRowClick" : [{ "action" : "showAlert" , "options" : { "text" : "The …" at bounding box center [265, 144] width 440 height 200
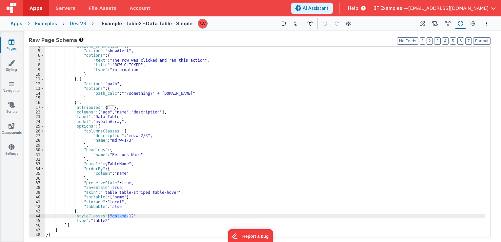
drag, startPoint x: 127, startPoint y: 217, endPoint x: 108, endPoint y: 217, distance: 19.0
click at [108, 217] on div ""actions_onRowClick" : [{ "action" : "showAlert" , "options" : { "text" : "The …" at bounding box center [265, 144] width 440 height 200
paste textarea
click at [110, 192] on div ""actions_onRowClick" : [{ "action" : "showAlert" , "options" : { "text" : "The …" at bounding box center [265, 144] width 440 height 200
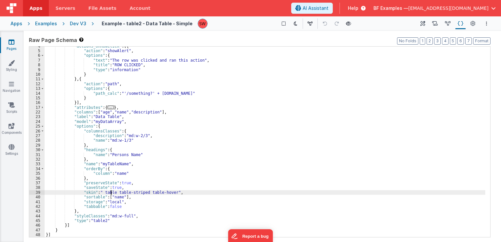
click at [110, 192] on div ""actions_onRowClick" : [{ "action" : "showAlert" , "options" : { "text" : "The …" at bounding box center [265, 144] width 440 height 200
drag, startPoint x: 141, startPoint y: 193, endPoint x: 168, endPoint y: 193, distance: 26.9
click at [168, 193] on div ""actions_onRowClick" : [{ "action" : "showAlert" , "options" : { "text" : "The …" at bounding box center [265, 144] width 440 height 200
drag, startPoint x: 176, startPoint y: 194, endPoint x: 200, endPoint y: 193, distance: 23.9
click at [200, 193] on div ""actions_onRowClick" : [{ "action" : "showAlert" , "options" : { "text" : "The …" at bounding box center [265, 144] width 440 height 200
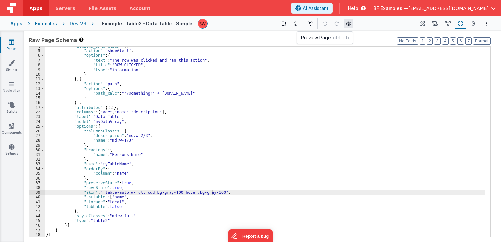
click at [346, 24] on icon at bounding box center [348, 23] width 5 height 5
click at [75, 22] on div "Dev V3" at bounding box center [78, 23] width 16 height 7
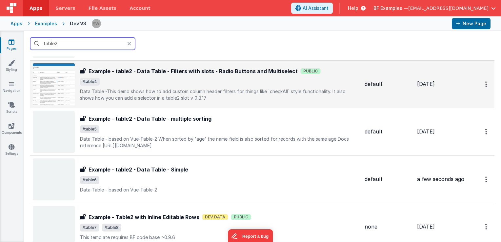
scroll to position [295, 0]
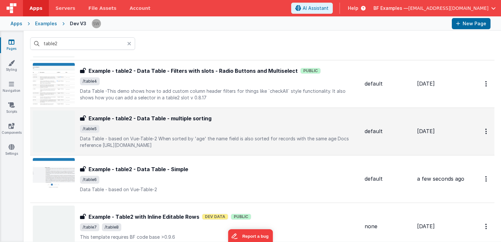
click at [219, 127] on span "/table5" at bounding box center [219, 129] width 279 height 8
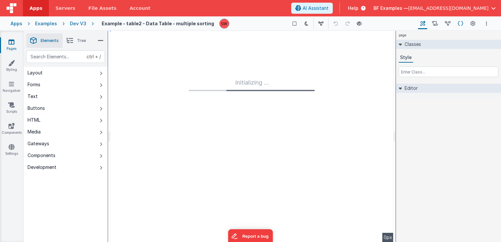
click at [460, 24] on icon at bounding box center [461, 23] width 6 height 7
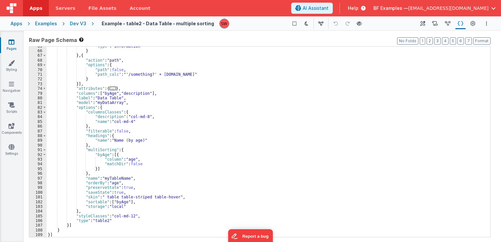
scroll to position [267, 0]
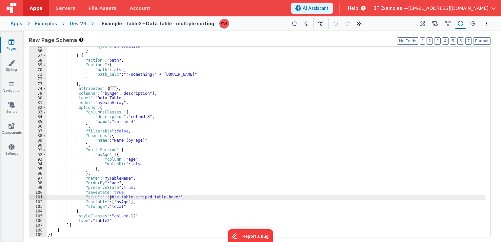
click at [111, 198] on div ""type" : "information" } } , { "action" : "path" , "options" : { "path" : false…" at bounding box center [266, 144] width 439 height 200
drag, startPoint x: 147, startPoint y: 196, endPoint x: 171, endPoint y: 197, distance: 24.3
click at [171, 197] on div ""type" : "information" } } , { "action" : "path" , "options" : { "path" : false…" at bounding box center [266, 144] width 439 height 200
drag, startPoint x: 145, startPoint y: 197, endPoint x: 117, endPoint y: 197, distance: 28.5
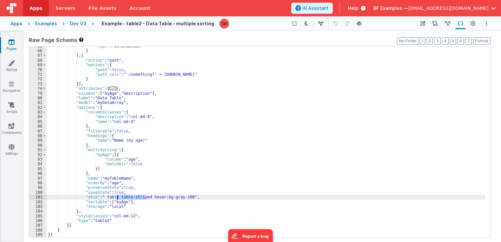
click at [117, 197] on div ""type" : "information" } } , { "action" : "path" , "options" : { "path" : false…" at bounding box center [266, 144] width 439 height 200
click at [111, 197] on div ""type" : "information" } } , { "action" : "path" , "options" : { "path" : false…" at bounding box center [266, 144] width 439 height 200
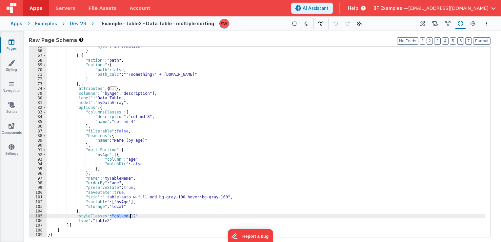
drag, startPoint x: 110, startPoint y: 216, endPoint x: 129, endPoint y: 217, distance: 19.7
click at [129, 217] on div ""type" : "information" } } , { "action" : "path" , "options" : { "path" : false…" at bounding box center [266, 144] width 439 height 200
drag, startPoint x: 130, startPoint y: 216, endPoint x: 111, endPoint y: 216, distance: 19.3
click at [111, 216] on div ""type" : "information" } } , { "action" : "path" , "options" : { "path" : false…" at bounding box center [266, 144] width 439 height 200
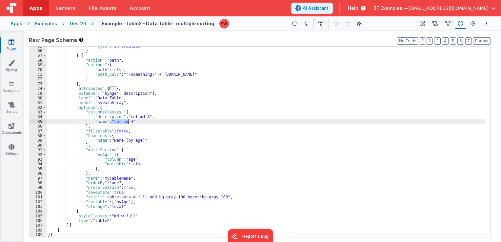
drag, startPoint x: 110, startPoint y: 123, endPoint x: 127, endPoint y: 122, distance: 17.4
click at [127, 122] on div ""type" : "information" } } , { "action" : "path" , "options" : { "path" : false…" at bounding box center [266, 144] width 439 height 200
paste textarea
drag, startPoint x: 126, startPoint y: 117, endPoint x: 142, endPoint y: 116, distance: 16.4
click at [142, 116] on div ""type" : "information" } } , { "action" : "path" , "options" : { "path" : false…" at bounding box center [266, 144] width 439 height 200
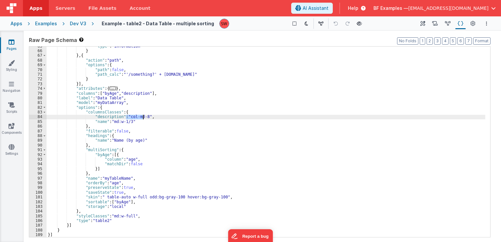
paste textarea
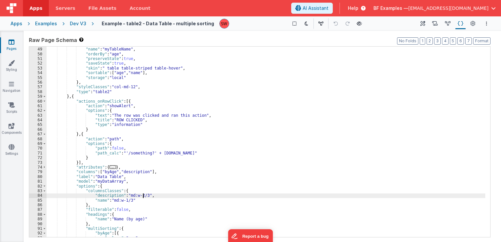
scroll to position [169, 0]
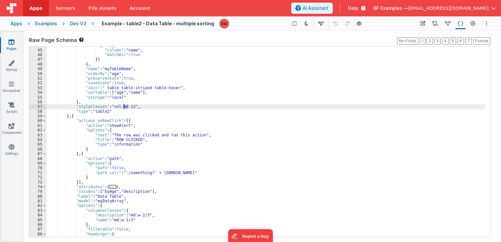
drag, startPoint x: 129, startPoint y: 106, endPoint x: 123, endPoint y: 107, distance: 5.9
click at [123, 107] on div ""age" : [{ "column" : "name" , "matchDir" : true }] } , "name" : "myTableName" …" at bounding box center [266, 143] width 439 height 200
drag, startPoint x: 130, startPoint y: 108, endPoint x: 111, endPoint y: 108, distance: 18.4
click at [111, 108] on div ""age" : [{ "column" : "name" , "matchDir" : true }] } , "name" : "myTableName" …" at bounding box center [266, 143] width 439 height 200
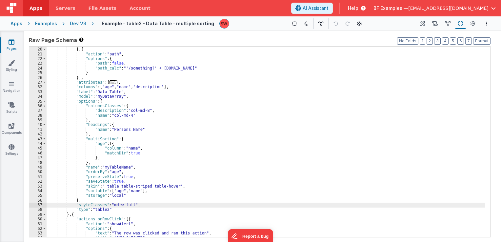
scroll to position [51, 0]
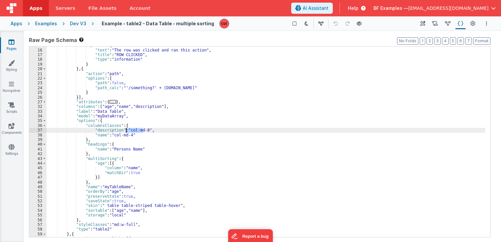
drag, startPoint x: 144, startPoint y: 130, endPoint x: 126, endPoint y: 130, distance: 17.7
click at [126, 130] on div ""options" : { "text" : "The row was clicked and ran this action" , "title" : "R…" at bounding box center [266, 143] width 439 height 200
paste textarea
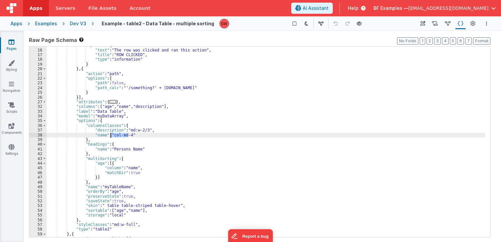
drag, startPoint x: 127, startPoint y: 136, endPoint x: 111, endPoint y: 136, distance: 16.4
click at [111, 136] on div ""options" : { "text" : "The row was clicked and ran this action" , "title" : "R…" at bounding box center [266, 143] width 439 height 200
paste textarea
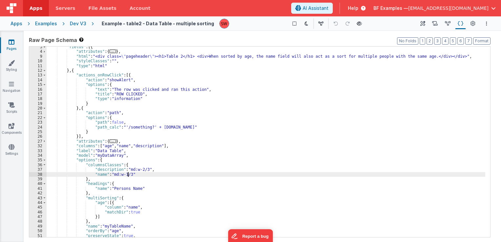
scroll to position [0, 0]
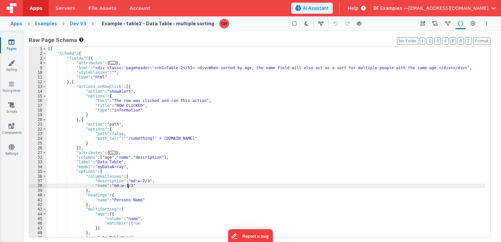
click at [75, 26] on div "Dev V3" at bounding box center [78, 23] width 16 height 7
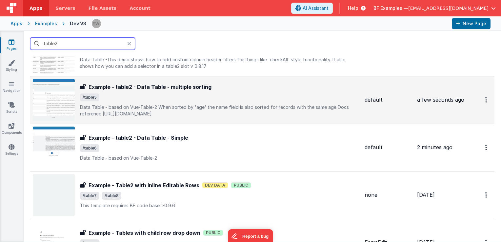
scroll to position [328, 0]
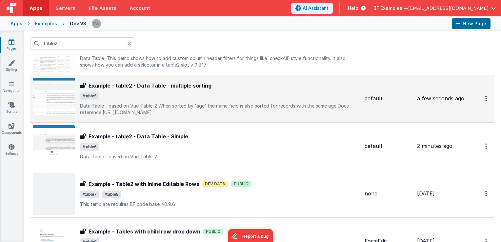
click at [205, 92] on span "/table5" at bounding box center [219, 96] width 279 height 8
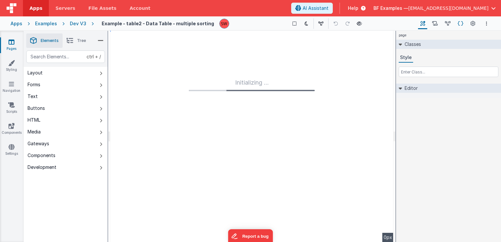
click at [463, 22] on icon at bounding box center [461, 23] width 6 height 7
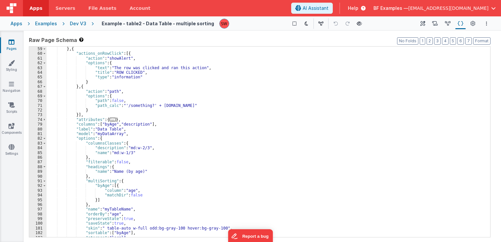
scroll to position [267, 0]
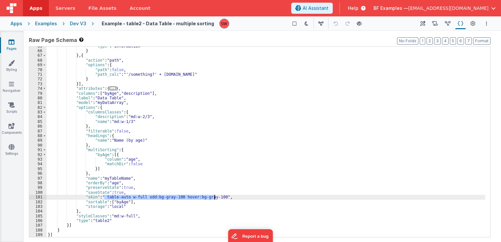
drag, startPoint x: 104, startPoint y: 196, endPoint x: 214, endPoint y: 199, distance: 109.9
click at [214, 199] on div ""type" : "information" } } , { "action" : "path" , "options" : { "path" : false…" at bounding box center [266, 144] width 439 height 200
click at [353, 29] on div "Apps Examples Dev V3 Example - table2 - Data Table - multiple sorting Show Grou…" at bounding box center [250, 23] width 501 height 14
click at [357, 23] on icon at bounding box center [359, 23] width 5 height 5
click at [76, 23] on div "Dev V3" at bounding box center [78, 23] width 16 height 7
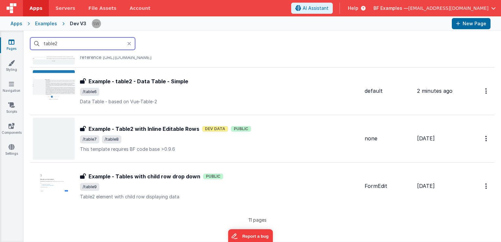
scroll to position [393, 0]
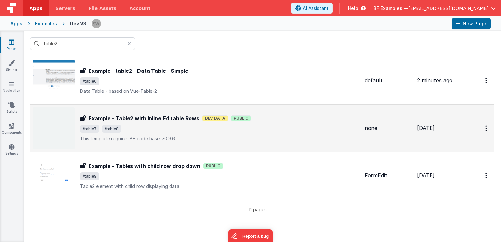
click at [276, 129] on span "/table7 /table8" at bounding box center [219, 129] width 279 height 8
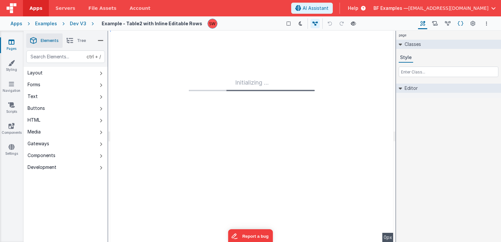
click at [458, 24] on icon at bounding box center [461, 23] width 6 height 7
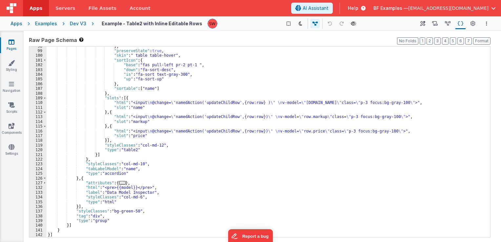
scroll to position [287, 0]
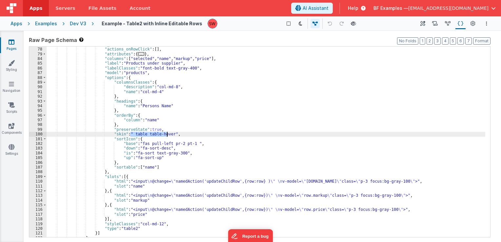
drag, startPoint x: 130, startPoint y: 133, endPoint x: 167, endPoint y: 134, distance: 37.1
click at [167, 134] on div ""_" : "EXAMPLE 1" , "actions_onRowClick" : [ ] , "attributes" : { ... } , "colu…" at bounding box center [266, 142] width 439 height 200
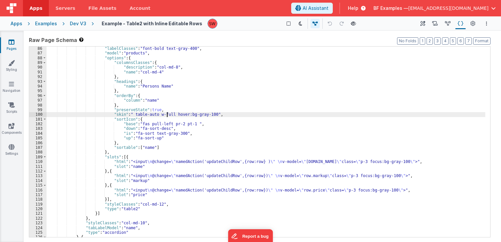
click at [149, 124] on div ""labelClasses" : "font-bold text-gray-400" , "model" : "products" , "options" :…" at bounding box center [266, 146] width 439 height 200
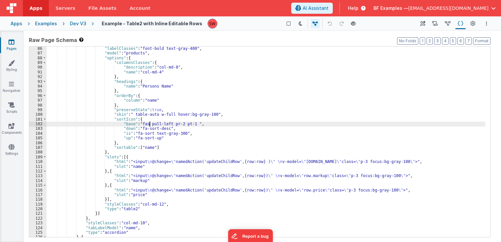
click at [149, 124] on div ""labelClasses" : "font-bold text-gray-400" , "model" : "products" , "options" :…" at bounding box center [266, 146] width 439 height 200
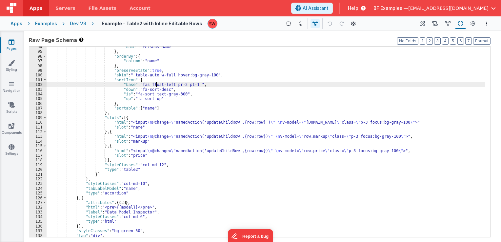
scroll to position [366, 0]
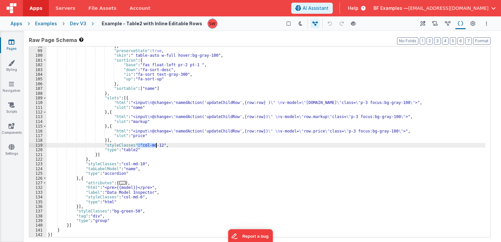
drag, startPoint x: 137, startPoint y: 146, endPoint x: 155, endPoint y: 146, distance: 18.0
click at [155, 146] on div "} , "preserveState" : true , "skin" : " table-auto w-full hover:bg-gray-100" , …" at bounding box center [266, 144] width 439 height 200
drag, startPoint x: 136, startPoint y: 145, endPoint x: 155, endPoint y: 147, distance: 18.8
click at [155, 147] on div "} , "preserveState" : true , "skin" : " table-auto w-full hover:bg-gray-100" , …" at bounding box center [266, 144] width 439 height 200
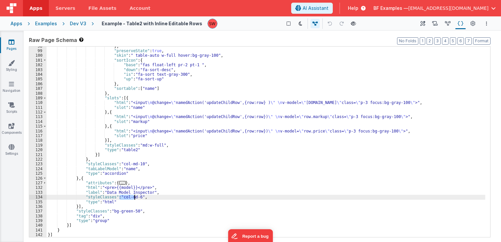
drag, startPoint x: 119, startPoint y: 199, endPoint x: 136, endPoint y: 199, distance: 17.4
click at [136, 199] on div "} , "preserveState" : true , "skin" : " table-auto w-full hover:bg-gray-100" , …" at bounding box center [266, 144] width 439 height 200
paste textarea
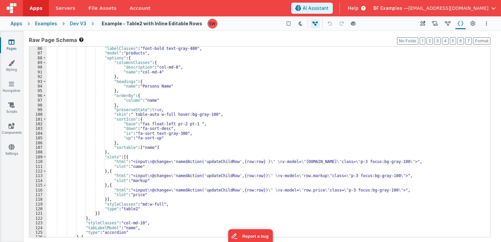
scroll to position [248, 0]
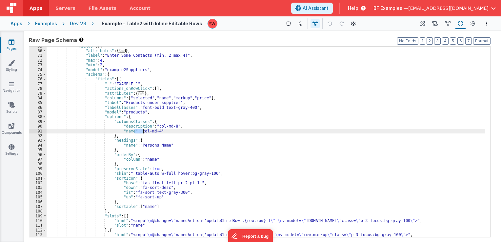
drag, startPoint x: 135, startPoint y: 132, endPoint x: 146, endPoint y: 132, distance: 10.5
click at [146, 132] on div ""fields" : [{ "attributes" : { ... } , "label" : "Enter Some Contacts (min. 2 m…" at bounding box center [266, 144] width 439 height 200
click at [146, 132] on div ""fields" : [{ "attributes" : { ... } , "label" : "Enter Some Contacts (min. 2 m…" at bounding box center [266, 142] width 439 height 190
drag, startPoint x: 137, startPoint y: 131, endPoint x: 154, endPoint y: 133, distance: 16.8
click at [154, 133] on div ""fields" : [{ "attributes" : { ... } , "label" : "Enter Some Contacts (min. 2 m…" at bounding box center [266, 144] width 439 height 200
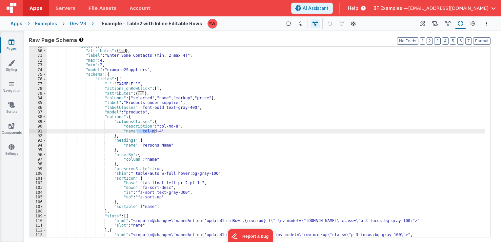
paste textarea
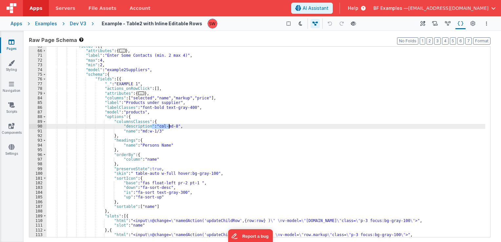
drag, startPoint x: 151, startPoint y: 127, endPoint x: 169, endPoint y: 128, distance: 18.1
click at [169, 128] on div ""fields" : [{ "attributes" : { ... } , "label" : "Enter Some Contacts (min. 2 m…" at bounding box center [266, 144] width 439 height 200
paste textarea
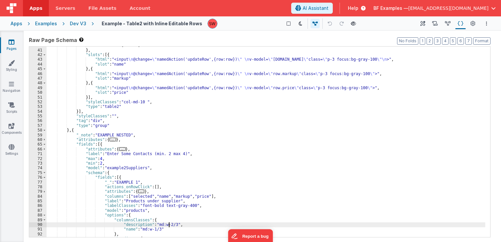
scroll to position [150, 0]
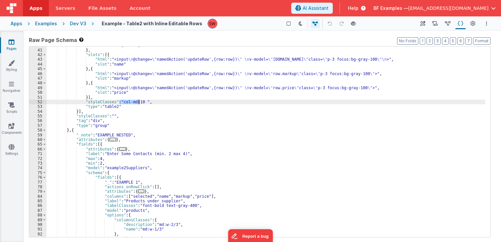
drag, startPoint x: 119, startPoint y: 103, endPoint x: 139, endPoint y: 103, distance: 19.7
click at [139, 103] on div ""sortable" : [ "name" ] } , "slots" : [{ "html" : "<input \n @change= \" namedA…" at bounding box center [266, 143] width 439 height 200
paste textarea
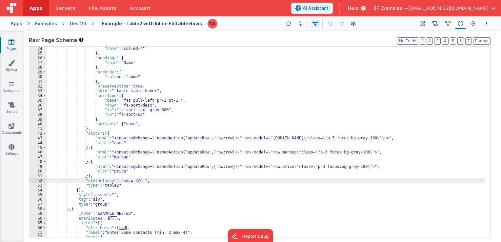
scroll to position [71, 0]
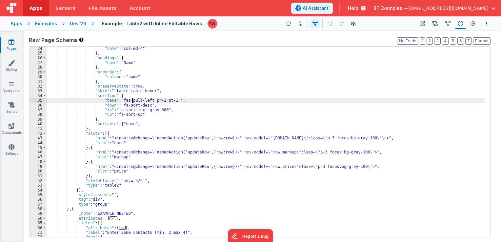
click at [133, 99] on div ""name" : "col-md-4" } , "headings" : { "name" : "Name" } , "orderBy" : { "colum…" at bounding box center [266, 146] width 439 height 200
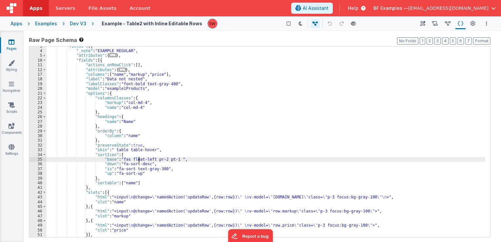
scroll to position [0, 0]
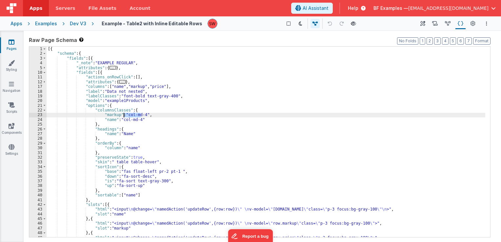
drag, startPoint x: 141, startPoint y: 115, endPoint x: 124, endPoint y: 114, distance: 16.7
click at [124, 114] on div "[{ "schema" : { "fields" : [{ "_note" : "EXAMPLE REGULAR" , "attributes" : { ..…" at bounding box center [266, 147] width 439 height 200
paste textarea
drag, startPoint x: 137, startPoint y: 120, endPoint x: 119, endPoint y: 121, distance: 18.0
click at [119, 121] on div "[{ "schema" : { "fields" : [{ "_note" : "EXAMPLE REGULAR" , "attributes" : { ..…" at bounding box center [266, 147] width 439 height 200
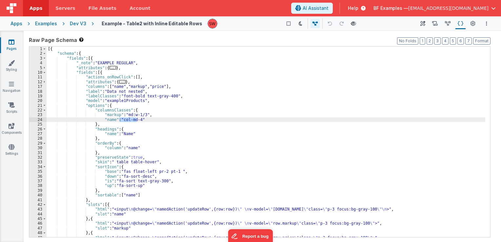
paste textarea
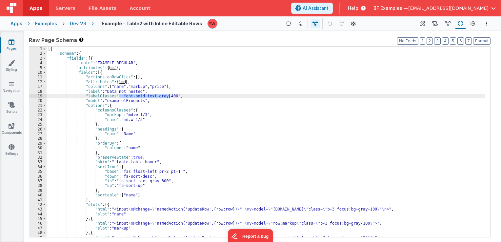
drag, startPoint x: 119, startPoint y: 97, endPoint x: 169, endPoint y: 95, distance: 50.2
click at [169, 95] on div "[{ "schema" : { "fields" : [{ "_note" : "EXAMPLE REGULAR" , "attributes" : { ..…" at bounding box center [266, 147] width 439 height 200
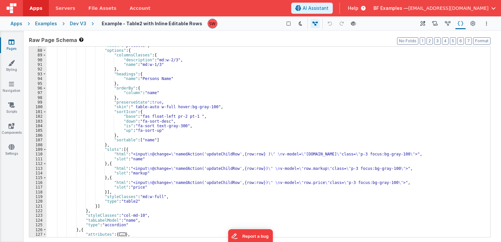
scroll to position [366, 0]
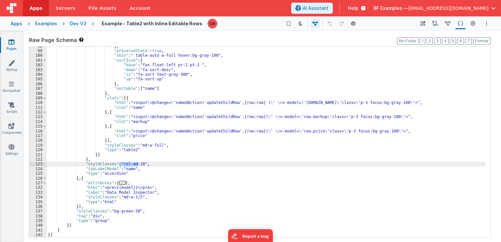
drag, startPoint x: 119, startPoint y: 163, endPoint x: 139, endPoint y: 163, distance: 19.3
click at [139, 163] on div "} , "preserveState" : true , "skin" : " table-auto w-full hover:bg-gray-100" , …" at bounding box center [266, 144] width 439 height 200
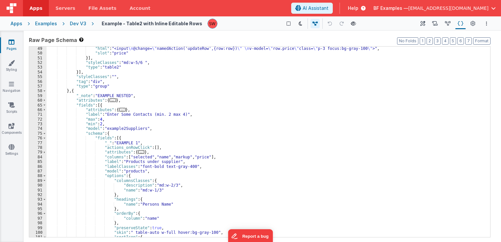
scroll to position [169, 0]
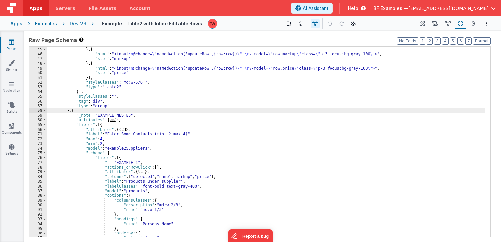
click at [252, 110] on div ""slot" : "name" } , { "html" : "<input \n @change= \" namedAction('updateRow',{…" at bounding box center [266, 142] width 439 height 200
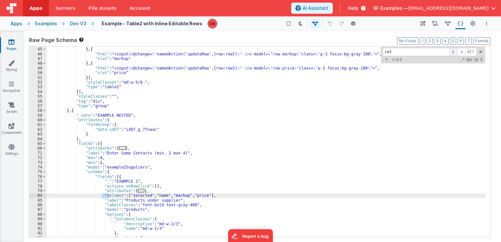
type input "col"
click at [457, 51] on span at bounding box center [453, 52] width 8 height 8
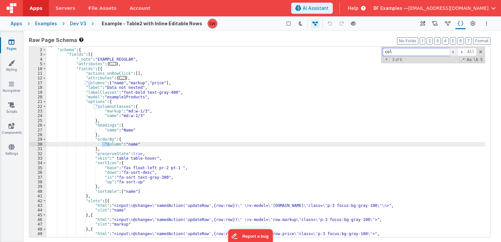
click at [457, 51] on span at bounding box center [453, 52] width 8 height 8
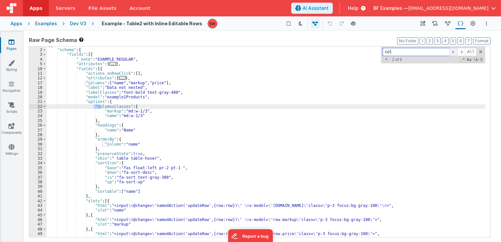
click at [457, 51] on span at bounding box center [453, 52] width 8 height 8
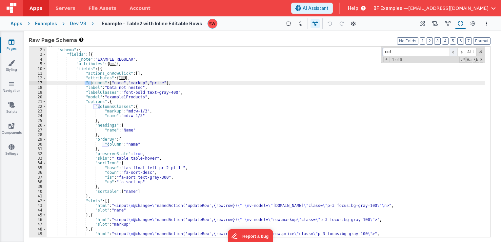
click at [457, 51] on span at bounding box center [453, 52] width 8 height 8
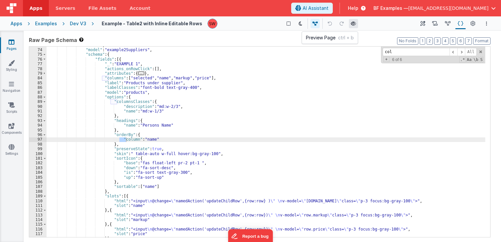
click at [351, 23] on icon at bounding box center [353, 23] width 5 height 5
click at [77, 25] on div "Dev V3" at bounding box center [78, 23] width 16 height 7
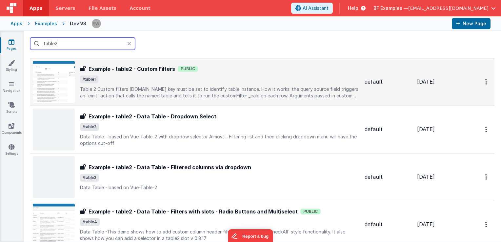
scroll to position [229, 0]
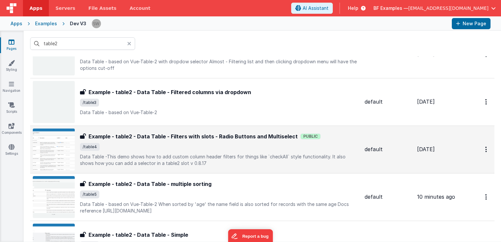
click at [337, 148] on span "/table4" at bounding box center [219, 147] width 279 height 8
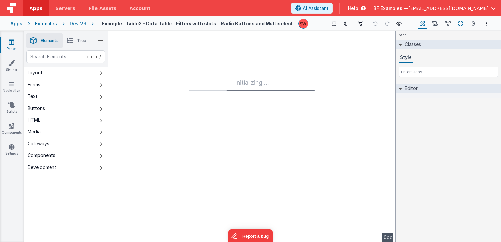
click at [456, 24] on button "Schema" at bounding box center [460, 23] width 10 height 11
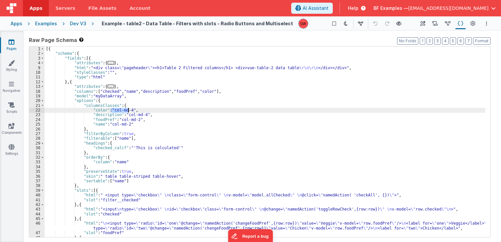
drag, startPoint x: 111, startPoint y: 109, endPoint x: 127, endPoint y: 110, distance: 16.4
click at [127, 110] on div "[{ "schema" : { "fields" : [{ "attributes" : { ... } , "html" : "<div class= \"…" at bounding box center [265, 147] width 440 height 200
drag, startPoint x: 127, startPoint y: 108, endPoint x: 110, endPoint y: 110, distance: 17.4
click at [110, 110] on div "[{ "schema" : { "fields" : [{ "attributes" : { ... } , "html" : "<div class= \"…" at bounding box center [265, 147] width 440 height 200
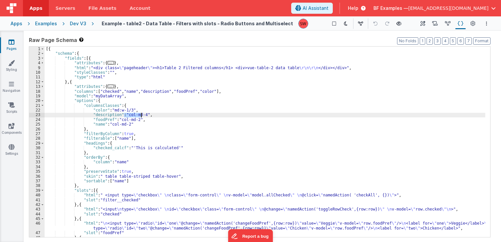
drag, startPoint x: 124, startPoint y: 114, endPoint x: 142, endPoint y: 115, distance: 17.4
click at [142, 115] on div "[{ "schema" : { "fields" : [{ "attributes" : { ... } , "html" : "<div class= \"…" at bounding box center [265, 147] width 440 height 200
drag, startPoint x: 134, startPoint y: 121, endPoint x: 117, endPoint y: 120, distance: 17.0
click at [117, 120] on div "[{ "schema" : { "fields" : [{ "attributes" : { ... } , "html" : "<div class= \"…" at bounding box center [265, 147] width 440 height 200
paste textarea
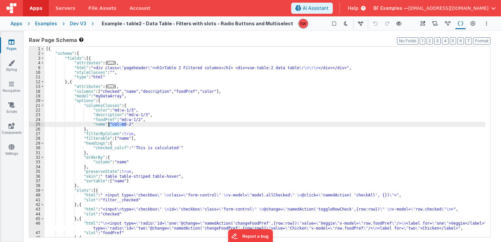
drag, startPoint x: 127, startPoint y: 126, endPoint x: 109, endPoint y: 125, distance: 17.7
click at [109, 125] on div "[{ "schema" : { "fields" : [{ "attributes" : { ... } , "html" : "<div class= \"…" at bounding box center [265, 147] width 440 height 200
paste textarea
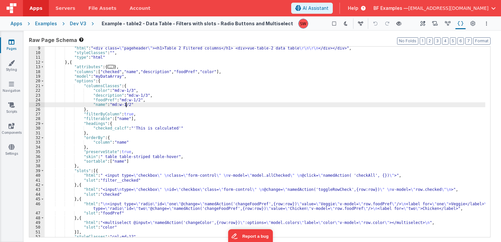
scroll to position [39, 0]
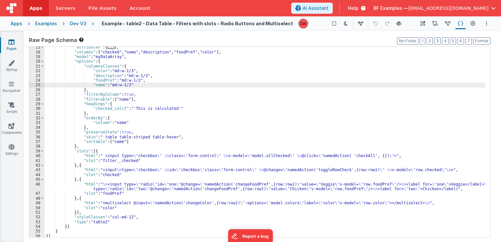
click at [128, 139] on div ""attributes" : { ... } , "columns" : [ "checked" , "name" , "description" , "fo…" at bounding box center [265, 145] width 440 height 200
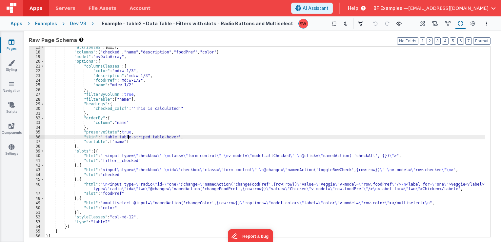
click at [119, 136] on div ""attributes" : { ... } , "columns" : [ "checked" , "name" , "description" , "fo…" at bounding box center [265, 145] width 440 height 200
click at [151, 138] on div ""attributes" : { ... } , "columns" : [ "checked" , "name" , "description" , "fo…" at bounding box center [265, 145] width 440 height 200
click at [106, 136] on div ""attributes" : { ... } , "columns" : [ "checked" , "name" , "description" , "fo…" at bounding box center [265, 145] width 440 height 200
drag, startPoint x: 142, startPoint y: 138, endPoint x: 168, endPoint y: 137, distance: 26.9
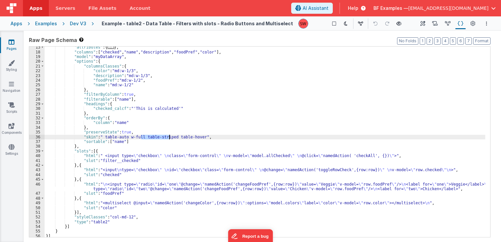
click at [168, 137] on div ""attributes" : { ... } , "columns" : [ "checked" , "name" , "description" , "fo…" at bounding box center [265, 145] width 440 height 200
drag, startPoint x: 176, startPoint y: 136, endPoint x: 199, endPoint y: 138, distance: 23.4
click at [199, 138] on div ""attributes" : { ... } , "columns" : [ "checked" , "name" , "description" , "fo…" at bounding box center [265, 145] width 440 height 200
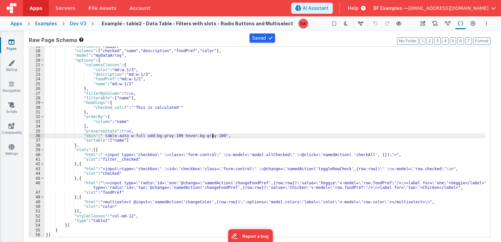
scroll to position [41, 0]
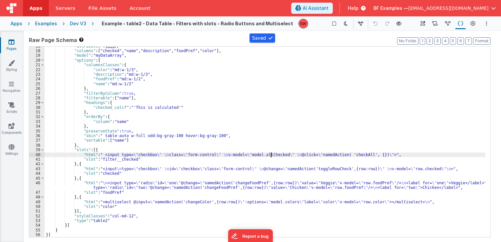
click at [270, 157] on div ""attributes" : { ... } , "columns" : [ "checked" , "name" , "description" , "fo…" at bounding box center [265, 144] width 440 height 200
click at [157, 167] on div ""attributes" : { ... } , "columns" : [ "checked" , "name" , "description" , "fo…" at bounding box center [265, 144] width 440 height 200
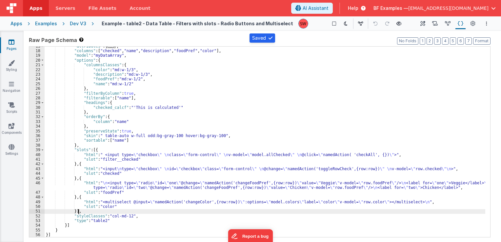
click at [109, 210] on div ""attributes" : { ... } , "columns" : [ "checked" , "name" , "description" , "fo…" at bounding box center [265, 144] width 440 height 200
drag, startPoint x: 108, startPoint y: 216, endPoint x: 127, endPoint y: 217, distance: 19.4
click at [127, 217] on div ""attributes" : { ... } , "columns" : [ "checked" , "name" , "description" , "fo…" at bounding box center [265, 144] width 440 height 200
click at [78, 22] on div "Dev V3" at bounding box center [78, 23] width 16 height 7
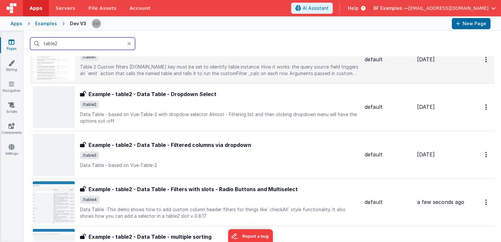
scroll to position [197, 0]
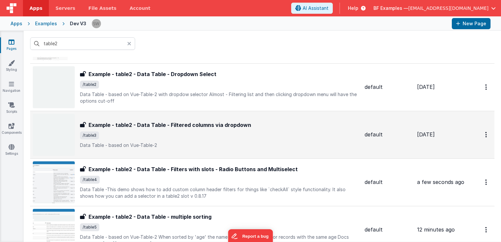
click at [247, 134] on span "/table3" at bounding box center [219, 135] width 279 height 8
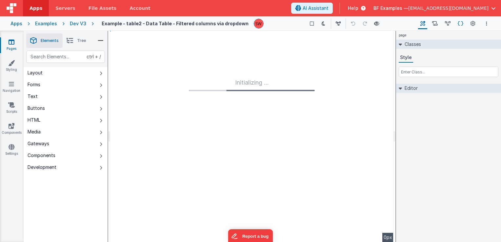
click at [459, 24] on icon at bounding box center [461, 23] width 6 height 7
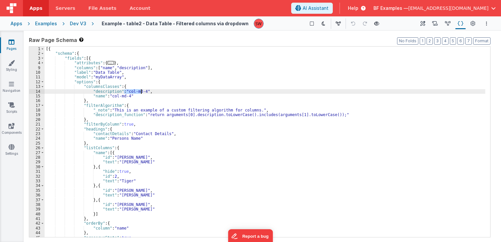
drag, startPoint x: 124, startPoint y: 92, endPoint x: 141, endPoint y: 92, distance: 17.0
click at [141, 92] on div "[{ "schema" : { "fields" : [{ "attributes" : { ... } , "columns" : [ "name" , "…" at bounding box center [265, 147] width 440 height 200
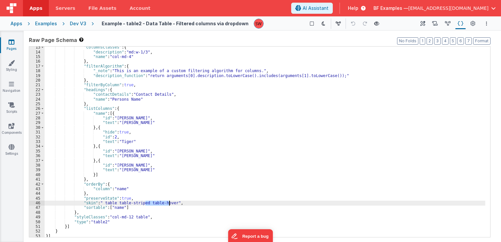
drag, startPoint x: 145, startPoint y: 204, endPoint x: 169, endPoint y: 204, distance: 24.6
click at [169, 204] on div ""columnsClasses" : { "description" : "md:w-1/3" , "name" : "col-md-4" } , "filt…" at bounding box center [265, 145] width 440 height 200
drag, startPoint x: 142, startPoint y: 203, endPoint x: 115, endPoint y: 203, distance: 27.5
click at [115, 203] on div ""columnsClasses" : { "description" : "md:w-1/3" , "name" : "col-md-4" } , "filt…" at bounding box center [265, 145] width 440 height 200
click at [107, 200] on div ""columnsClasses" : { "description" : "md:w-1/3" , "name" : "col-md-4" } , "filt…" at bounding box center [265, 145] width 440 height 200
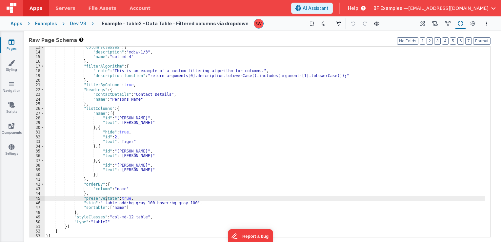
click at [107, 203] on div ""columnsClasses" : { "description" : "md:w-1/3" , "name" : "col-md-4" } , "filt…" at bounding box center [265, 145] width 440 height 200
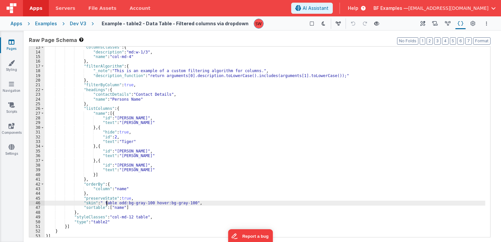
click at [107, 203] on div ""columnsClasses" : { "description" : "md:w-1/3" , "name" : "col-md-4" } , "filt…" at bounding box center [265, 145] width 440 height 200
click at [136, 216] on div ""columnsClasses" : { "description" : "md:w-1/3" , "name" : "col-md-4" } , "filt…" at bounding box center [265, 145] width 440 height 200
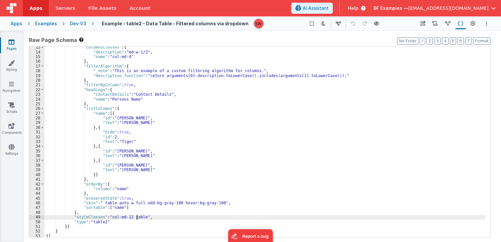
click at [136, 216] on div ""columnsClasses" : { "description" : "md:w-1/3" , "name" : "col-md-4" } , "filt…" at bounding box center [265, 145] width 440 height 200
drag, startPoint x: 128, startPoint y: 217, endPoint x: 108, endPoint y: 217, distance: 20.0
click at [108, 217] on div ""columnsClasses" : { "description" : "md:w-1/3" , "name" : "col-md-4" } , "filt…" at bounding box center [265, 145] width 440 height 200
drag, startPoint x: 109, startPoint y: 217, endPoint x: 128, endPoint y: 219, distance: 19.4
click at [128, 219] on div ""columnsClasses" : { "description" : "md:w-1/3" , "name" : "col-md-4" } , "filt…" at bounding box center [265, 145] width 440 height 200
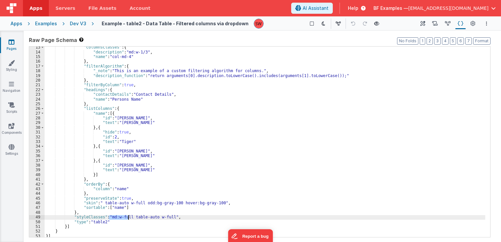
scroll to position [0, 0]
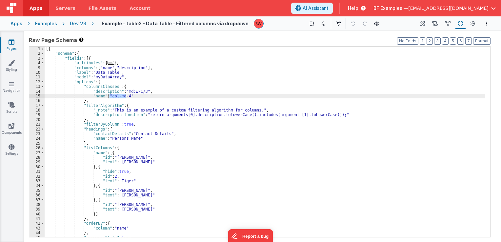
drag, startPoint x: 125, startPoint y: 96, endPoint x: 109, endPoint y: 97, distance: 16.1
click at [109, 97] on div "[{ "schema" : { "fields" : [{ "attributes" : { ... } , "columns" : [ "name" , "…" at bounding box center [265, 147] width 440 height 200
paste textarea
click at [79, 22] on div "Dev V3" at bounding box center [78, 23] width 16 height 7
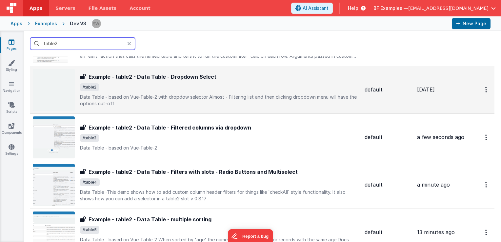
scroll to position [197, 0]
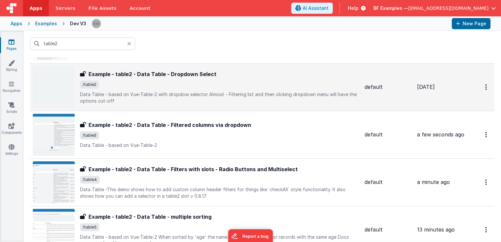
click at [239, 85] on span "/table2" at bounding box center [219, 85] width 279 height 8
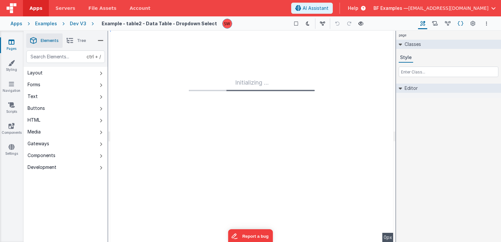
click at [459, 23] on icon at bounding box center [461, 23] width 6 height 7
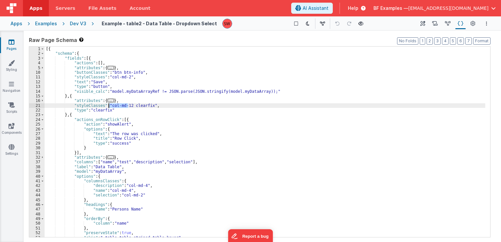
drag, startPoint x: 128, startPoint y: 106, endPoint x: 109, endPoint y: 106, distance: 18.7
click at [109, 106] on div "[{ "schema" : { "fields" : [{ "actions" : [ ] , "attributes" : { ... } , "butto…" at bounding box center [265, 147] width 440 height 200
paste textarea
click at [138, 107] on div "[{ "schema" : { "fields" : [{ "actions" : [ ] , "attributes" : { ... } , "butto…" at bounding box center [265, 147] width 440 height 200
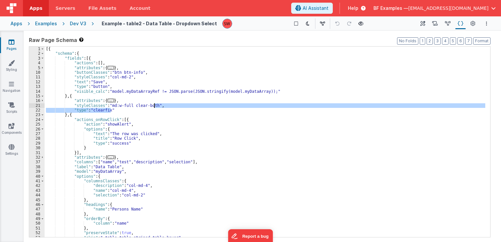
drag, startPoint x: 127, startPoint y: 110, endPoint x: 154, endPoint y: 107, distance: 27.1
click at [154, 107] on div "[{ "schema" : { "fields" : [{ "actions" : [ ] , "attributes" : { ... } , "butto…" at bounding box center [265, 147] width 440 height 200
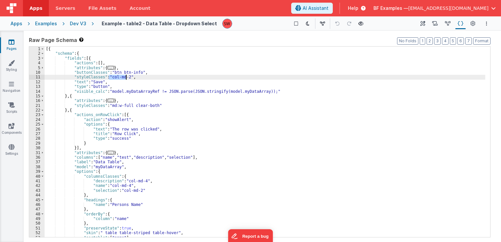
drag, startPoint x: 109, startPoint y: 78, endPoint x: 126, endPoint y: 78, distance: 17.0
click at [126, 78] on div "[{ "schema" : { "fields" : [{ "actions" : [ ] , "attributes" : { ... } , "butto…" at bounding box center [265, 147] width 440 height 200
paste textarea
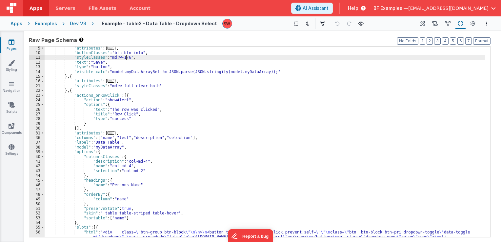
click at [126, 71] on div ""attributes" : { ... } , "buttonClasses" : "btn btn-info" , "styleClasses" : "m…" at bounding box center [265, 153] width 440 height 214
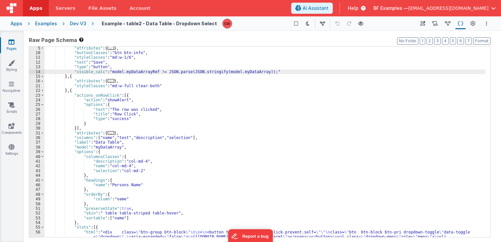
click at [118, 100] on div ""attributes" : { ... } , "buttonClasses" : "btn btn-info" , "styleClasses" : "m…" at bounding box center [265, 153] width 440 height 214
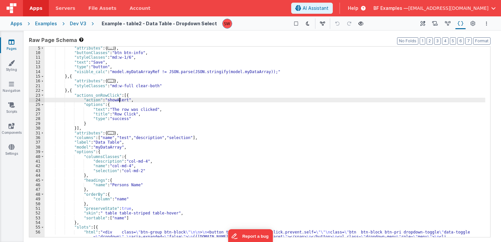
click at [118, 118] on div ""attributes" : { ... } , "buttonClasses" : "btn btn-info" , "styleClasses" : "m…" at bounding box center [265, 153] width 440 height 214
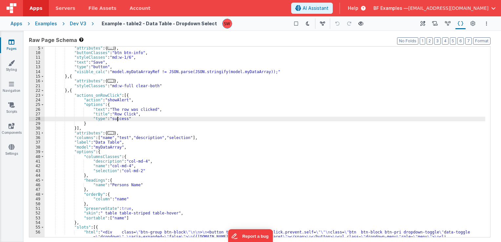
scroll to position [59, 0]
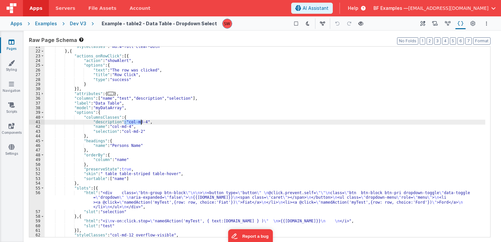
drag, startPoint x: 123, startPoint y: 122, endPoint x: 141, endPoint y: 122, distance: 17.4
click at [141, 122] on div ""styleClasses" : "md:w-full clear-both" } , { "actions_onRowClick" : [{ "action…" at bounding box center [265, 144] width 440 height 200
paste textarea
drag, startPoint x: 126, startPoint y: 126, endPoint x: 109, endPoint y: 128, distance: 16.8
click at [109, 128] on div ""styleClasses" : "md:w-full clear-both" } , { "actions_onRowClick" : [{ "action…" at bounding box center [265, 144] width 440 height 200
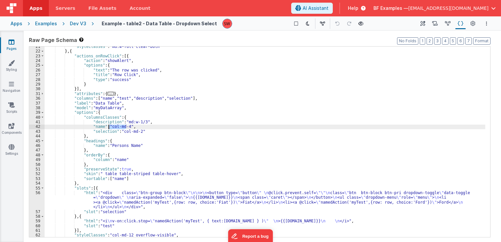
paste textarea
drag, startPoint x: 119, startPoint y: 133, endPoint x: 137, endPoint y: 133, distance: 17.4
click at [137, 133] on div ""styleClasses" : "md:w-full clear-both" } , { "actions_onRowClick" : [{ "action…" at bounding box center [265, 144] width 440 height 200
paste textarea
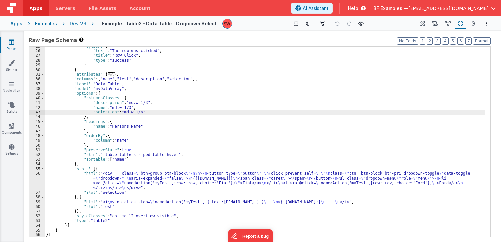
click at [115, 155] on div ""options" : { "text" : "The row was clicked" , "title" : "Row Click" , "type" :…" at bounding box center [265, 144] width 440 height 200
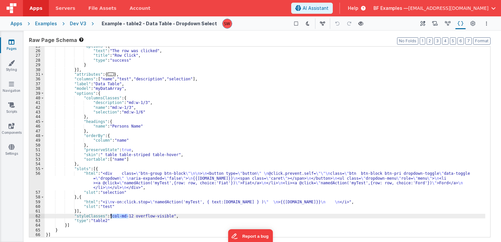
drag, startPoint x: 127, startPoint y: 216, endPoint x: 110, endPoint y: 216, distance: 17.4
click at [110, 216] on div ""options" : { "text" : "The row was clicked" , "title" : "Row Click" , "type" :…" at bounding box center [265, 144] width 440 height 200
click at [108, 154] on div ""options" : { "text" : "The row was clicked" , "title" : "Row Click" , "type" :…" at bounding box center [265, 144] width 440 height 200
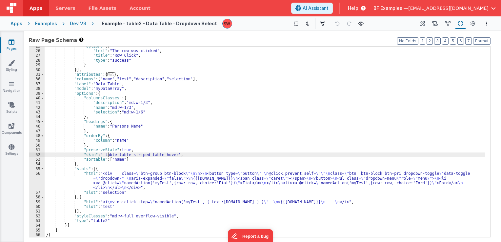
click at [108, 154] on div ""options" : { "text" : "The row was clicked" , "title" : "Row Click" , "type" :…" at bounding box center [265, 144] width 440 height 200
drag, startPoint x: 141, startPoint y: 153, endPoint x: 169, endPoint y: 154, distance: 27.9
click at [169, 154] on div ""options" : { "text" : "The row was clicked" , "title" : "Row Click" , "type" :…" at bounding box center [265, 144] width 440 height 200
drag, startPoint x: 175, startPoint y: 155, endPoint x: 199, endPoint y: 155, distance: 24.6
click at [199, 155] on div ""options" : { "text" : "The row was clicked" , "title" : "Row Click" , "type" :…" at bounding box center [265, 144] width 440 height 200
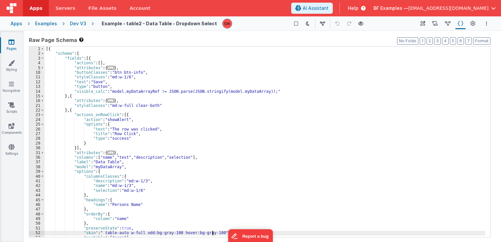
scroll to position [0, 0]
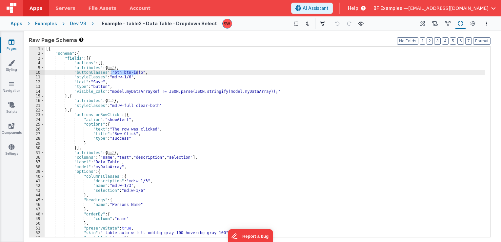
drag, startPoint x: 110, startPoint y: 71, endPoint x: 138, endPoint y: 72, distance: 27.2
click at [138, 72] on div "[{ "schema" : { "fields" : [{ "actions" : [ ] , "attributes" : { ... } , "butto…" at bounding box center [265, 147] width 440 height 200
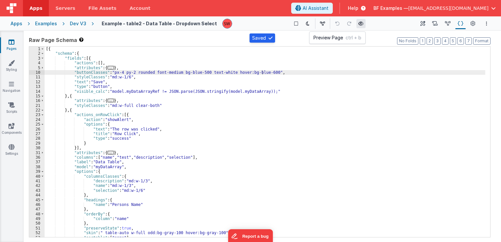
click at [358, 26] on icon at bounding box center [360, 23] width 5 height 5
click at [80, 24] on div "Dev V3" at bounding box center [78, 23] width 16 height 7
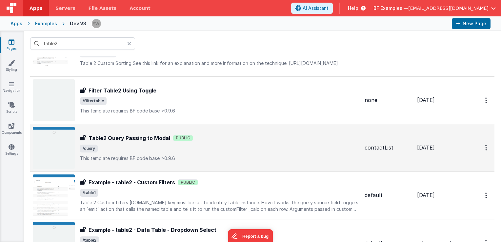
scroll to position [14, 0]
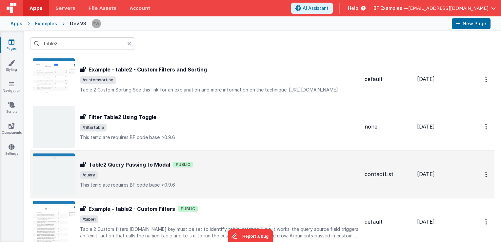
click at [229, 136] on p "This template requires BF code base >0.9.6" at bounding box center [219, 137] width 279 height 7
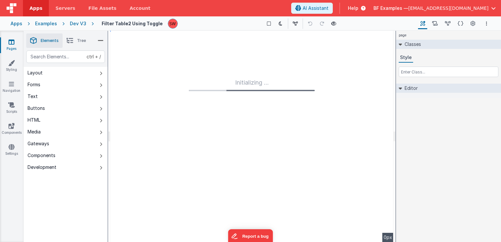
click at [77, 22] on div "Dev V3" at bounding box center [78, 23] width 16 height 7
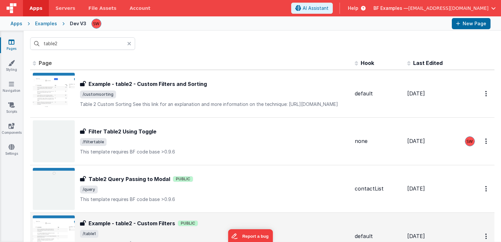
scroll to position [131, 0]
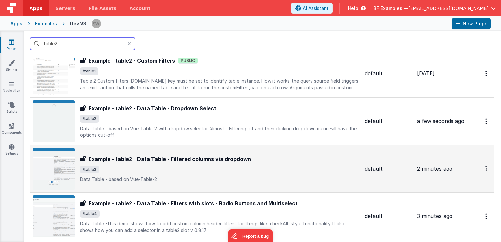
scroll to position [98, 0]
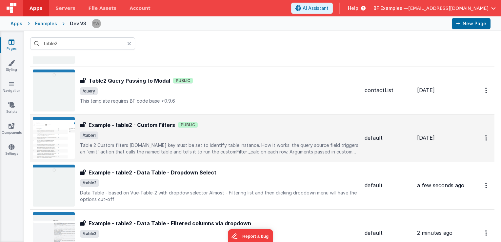
click at [229, 140] on div "Example - table2 - Custom Filters Example - table2 - Custom Filters Public /tab…" at bounding box center [219, 138] width 279 height 34
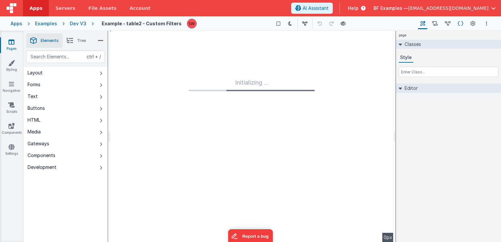
click at [458, 23] on icon at bounding box center [461, 23] width 6 height 7
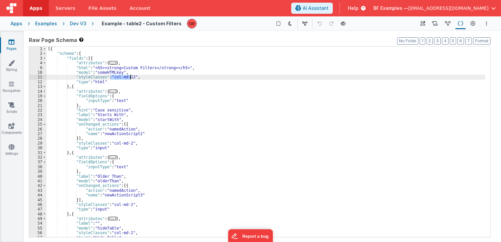
drag, startPoint x: 111, startPoint y: 75, endPoint x: 129, endPoint y: 77, distance: 18.7
click at [129, 77] on div "[{ "schema" : { "fields" : [{ "attributes" : { ... } , "html" : "<h5><strong>Cu…" at bounding box center [266, 147] width 439 height 200
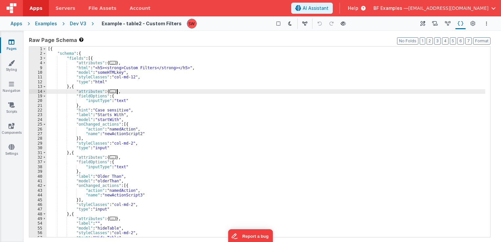
click at [134, 91] on div "[{ "schema" : { "fields" : [{ "attributes" : { ... } , "html" : "<h5><strong>Cu…" at bounding box center [266, 147] width 439 height 200
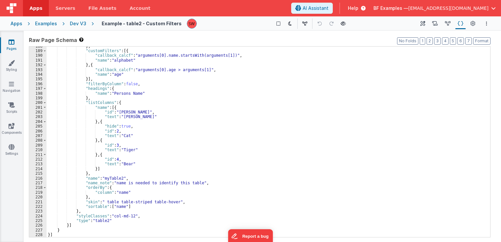
scroll to position [678, 0]
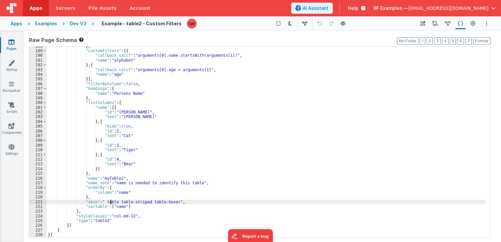
click at [110, 201] on div "} , "customFilters" : [{ "callback_calcf" : "arguments[0].name.startsWith(argum…" at bounding box center [266, 144] width 439 height 200
drag, startPoint x: 143, startPoint y: 201, endPoint x: 171, endPoint y: 202, distance: 28.5
click at [171, 202] on div "} , "customFilters" : [{ "callback_calcf" : "arguments[0].name.startsWith(argum…" at bounding box center [266, 144] width 439 height 200
drag, startPoint x: 178, startPoint y: 202, endPoint x: 202, endPoint y: 200, distance: 23.6
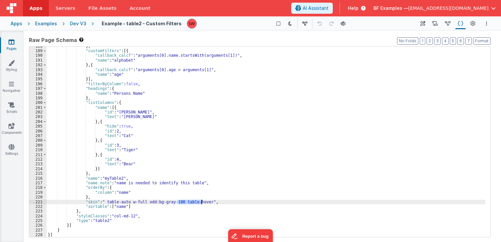
click at [202, 200] on div "} , "customFilters" : [{ "callback_calcf" : "arguments[0].name.startsWith(argum…" at bounding box center [266, 144] width 439 height 200
click at [180, 183] on div "} , "customFilters" : [{ "callback_calcf" : "arguments[0].name.startsWith(argum…" at bounding box center [266, 144] width 439 height 200
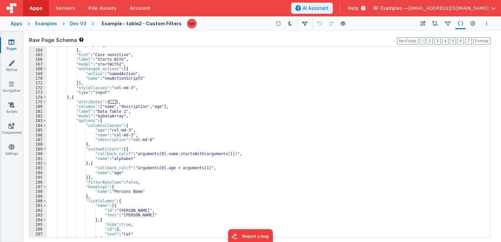
scroll to position [579, 0]
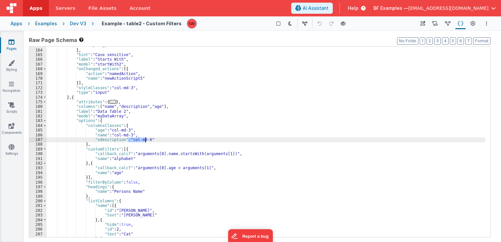
drag, startPoint x: 127, startPoint y: 140, endPoint x: 144, endPoint y: 141, distance: 17.1
click at [144, 141] on div ""inputType" : "text" } , "hint" : "Case sensitive" , "label" : "Starts With" , …" at bounding box center [266, 143] width 439 height 200
drag, startPoint x: 128, startPoint y: 140, endPoint x: 144, endPoint y: 140, distance: 15.7
click at [144, 140] on div ""inputType" : "text" } , "hint" : "Case sensitive" , "label" : "Starts With" , …" at bounding box center [266, 143] width 439 height 200
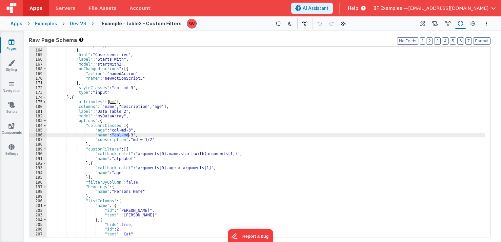
drag, startPoint x: 110, startPoint y: 136, endPoint x: 127, endPoint y: 136, distance: 16.7
click at [127, 136] on div ""inputType" : "text" } , "hint" : "Case sensitive" , "label" : "Starts With" , …" at bounding box center [266, 143] width 439 height 200
paste textarea
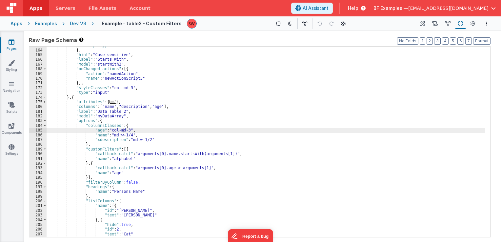
click at [125, 130] on div ""inputType" : "text" } , "hint" : "Case sensitive" , "label" : "Starts With" , …" at bounding box center [266, 143] width 439 height 200
drag, startPoint x: 126, startPoint y: 131, endPoint x: 108, endPoint y: 130, distance: 18.0
click at [108, 130] on div ""inputType" : "text" } , "hint" : "Case sensitive" , "label" : "Starts With" , …" at bounding box center [266, 143] width 439 height 200
paste textarea
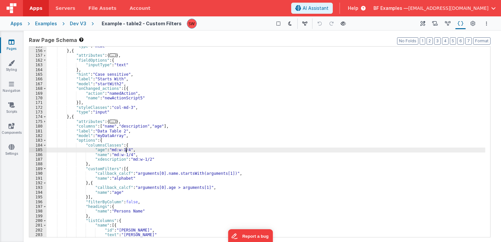
scroll to position [540, 0]
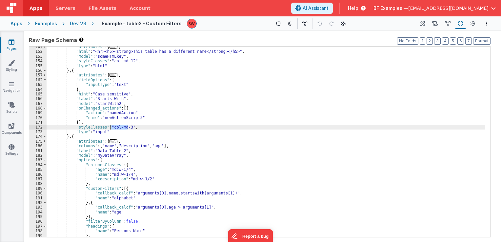
drag, startPoint x: 127, startPoint y: 126, endPoint x: 111, endPoint y: 128, distance: 16.5
click at [111, 128] on div ""attributes" : { ... } , "html" : "<hr><h5><strong>This table has a different n…" at bounding box center [266, 145] width 439 height 200
paste textarea
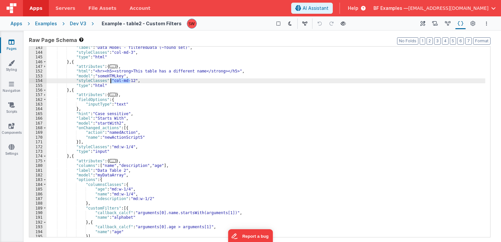
drag, startPoint x: 130, startPoint y: 81, endPoint x: 111, endPoint y: 80, distance: 19.0
click at [111, 80] on div ""label" : "Data Model - filteredData (~found set)" , "styleClasses" : "col-md-3…" at bounding box center [266, 145] width 439 height 200
paste textarea
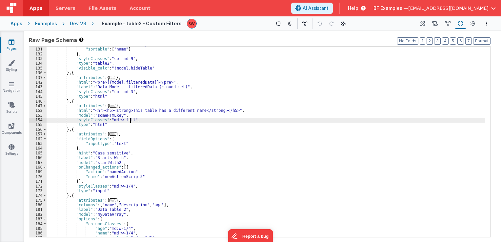
scroll to position [461, 0]
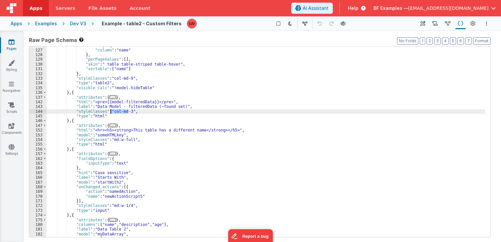
drag, startPoint x: 127, startPoint y: 110, endPoint x: 110, endPoint y: 111, distance: 17.4
click at [110, 111] on div ""orderBy" : { "column" : "name" } , "perPageValues" : [ ] , "skin" : " table ta…" at bounding box center [266, 143] width 439 height 200
paste textarea
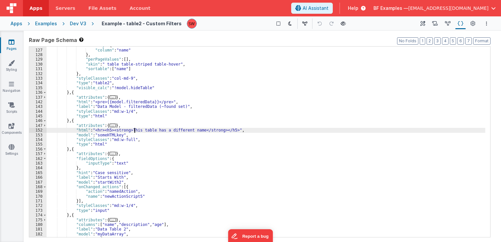
click at [133, 130] on div ""orderBy" : { "column" : "name" } , "perPageValues" : [ ] , "skin" : " table ta…" at bounding box center [266, 143] width 439 height 200
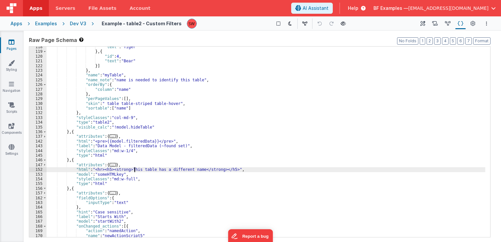
scroll to position [422, 0]
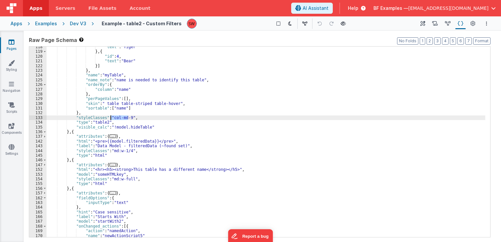
drag, startPoint x: 127, startPoint y: 118, endPoint x: 111, endPoint y: 117, distance: 16.1
click at [111, 117] on div ""text" : "Tiger" } , { "id" : 4 , "text" : "Bear" }] } , "name" : "myTable" , "…" at bounding box center [266, 145] width 439 height 200
paste textarea
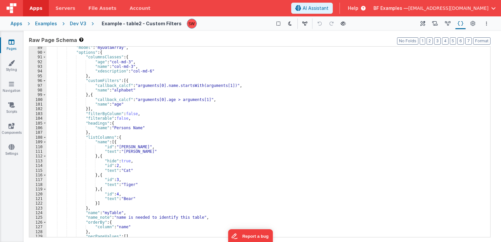
scroll to position [265, 0]
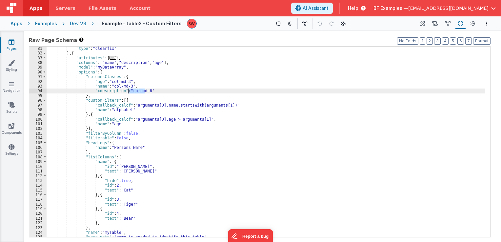
drag, startPoint x: 145, startPoint y: 91, endPoint x: 127, endPoint y: 91, distance: 17.7
click at [127, 91] on div ""type" : "clearfix" } , { "attributes" : { ... } , "columns" : [ "name" , "desc…" at bounding box center [266, 146] width 439 height 200
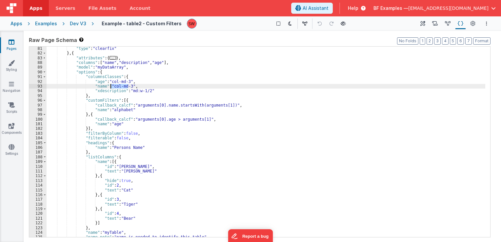
drag, startPoint x: 128, startPoint y: 86, endPoint x: 111, endPoint y: 86, distance: 17.4
click at [111, 86] on div ""type" : "clearfix" } , { "attributes" : { ... } , "columns" : [ "name" , "desc…" at bounding box center [266, 146] width 439 height 200
paste textarea
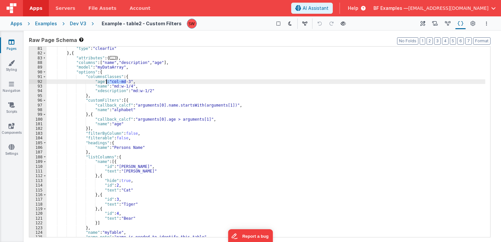
drag, startPoint x: 125, startPoint y: 80, endPoint x: 107, endPoint y: 82, distance: 17.8
click at [107, 82] on div ""type" : "clearfix" } , { "attributes" : { ... } , "columns" : [ "name" , "desc…" at bounding box center [266, 146] width 439 height 200
click at [108, 82] on div ""type" : "clearfix" } , { "attributes" : { ... } , "columns" : [ "name" , "desc…" at bounding box center [266, 142] width 439 height 190
drag, startPoint x: 108, startPoint y: 82, endPoint x: 125, endPoint y: 81, distance: 17.8
click at [125, 81] on div ""type" : "clearfix" } , { "attributes" : { ... } , "columns" : [ "name" , "desc…" at bounding box center [266, 146] width 439 height 200
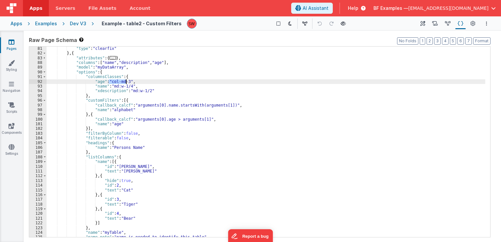
paste textarea
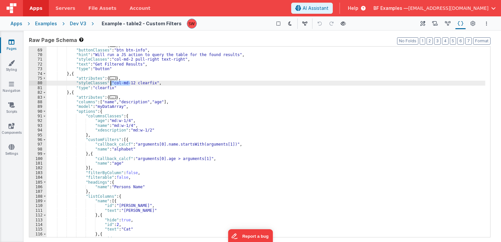
drag, startPoint x: 129, startPoint y: 83, endPoint x: 111, endPoint y: 82, distance: 18.4
click at [111, 82] on div ""attributes" : { ... } , "buttonClasses" : "btn btn-info" , "hint" : "Will run …" at bounding box center [266, 143] width 439 height 200
paste textarea
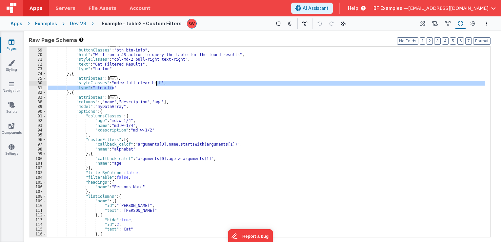
drag, startPoint x: 115, startPoint y: 86, endPoint x: 156, endPoint y: 85, distance: 41.3
click at [156, 85] on div ""attributes" : { ... } , "buttonClasses" : "btn btn-info" , "hint" : "Will run …" at bounding box center [266, 143] width 439 height 200
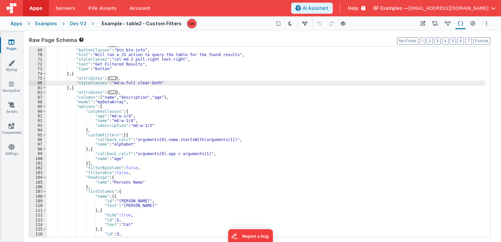
scroll to position [186, 0]
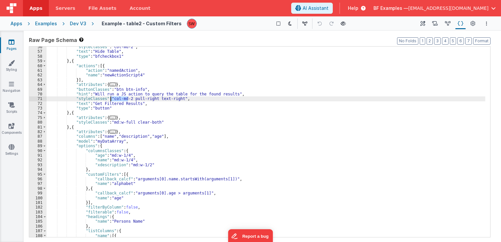
drag, startPoint x: 127, startPoint y: 99, endPoint x: 111, endPoint y: 99, distance: 16.1
click at [111, 99] on div ""styleClasses" : "col-md-2" , "text" : "Hide Table" , "type" : "bfcheckbox1" } …" at bounding box center [266, 145] width 439 height 200
paste textarea
click at [131, 100] on div ""styleClasses" : "col-md-2" , "text" : "Hide Table" , "type" : "bfcheckbox1" } …" at bounding box center [266, 145] width 439 height 200
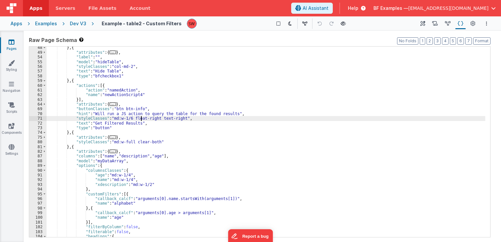
scroll to position [166, 0]
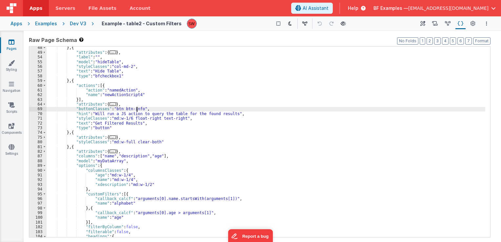
click at [136, 109] on div "} , { "attributes" : { ... } , "label" : "" , "model" : "hideTable" , "styleCla…" at bounding box center [266, 145] width 439 height 200
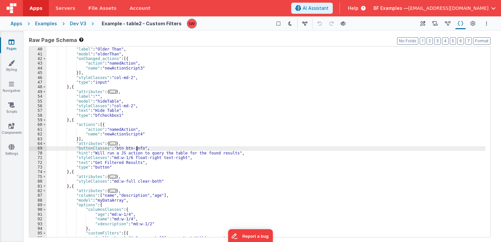
scroll to position [127, 0]
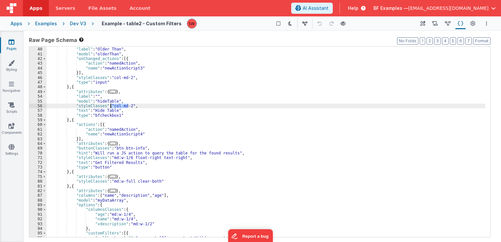
drag, startPoint x: 128, startPoint y: 106, endPoint x: 111, endPoint y: 106, distance: 16.4
click at [111, 106] on div "} , "label" : "Older Than" , "model" : "olderThan" , "onChanged_actions" : [{ "…" at bounding box center [266, 142] width 439 height 200
paste textarea
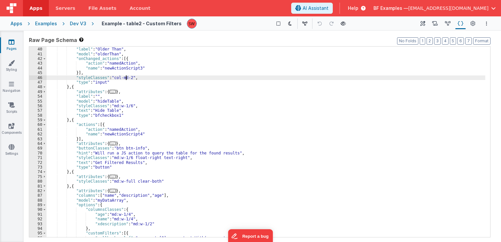
drag, startPoint x: 127, startPoint y: 78, endPoint x: 123, endPoint y: 78, distance: 3.6
click at [123, 78] on div "} , "label" : "Older Than" , "model" : "olderThan" , "onChanged_actions" : [{ "…" at bounding box center [266, 142] width 439 height 200
drag, startPoint x: 127, startPoint y: 78, endPoint x: 111, endPoint y: 77, distance: 16.1
click at [111, 77] on div "} , "label" : "Older Than" , "model" : "olderThan" , "onChanged_actions" : [{ "…" at bounding box center [266, 142] width 439 height 200
paste textarea
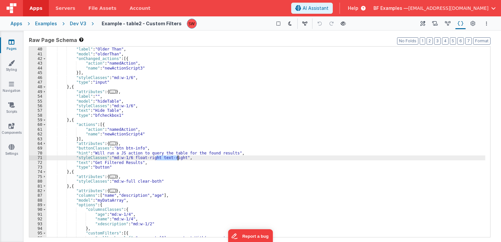
drag, startPoint x: 156, startPoint y: 158, endPoint x: 177, endPoint y: 159, distance: 20.4
click at [177, 159] on div "} , "label" : "Older Than" , "model" : "olderThan" , "onChanged_actions" : [{ "…" at bounding box center [266, 142] width 439 height 200
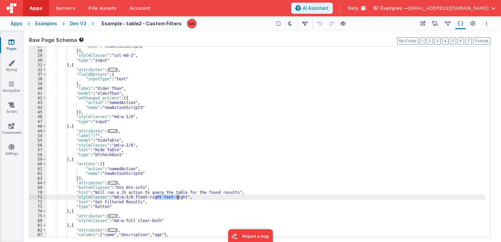
scroll to position [88, 0]
click at [163, 165] on div ""name" : "newActionScript2" }] , "styleClasses" : "col-md-2" , "type" : "input"…" at bounding box center [266, 144] width 439 height 200
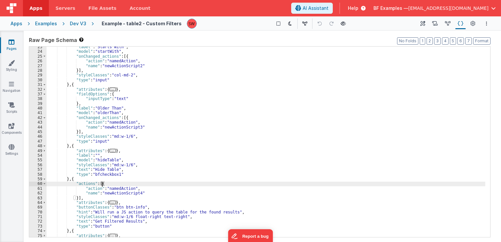
scroll to position [49, 0]
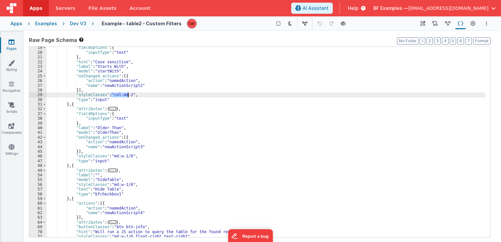
drag, startPoint x: 110, startPoint y: 95, endPoint x: 127, endPoint y: 96, distance: 17.4
click at [127, 96] on div ""fieldOptions" : { "inputType" : "text" } , "hint" : "Case sensitive" , "label"…" at bounding box center [266, 145] width 439 height 200
paste textarea
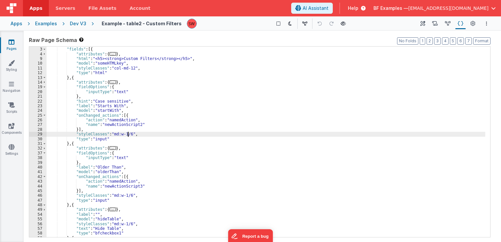
scroll to position [0, 0]
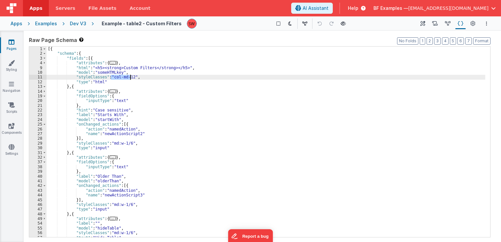
drag, startPoint x: 110, startPoint y: 77, endPoint x: 130, endPoint y: 77, distance: 20.0
click at [130, 77] on div "[{ "schema" : { "fields" : [{ "attributes" : { ... } , "html" : "<h5><strong>Cu…" at bounding box center [266, 147] width 439 height 200
paste textarea
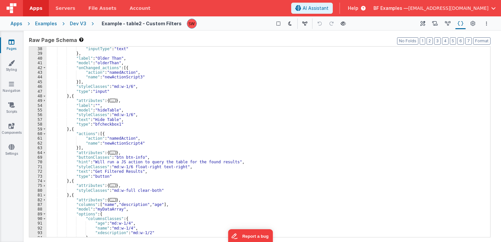
scroll to position [118, 0]
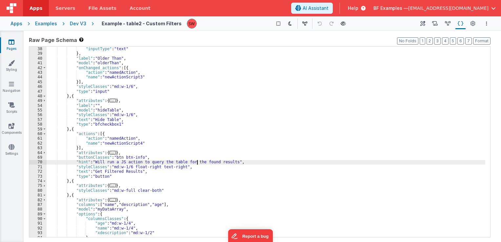
click at [197, 162] on div ""fieldOptions" : { "inputType" : "text" } , "label" : "Older Than" , "model" : …" at bounding box center [266, 142] width 439 height 200
click at [176, 167] on div ""fieldOptions" : { "inputType" : "text" } , "label" : "Older Than" , "model" : …" at bounding box center [266, 142] width 439 height 200
click at [72, 24] on div "Dev V3" at bounding box center [78, 23] width 16 height 7
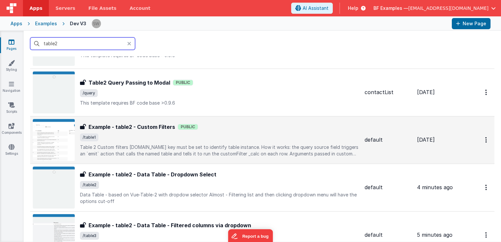
scroll to position [98, 0]
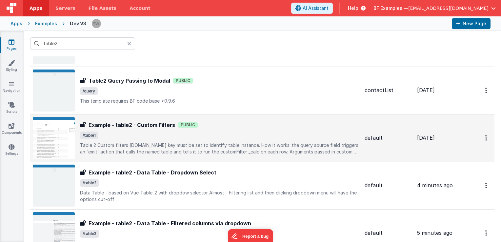
click at [253, 130] on div "Example - table2 - Custom Filters Example - table2 - Custom Filters Public /tab…" at bounding box center [219, 138] width 279 height 34
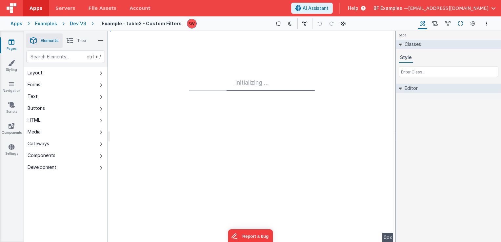
click at [459, 25] on icon at bounding box center [461, 23] width 6 height 7
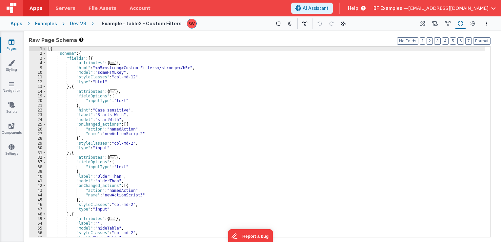
click at [178, 116] on div "[{ "schema" : { "fields" : [{ "attributes" : { ... } , "html" : "<h5><strong>Cu…" at bounding box center [266, 147] width 439 height 200
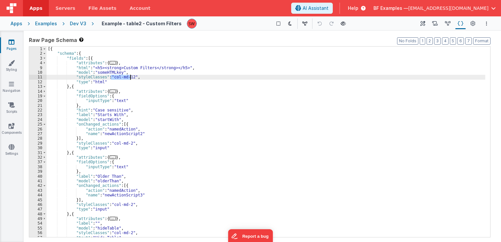
drag, startPoint x: 110, startPoint y: 78, endPoint x: 130, endPoint y: 78, distance: 19.7
click at [130, 78] on div "[{ "schema" : { "fields" : [{ "attributes" : { ... } , "html" : "<h5><strong>Cu…" at bounding box center [266, 147] width 439 height 200
drag, startPoint x: 111, startPoint y: 78, endPoint x: 130, endPoint y: 78, distance: 18.7
click at [130, 78] on div "[{ "schema" : { "fields" : [{ "attributes" : { ... } , "html" : "<h5><strong>Cu…" at bounding box center [266, 147] width 439 height 200
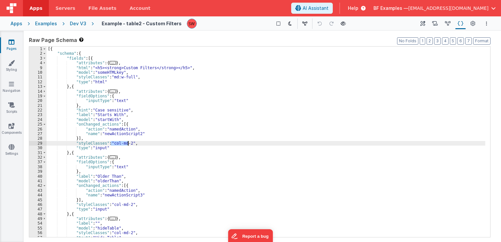
drag, startPoint x: 111, startPoint y: 144, endPoint x: 128, endPoint y: 144, distance: 16.7
click at [128, 144] on div "[{ "schema" : { "fields" : [{ "attributes" : { ... } , "html" : "<h5><strong>Cu…" at bounding box center [266, 147] width 439 height 200
paste textarea
drag, startPoint x: 127, startPoint y: 143, endPoint x: 110, endPoint y: 143, distance: 16.7
click at [110, 143] on div "[{ "schema" : { "fields" : [{ "attributes" : { ... } , "html" : "<h5><strong>Cu…" at bounding box center [266, 147] width 439 height 200
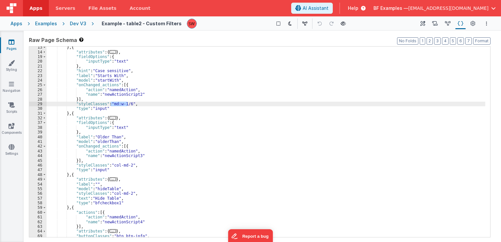
scroll to position [59, 0]
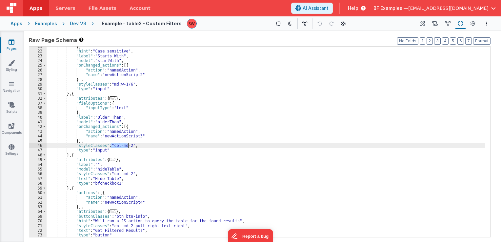
drag, startPoint x: 110, startPoint y: 146, endPoint x: 127, endPoint y: 147, distance: 16.7
click at [127, 147] on div "} , "hint" : "Case sensitive" , "label" : "Starts With" , "model" : "startWith"…" at bounding box center [266, 144] width 439 height 200
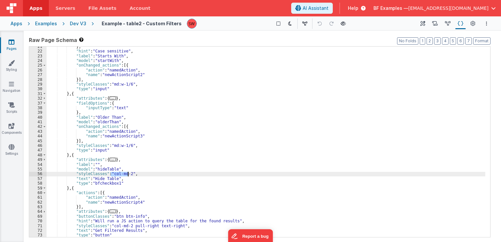
drag, startPoint x: 110, startPoint y: 174, endPoint x: 127, endPoint y: 174, distance: 16.4
click at [127, 174] on div "} , "hint" : "Case sensitive" , "label" : "Starts With" , "model" : "startWith"…" at bounding box center [266, 144] width 439 height 200
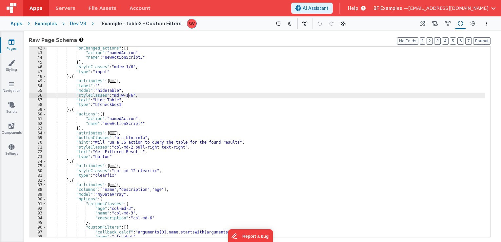
scroll to position [138, 0]
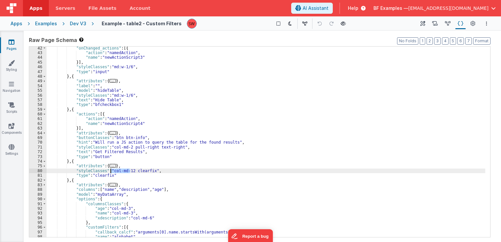
drag, startPoint x: 129, startPoint y: 170, endPoint x: 110, endPoint y: 169, distance: 19.1
click at [110, 169] on div ""onChanged_actions" : [{ "action" : "namedAction" , "name" : "newActionScript3"…" at bounding box center [266, 146] width 439 height 200
paste textarea
click at [149, 172] on div ""onChanged_actions" : [{ "action" : "namedAction" , "name" : "newActionScript3"…" at bounding box center [266, 146] width 439 height 200
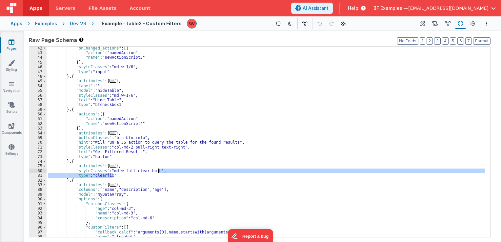
drag, startPoint x: 142, startPoint y: 176, endPoint x: 157, endPoint y: 171, distance: 16.2
click at [157, 171] on div ""onChanged_actions" : [{ "action" : "namedAction" , "name" : "newActionScript3"…" at bounding box center [266, 146] width 439 height 200
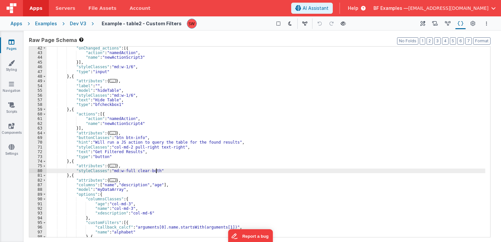
scroll to position [157, 0]
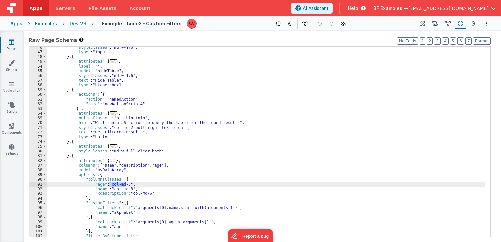
drag, startPoint x: 126, startPoint y: 183, endPoint x: 109, endPoint y: 183, distance: 16.4
click at [109, 183] on div ""styleClasses" : "md:w-1/6" , "type" : "input" } , { "attributes" : { ... } , "…" at bounding box center [266, 145] width 439 height 200
paste textarea
drag, startPoint x: 127, startPoint y: 188, endPoint x: 111, endPoint y: 187, distance: 16.1
click at [111, 187] on div ""styleClasses" : "md:w-1/6" , "type" : "input" } , { "attributes" : { ... } , "…" at bounding box center [266, 145] width 439 height 200
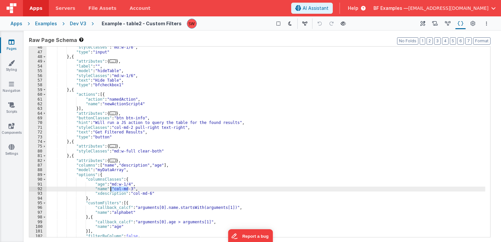
paste textarea
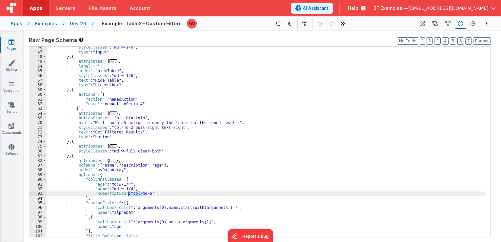
drag, startPoint x: 144, startPoint y: 194, endPoint x: 128, endPoint y: 195, distance: 15.8
click at [128, 195] on div ""styleClasses" : "md:w-1/6" , "type" : "input" } , { "attributes" : { ... } , "…" at bounding box center [266, 145] width 439 height 200
paste textarea
click at [484, 27] on button "Options" at bounding box center [486, 24] width 8 height 8
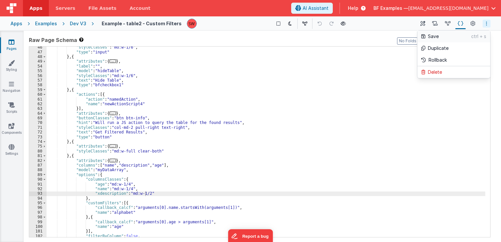
click at [448, 38] on p "Save" at bounding box center [449, 36] width 43 height 7
click at [149, 193] on div ""styleClasses" : "md:w-1/6" , "type" : "input" } , { "attributes" : { ... } , "…" at bounding box center [266, 145] width 439 height 200
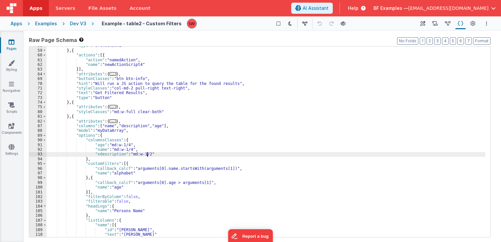
scroll to position [216, 0]
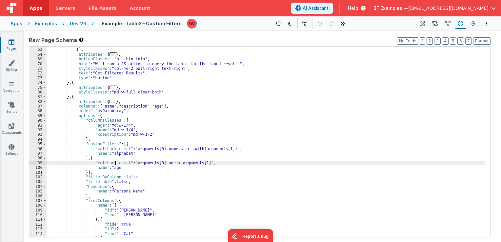
click at [115, 163] on div ""name" : "newActionScript4" }] , "attributes" : { ... } , "buttonClasses" : "bt…" at bounding box center [266, 143] width 439 height 200
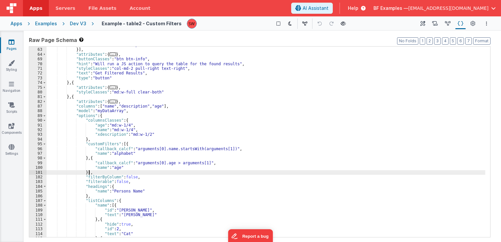
click at [115, 171] on div ""name" : "newActionScript4" }] , "attributes" : { ... } , "buttonClasses" : "bt…" at bounding box center [266, 143] width 439 height 200
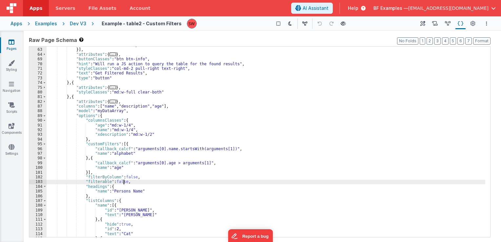
click at [125, 181] on div ""name" : "newActionScript4" }] , "attributes" : { ... } , "buttonClasses" : "bt…" at bounding box center [266, 143] width 439 height 200
click at [126, 175] on div ""name" : "newActionScript4" }] , "attributes" : { ... } , "buttonClasses" : "bt…" at bounding box center [266, 143] width 439 height 200
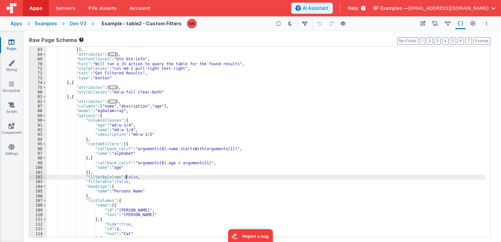
scroll to position [236, 0]
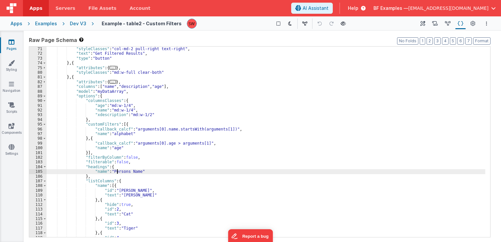
click at [116, 171] on div ""hint" : "Will run a JS action to query the table for the found results" , "sty…" at bounding box center [266, 142] width 439 height 200
click at [133, 171] on div ""hint" : "Will run a JS action to query the table for the found results" , "sty…" at bounding box center [266, 142] width 439 height 200
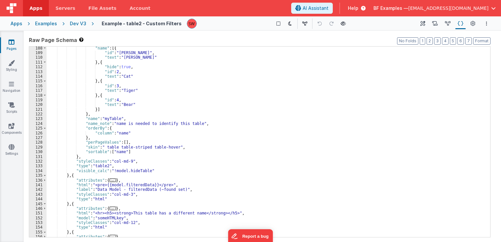
scroll to position [393, 0]
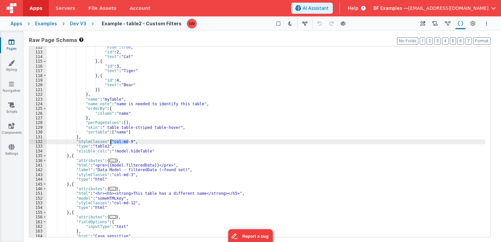
drag, startPoint x: 127, startPoint y: 142, endPoint x: 110, endPoint y: 140, distance: 17.4
click at [110, 140] on div ""hide" : true , "id" : 2 , "text" : "Cat" } , { "id" : 3 , "text" : "Tiger" } ,…" at bounding box center [266, 145] width 439 height 200
paste textarea
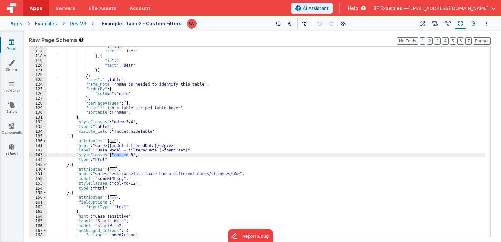
drag, startPoint x: 127, startPoint y: 155, endPoint x: 111, endPoint y: 153, distance: 16.1
click at [111, 153] on div ""id" : 3 , "text" : "Tiger" } , { "id" : 4 , "text" : "Bear" }] } , "name" : "m…" at bounding box center [266, 144] width 439 height 200
paste textarea
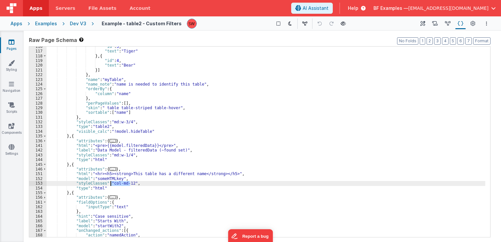
drag, startPoint x: 130, startPoint y: 184, endPoint x: 111, endPoint y: 182, distance: 18.5
click at [111, 182] on div ""id" : 3 , "text" : "Tiger" } , { "id" : 4 , "text" : "Bear" }] } , "name" : "m…" at bounding box center [266, 144] width 439 height 200
paste textarea
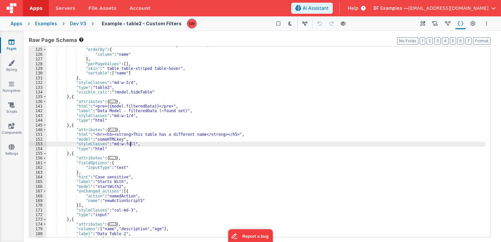
scroll to position [472, 0]
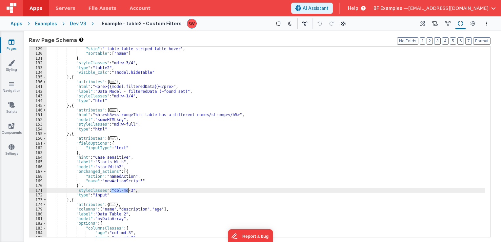
drag, startPoint x: 111, startPoint y: 190, endPoint x: 128, endPoint y: 192, distance: 17.1
click at [128, 192] on div ""perPageValues" : [ ] , "skin" : " table table-striped table-hover" , "sortable…" at bounding box center [266, 142] width 439 height 200
paste textarea
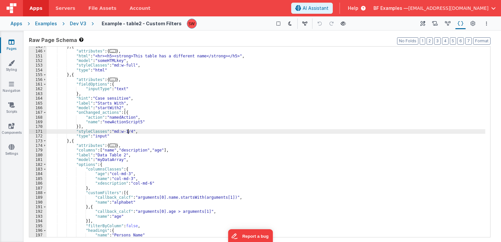
scroll to position [531, 0]
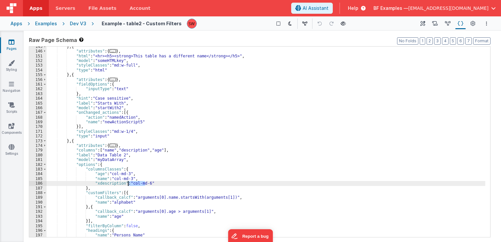
drag, startPoint x: 145, startPoint y: 185, endPoint x: 128, endPoint y: 185, distance: 17.0
click at [128, 185] on div "} , { "attributes" : { ... } , "html" : "<hr><h5><strong>This table has a diffe…" at bounding box center [266, 144] width 439 height 200
paste textarea
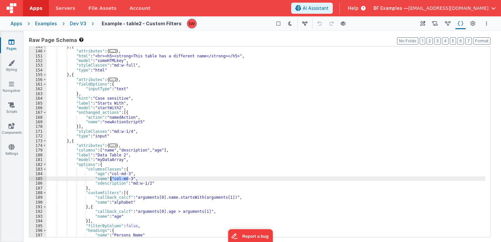
drag, startPoint x: 127, startPoint y: 179, endPoint x: 110, endPoint y: 180, distance: 17.4
click at [110, 180] on div "} , { "attributes" : { ... } , "html" : "<hr><h5><strong>This table has a diffe…" at bounding box center [266, 144] width 439 height 200
paste textarea
click at [125, 174] on div "} , { "attributes" : { ... } , "html" : "<hr><h5><strong>This table has a diffe…" at bounding box center [266, 144] width 439 height 200
drag, startPoint x: 126, startPoint y: 174, endPoint x: 109, endPoint y: 175, distance: 17.0
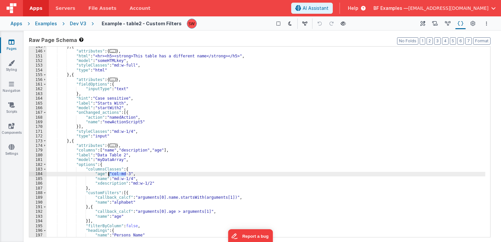
click at [109, 175] on div "} , { "attributes" : { ... } , "html" : "<hr><h5><strong>This table has a diffe…" at bounding box center [266, 144] width 439 height 200
paste textarea
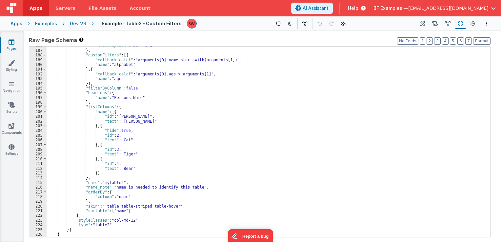
scroll to position [673, 0]
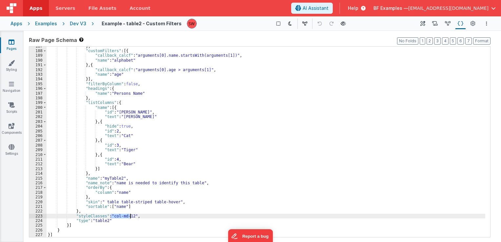
drag, startPoint x: 111, startPoint y: 215, endPoint x: 128, endPoint y: 216, distance: 17.4
click at [130, 216] on div "} , "customFilters" : [{ "callback_calcf" : "arguments[0].name.startsWith(argum…" at bounding box center [266, 144] width 439 height 200
paste textarea
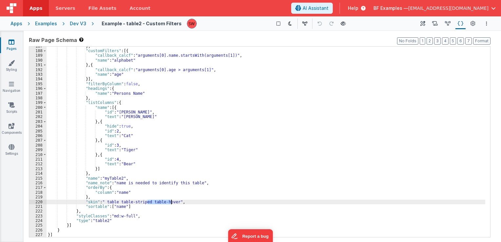
drag, startPoint x: 147, startPoint y: 201, endPoint x: 171, endPoint y: 203, distance: 24.6
click at [171, 203] on div "} , "customFilters" : [{ "callback_calcf" : "arguments[0].name.startsWith(argum…" at bounding box center [266, 144] width 439 height 200
drag, startPoint x: 145, startPoint y: 202, endPoint x: 116, endPoint y: 202, distance: 28.5
click at [116, 202] on div "} , "customFilters" : [{ "callback_calcf" : "arguments[0].name.startsWith(argum…" at bounding box center [266, 144] width 439 height 200
click at [111, 201] on div "} , "customFilters" : [{ "callback_calcf" : "arguments[0].name.startsWith(argum…" at bounding box center [266, 144] width 439 height 200
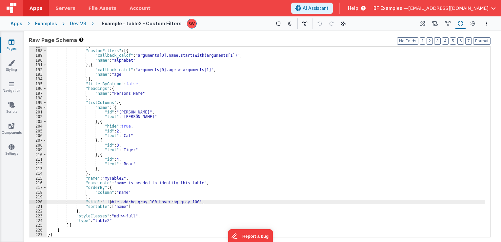
click at [111, 201] on div "} , "customFilters" : [{ "callback_calcf" : "arguments[0].name.startsWith(argum…" at bounding box center [266, 144] width 439 height 200
drag, startPoint x: 214, startPoint y: 201, endPoint x: 105, endPoint y: 202, distance: 109.1
click at [105, 202] on div "} , "customFilters" : [{ "callback_calcf" : "arguments[0].name.startsWith(argum…" at bounding box center [266, 144] width 439 height 200
click at [135, 179] on div "} , "customFilters" : [{ "callback_calcf" : "arguments[0].name.startsWith(argum…" at bounding box center [266, 144] width 439 height 200
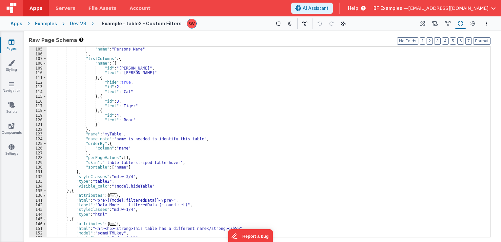
scroll to position [358, 0]
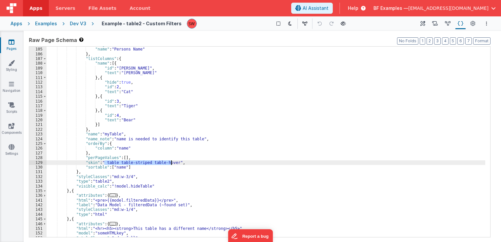
drag, startPoint x: 104, startPoint y: 161, endPoint x: 172, endPoint y: 165, distance: 68.3
click at [172, 165] on div ""headings" : { "name" : "Persons Name" } , "listColumns" : { "name" : [{ "id" :…" at bounding box center [266, 142] width 439 height 200
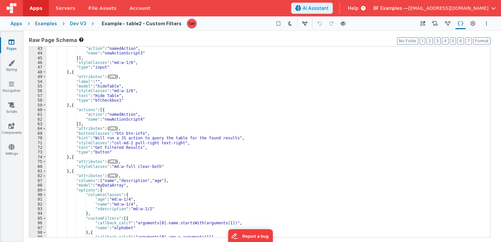
scroll to position [122, 0]
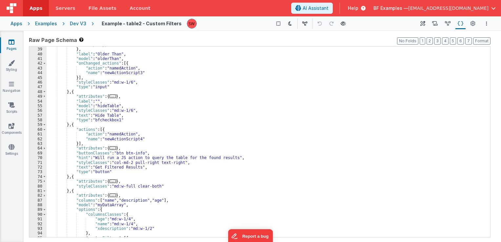
click at [134, 160] on div ""inputType" : "text" } , "label" : "Older Than" , "model" : "olderThan" , "onCh…" at bounding box center [266, 142] width 439 height 200
click at [135, 163] on div ""inputType" : "text" } , "label" : "Older Than" , "model" : "olderThan" , "onCh…" at bounding box center [266, 142] width 439 height 200
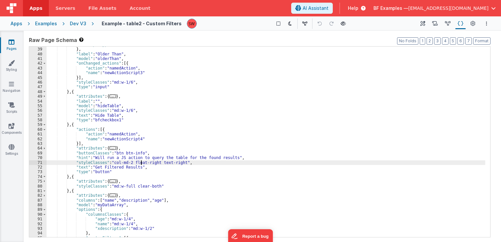
click at [118, 162] on div ""inputType" : "text" } , "label" : "Older Than" , "model" : "olderThan" , "onCh…" at bounding box center [266, 142] width 439 height 200
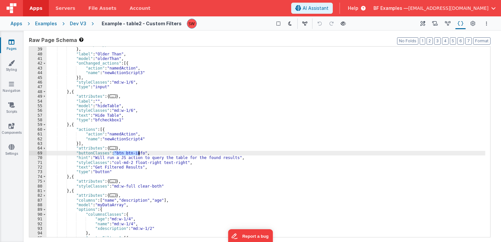
drag, startPoint x: 112, startPoint y: 153, endPoint x: 139, endPoint y: 153, distance: 26.2
click at [139, 153] on div ""inputType" : "text" } , "label" : "Older Than" , "model" : "olderThan" , "onCh…" at bounding box center [266, 142] width 439 height 200
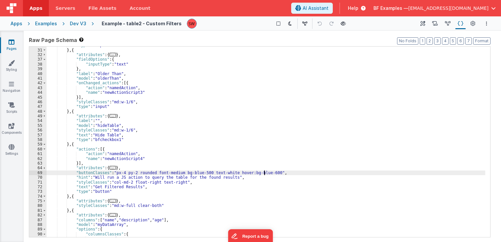
click at [161, 152] on div ""type" : "input" } , { "attributes" : { ... } , "fieldOptions" : { "inputType" …" at bounding box center [266, 143] width 439 height 200
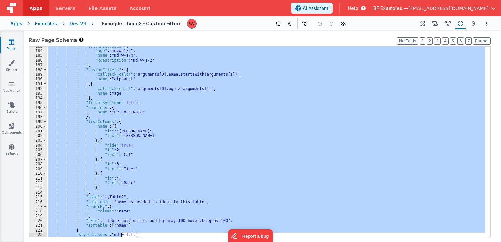
scroll to position [673, 0]
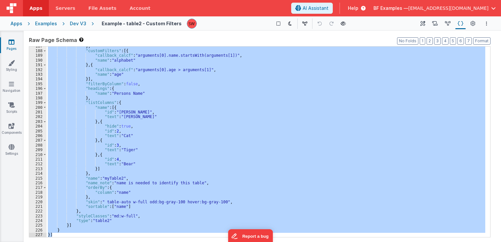
drag, startPoint x: 48, startPoint y: 49, endPoint x: 77, endPoint y: 234, distance: 186.8
click at [77, 234] on div "} , "customFilters" : [{ "callback_calcf" : "arguments[0].name.startsWith(argum…" at bounding box center [266, 144] width 439 height 200
click at [79, 24] on div "Dev V3" at bounding box center [78, 23] width 16 height 7
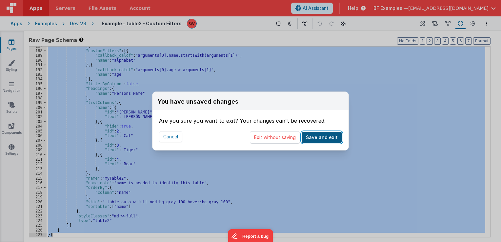
click at [313, 136] on button "Save and exit" at bounding box center [322, 137] width 40 height 11
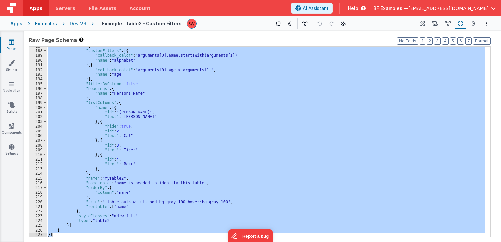
click at [74, 19] on div "Apps Examples Dev V3 Example - table2 - Custom Filters Show Group Outlines Togg…" at bounding box center [250, 23] width 501 height 14
click at [76, 24] on div "Dev V3" at bounding box center [78, 23] width 16 height 7
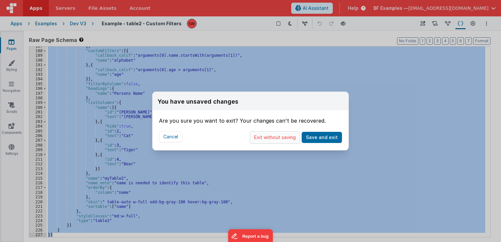
click at [268, 136] on button "Exit without saving" at bounding box center [275, 137] width 50 height 12
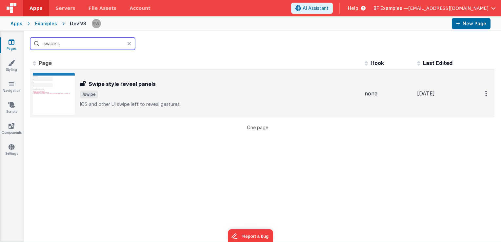
type input "swipe s"
click at [196, 95] on span "/swipe" at bounding box center [219, 94] width 279 height 8
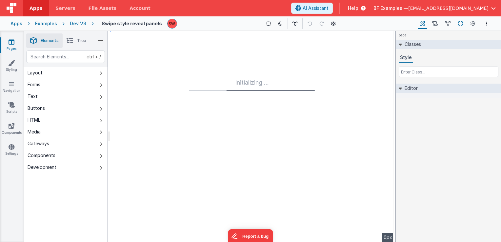
click at [461, 22] on icon at bounding box center [461, 23] width 6 height 7
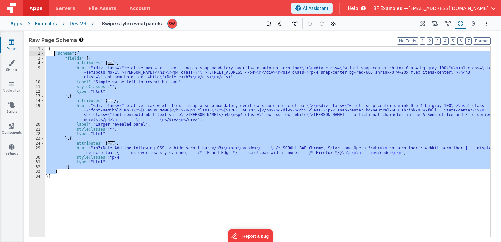
drag, startPoint x: 94, startPoint y: 172, endPoint x: 55, endPoint y: 52, distance: 126.3
click at [55, 52] on div "[{ "schema" : { "fields" : [{ "attributes" : { ... } , "html" : "<div class= \"…" at bounding box center [267, 147] width 445 height 200
click at [73, 23] on div "Dev V3" at bounding box center [78, 23] width 16 height 7
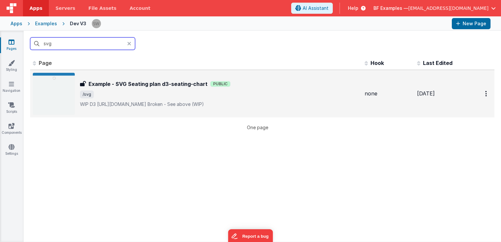
type input "svg"
click at [285, 89] on div "Example - SVG Seating plan d3-seating-chart Example - SVG Seating plan d3-seati…" at bounding box center [219, 94] width 279 height 28
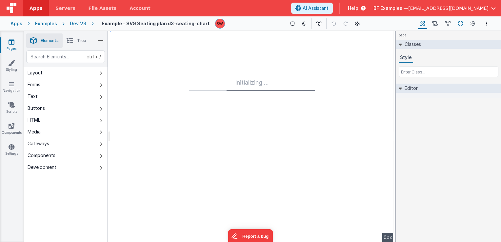
click at [460, 24] on icon at bounding box center [461, 23] width 6 height 7
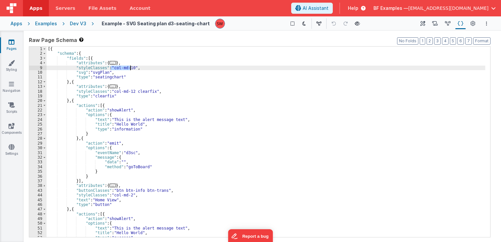
drag, startPoint x: 110, startPoint y: 68, endPoint x: 130, endPoint y: 68, distance: 19.7
click at [130, 68] on div "[{ "schema" : { "fields" : [{ "attributes" : { ... } , "styleClasses" : "col-md…" at bounding box center [266, 147] width 439 height 200
drag, startPoint x: 128, startPoint y: 68, endPoint x: 110, endPoint y: 69, distance: 18.1
click at [110, 69] on div "[{ "schema" : { "fields" : [{ "attributes" : { ... } , "styleClasses" : "md:w-5…" at bounding box center [266, 147] width 439 height 200
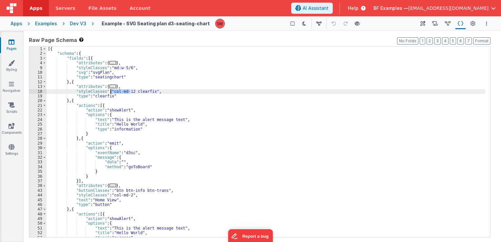
drag, startPoint x: 130, startPoint y: 92, endPoint x: 111, endPoint y: 91, distance: 18.7
click at [111, 91] on div "[{ "schema" : { "fields" : [{ "attributes" : { ... } , "styleClasses" : "md:w-5…" at bounding box center [266, 147] width 439 height 200
paste textarea
click at [149, 93] on div "[{ "schema" : { "fields" : [{ "attributes" : { ... } , "styleClasses" : "md:w-5…" at bounding box center [266, 147] width 439 height 200
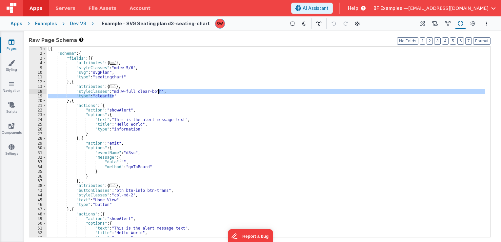
drag, startPoint x: 117, startPoint y: 96, endPoint x: 157, endPoint y: 91, distance: 41.0
click at [157, 91] on div "[{ "schema" : { "fields" : [{ "attributes" : { ... } , "styleClasses" : "md:w-5…" at bounding box center [266, 147] width 439 height 200
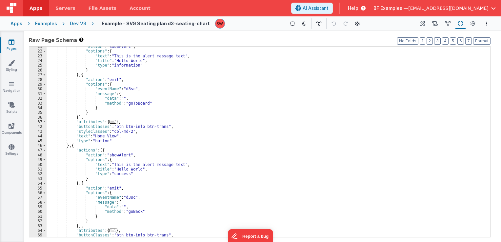
scroll to position [59, 0]
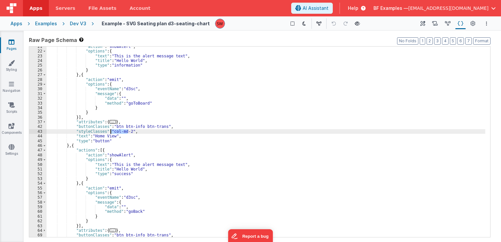
drag, startPoint x: 127, startPoint y: 132, endPoint x: 110, endPoint y: 131, distance: 16.7
click at [110, 131] on div ""action" : "showAlert" , "options" : { "text" : "This is the alert message text…" at bounding box center [266, 144] width 439 height 200
paste textarea
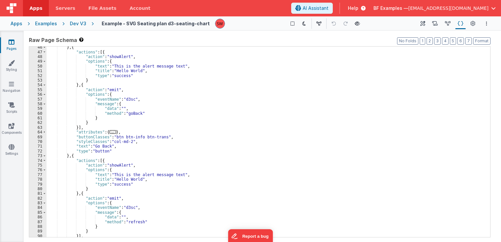
scroll to position [157, 0]
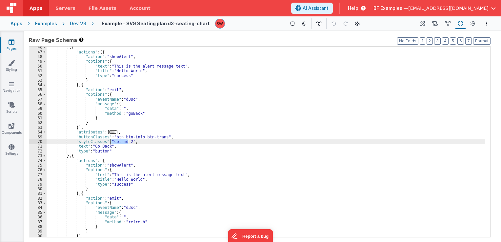
drag, startPoint x: 128, startPoint y: 143, endPoint x: 111, endPoint y: 142, distance: 16.7
click at [111, 142] on div "} , { "actions" : [{ "action" : "showAlert" , "options" : { "text" : "This is t…" at bounding box center [266, 145] width 439 height 200
paste textarea
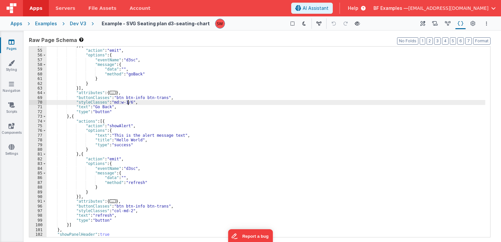
scroll to position [201, 0]
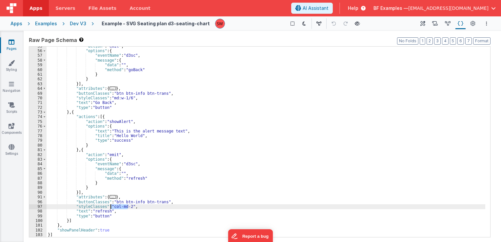
drag, startPoint x: 127, startPoint y: 207, endPoint x: 111, endPoint y: 207, distance: 16.1
click at [111, 207] on div ""action" : "emit" , "options" : { "eventName" : "d3sc" , "message" : { "data" :…" at bounding box center [266, 144] width 439 height 200
paste textarea
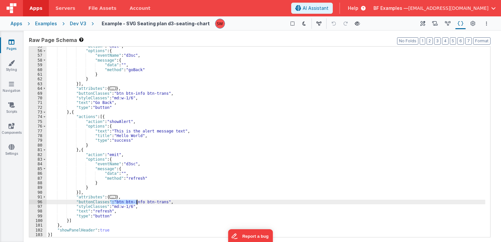
drag, startPoint x: 111, startPoint y: 201, endPoint x: 137, endPoint y: 200, distance: 25.9
click at [137, 200] on div ""action" : "emit" , "options" : { "eventName" : "d3sc" , "message" : { "data" :…" at bounding box center [266, 144] width 439 height 200
drag, startPoint x: 144, startPoint y: 203, endPoint x: 157, endPoint y: 202, distance: 13.8
click at [144, 203] on div ""action" : "emit" , "options" : { "eventName" : "d3sc" , "message" : { "data" :…" at bounding box center [266, 144] width 439 height 200
drag, startPoint x: 160, startPoint y: 202, endPoint x: 112, endPoint y: 203, distance: 47.5
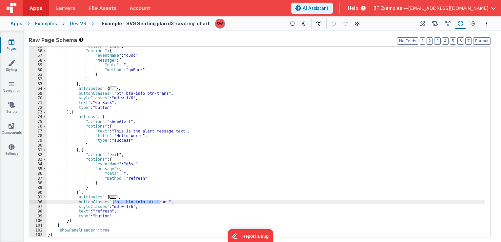
click at [112, 203] on div ""action" : "emit" , "options" : { "eventName" : "d3sc" , "message" : { "data" :…" at bounding box center [266, 144] width 439 height 200
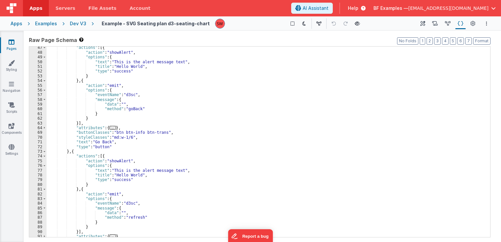
scroll to position [142, 0]
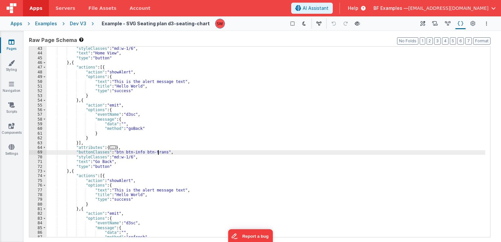
drag, startPoint x: 159, startPoint y: 152, endPoint x: 151, endPoint y: 153, distance: 7.9
click at [151, 153] on div ""styleClasses" : "md:w-1/6" , "text" : "Home View" , "type" : "button" } , { "a…" at bounding box center [266, 146] width 439 height 200
drag, startPoint x: 160, startPoint y: 152, endPoint x: 113, endPoint y: 153, distance: 46.9
click at [113, 153] on div ""styleClasses" : "md:w-1/6" , "text" : "Home View" , "type" : "button" } , { "a…" at bounding box center [266, 146] width 439 height 200
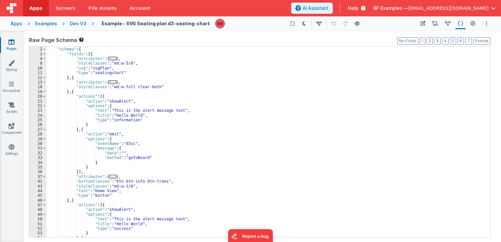
scroll to position [4, 0]
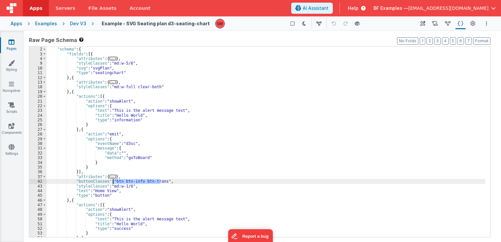
drag, startPoint x: 159, startPoint y: 181, endPoint x: 113, endPoint y: 181, distance: 45.9
click at [113, 181] on div "[{ "schema" : { "fields" : [{ "attributes" : { ... } , "styleClasses" : "md:w-5…" at bounding box center [266, 142] width 439 height 200
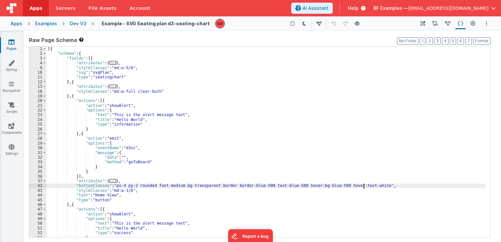
scroll to position [0, 0]
click at [245, 113] on div "[{ "schema" : { "fields" : [{ "attributes" : { ... } , "styleClasses" : "md:w-5…" at bounding box center [266, 147] width 439 height 200
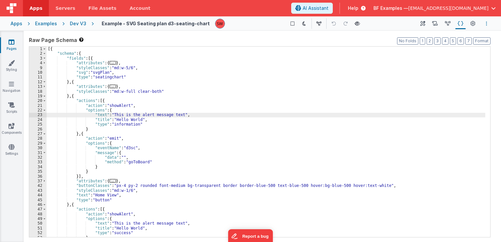
click at [483, 24] on button "Options" at bounding box center [486, 24] width 8 height 8
click at [447, 37] on p "Save" at bounding box center [449, 36] width 43 height 7
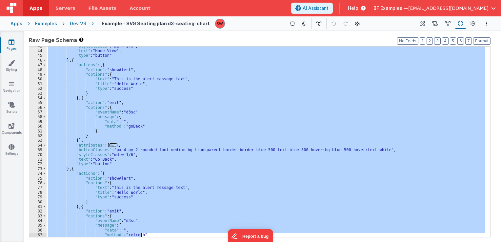
scroll to position [201, 0]
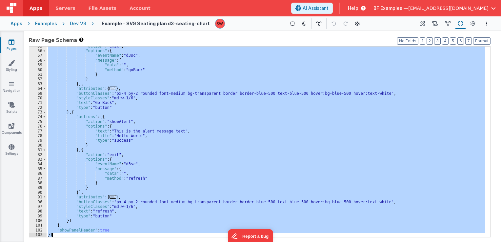
drag, startPoint x: 47, startPoint y: 49, endPoint x: 65, endPoint y: 235, distance: 186.7
click at [65, 235] on div ""action" : "emit" , "options" : { "eventName" : "d3sc" , "message" : { "data" :…" at bounding box center [266, 144] width 439 height 200
click at [73, 24] on div "Dev V3" at bounding box center [78, 23] width 16 height 7
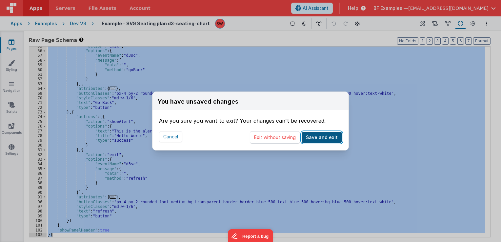
click at [315, 141] on button "Save and exit" at bounding box center [322, 137] width 40 height 11
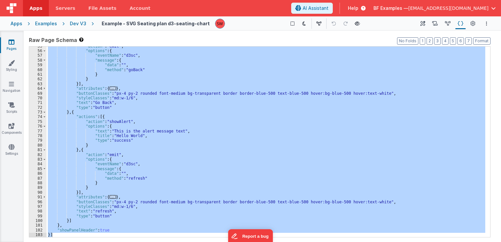
click at [81, 23] on div "Dev V3" at bounding box center [78, 23] width 16 height 7
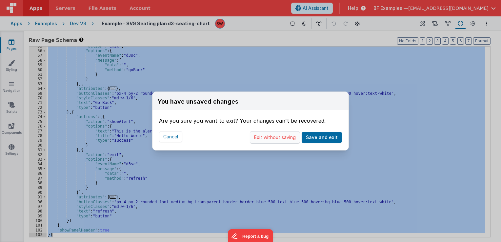
click at [276, 138] on button "Exit without saving" at bounding box center [275, 137] width 50 height 12
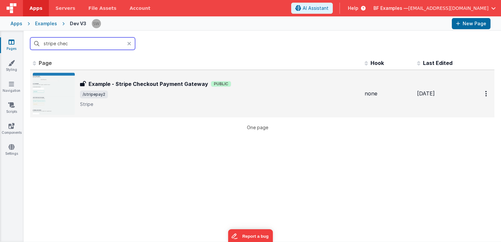
type input "stripe chec"
click at [296, 92] on span "/stripepay2" at bounding box center [219, 94] width 279 height 8
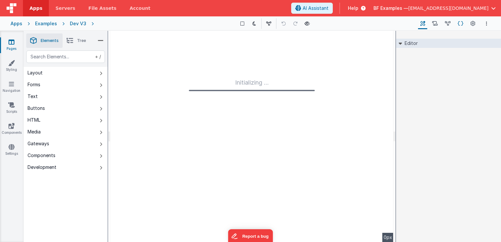
click at [462, 23] on icon at bounding box center [461, 23] width 6 height 7
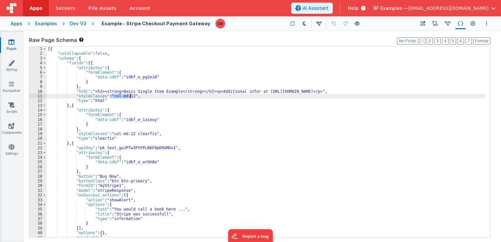
drag, startPoint x: 110, startPoint y: 96, endPoint x: 130, endPoint y: 97, distance: 19.7
click at [130, 97] on div "[{ "isCollapsable" : false , "schema" : { "fields" : [{ "attributes" : { "formE…" at bounding box center [266, 147] width 439 height 200
drag, startPoint x: 130, startPoint y: 97, endPoint x: 110, endPoint y: 97, distance: 19.7
click at [110, 97] on div "[{ "isCollapsable" : false , "schema" : { "fields" : [{ "attributes" : { "formE…" at bounding box center [266, 147] width 439 height 200
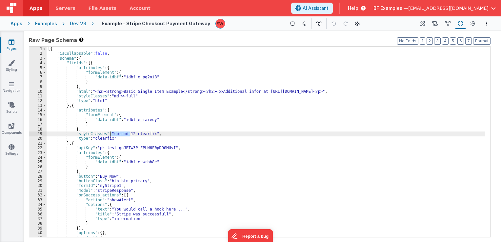
drag, startPoint x: 129, startPoint y: 134, endPoint x: 111, endPoint y: 133, distance: 18.1
click at [111, 133] on div "[{ "isCollapsable" : false , "schema" : { "fields" : [{ "attributes" : { "formE…" at bounding box center [266, 147] width 439 height 200
paste textarea
click at [148, 134] on div "[{ "isCollapsable" : false , "schema" : { "fields" : [{ "attributes" : { "formE…" at bounding box center [266, 147] width 439 height 200
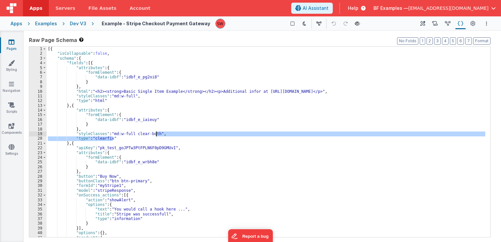
drag, startPoint x: 125, startPoint y: 139, endPoint x: 156, endPoint y: 136, distance: 31.3
click at [156, 136] on div "[{ "isCollapsable" : false , "schema" : { "fields" : [{ "attributes" : { "formE…" at bounding box center [266, 147] width 439 height 200
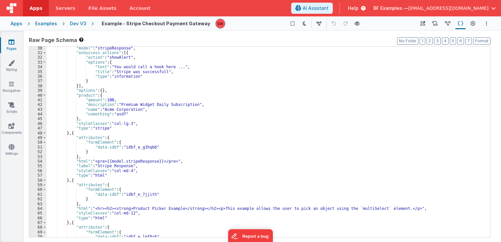
scroll to position [157, 0]
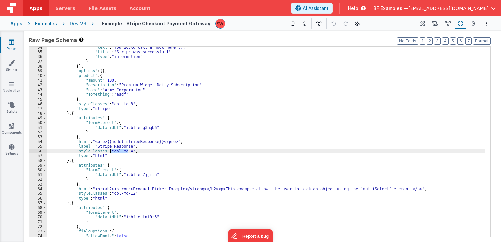
drag, startPoint x: 128, startPoint y: 152, endPoint x: 110, endPoint y: 152, distance: 17.4
click at [110, 152] on div ""text" : "You would call a hook here ..." , "title" : "Stripe was successfull" …" at bounding box center [266, 145] width 439 height 200
paste textarea
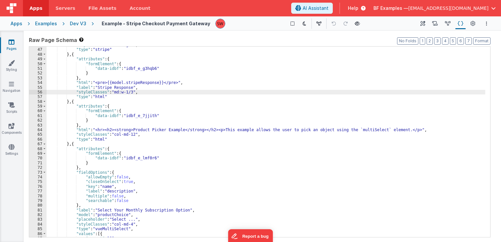
scroll to position [236, 0]
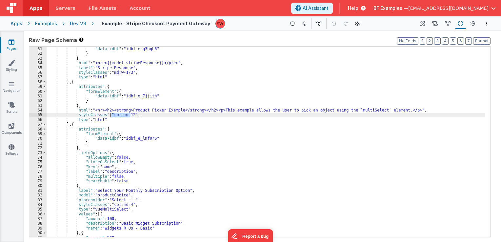
drag, startPoint x: 130, startPoint y: 114, endPoint x: 111, endPoint y: 114, distance: 18.7
click at [111, 114] on div ""formElement" : { "data-idbf" : "idbf_e_g3hqb6" } } , "html" : "<pre>{{model.st…" at bounding box center [266, 142] width 439 height 200
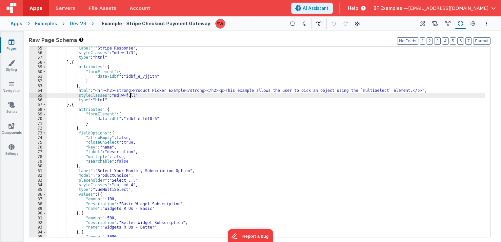
scroll to position [275, 0]
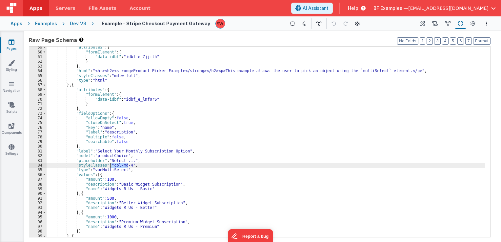
drag, startPoint x: 128, startPoint y: 166, endPoint x: 111, endPoint y: 165, distance: 16.7
click at [111, 165] on div ""attributes" : { "formElement" : { "data-idbf" : "idbf_e_7jjith" } } , "html" :…" at bounding box center [266, 145] width 439 height 200
paste textarea
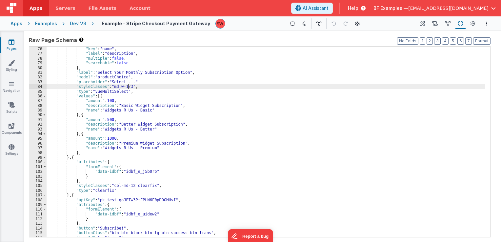
scroll to position [374, 0]
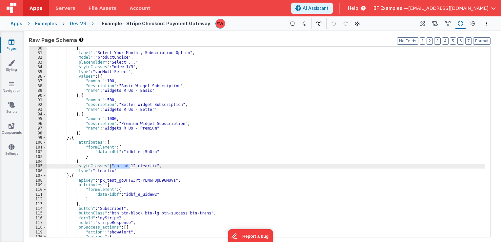
drag, startPoint x: 129, startPoint y: 168, endPoint x: 111, endPoint y: 167, distance: 18.0
click at [111, 167] on div "} , "label" : "Select Your Monthly Subscription Option" , "model" : "productCho…" at bounding box center [266, 146] width 439 height 200
click at [149, 167] on div "} , "label" : "Select Your Monthly Subscription Option" , "model" : "productCho…" at bounding box center [266, 146] width 439 height 200
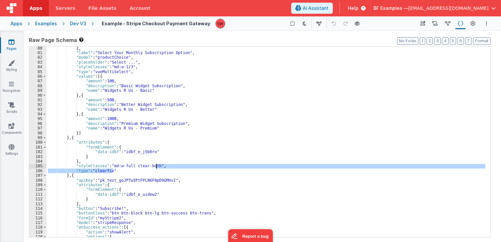
drag, startPoint x: 131, startPoint y: 171, endPoint x: 157, endPoint y: 165, distance: 26.0
click at [157, 165] on div "} , "label" : "Select Your Monthly Subscription Option" , "model" : "productCho…" at bounding box center [266, 146] width 439 height 200
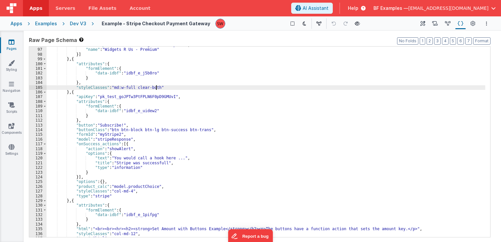
scroll to position [472, 0]
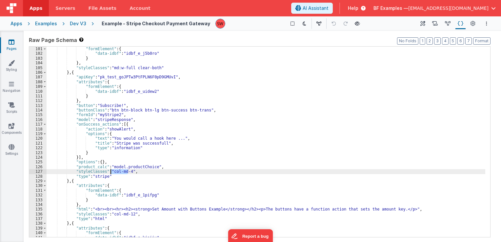
drag, startPoint x: 128, startPoint y: 173, endPoint x: 110, endPoint y: 172, distance: 18.1
click at [110, 172] on div ""attributes" : { "formElement" : { "data-idbf" : "idbf_e_j5b0ro" } } , "styleCl…" at bounding box center [266, 142] width 439 height 200
paste textarea
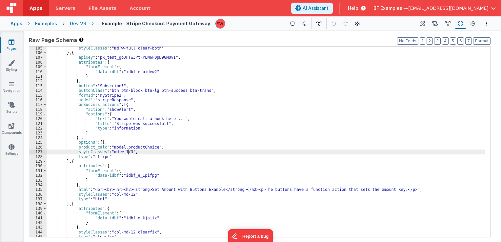
scroll to position [511, 0]
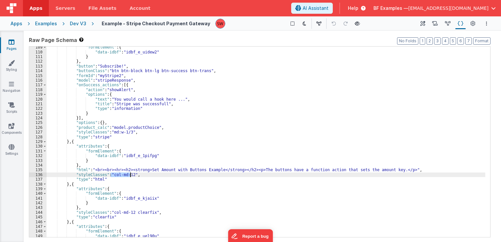
drag, startPoint x: 110, startPoint y: 174, endPoint x: 130, endPoint y: 176, distance: 20.4
click at [130, 176] on div ""formElement" : { "data-idbf" : "idbf_e_uidew2" } } , "button" : "Subscribe!" ,…" at bounding box center [266, 145] width 439 height 200
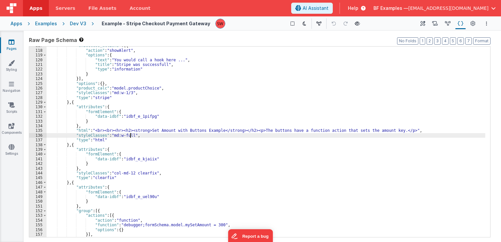
scroll to position [570, 0]
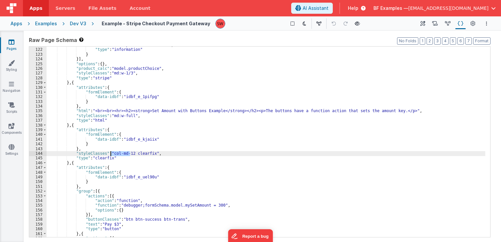
drag, startPoint x: 130, startPoint y: 155, endPoint x: 111, endPoint y: 153, distance: 19.2
click at [111, 153] on div ""title" : "Stripe was successfull" , "type" : "information" } }] , "options" : …" at bounding box center [266, 143] width 439 height 200
click at [148, 154] on div ""title" : "Stripe was successfull" , "type" : "information" } }] , "options" : …" at bounding box center [266, 143] width 439 height 200
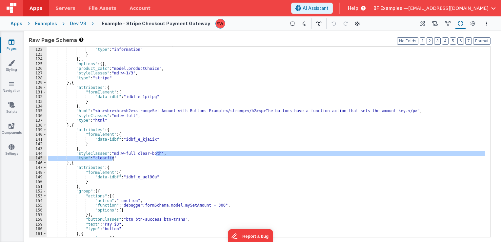
drag, startPoint x: 156, startPoint y: 151, endPoint x: 157, endPoint y: 157, distance: 6.1
click at [157, 157] on div ""title" : "Stripe was successfull" , "type" : "information" } }] , "options" : …" at bounding box center [266, 143] width 439 height 200
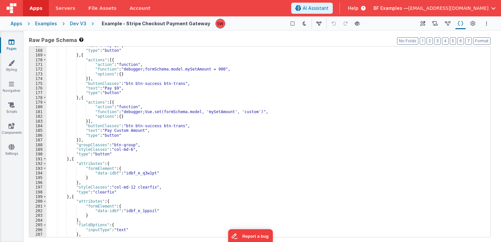
scroll to position [787, 0]
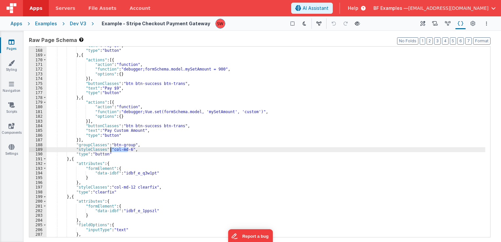
drag, startPoint x: 128, startPoint y: 150, endPoint x: 111, endPoint y: 150, distance: 17.1
click at [111, 150] on div ""text" : "Pay $6" , "type" : "button" } , { "actions" : [{ "action" : "function…" at bounding box center [266, 143] width 439 height 200
paste textarea
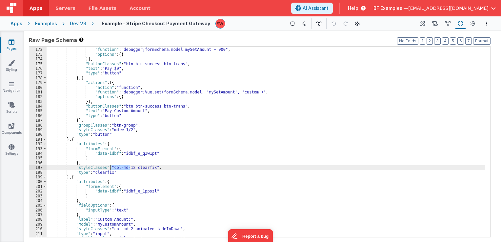
drag, startPoint x: 129, startPoint y: 167, endPoint x: 111, endPoint y: 168, distance: 18.1
click at [111, 168] on div ""action" : "function" , "function" : "debugger;formSchema.model.mySetAmount = 9…" at bounding box center [266, 143] width 439 height 200
click at [149, 169] on div ""action" : "function" , "function" : "debugger;formSchema.model.mySetAmount = 9…" at bounding box center [266, 143] width 439 height 200
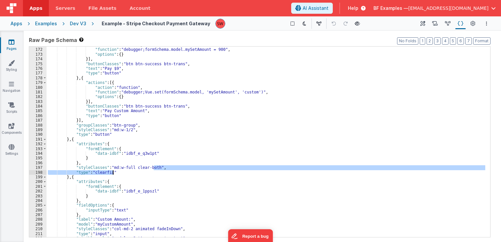
drag, startPoint x: 155, startPoint y: 167, endPoint x: 158, endPoint y: 170, distance: 4.4
click at [158, 170] on div ""action" : "function" , "function" : "debugger;formSchema.model.mySetAmount = 9…" at bounding box center [266, 143] width 439 height 200
click at [158, 170] on div ""action" : "function" , "function" : "debugger;formSchema.model.mySetAmount = 9…" at bounding box center [266, 142] width 439 height 190
drag, startPoint x: 156, startPoint y: 168, endPoint x: 156, endPoint y: 174, distance: 5.6
click at [156, 174] on div ""action" : "function" , "function" : "debugger;formSchema.model.mySetAmount = 9…" at bounding box center [266, 143] width 439 height 200
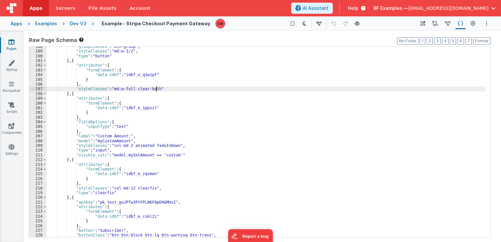
scroll to position [905, 0]
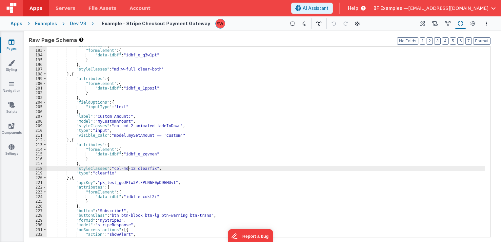
click at [129, 169] on div ""attributes" : { "formElement" : { "data-idbf" : "idbf_e_q3w1pt" } } , "styleCl…" at bounding box center [266, 143] width 439 height 200
drag, startPoint x: 129, startPoint y: 169, endPoint x: 111, endPoint y: 168, distance: 18.0
click at [111, 168] on div ""attributes" : { "formElement" : { "data-idbf" : "idbf_e_q3w1pt" } } , "styleCl…" at bounding box center [266, 143] width 439 height 200
click at [149, 168] on div ""attributes" : { "formElement" : { "data-idbf" : "idbf_e_q3w1pt" } } , "styleCl…" at bounding box center [266, 143] width 439 height 200
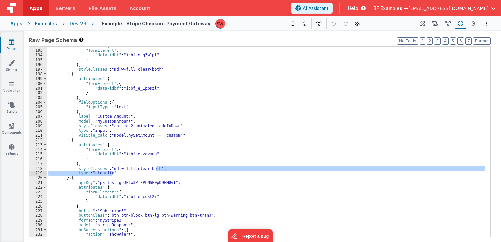
drag, startPoint x: 155, startPoint y: 168, endPoint x: 159, endPoint y: 172, distance: 5.8
click at [159, 172] on div ""attributes" : { "formElement" : { "data-idbf" : "idbf_e_q3w1pt" } } , "styleCl…" at bounding box center [266, 143] width 439 height 200
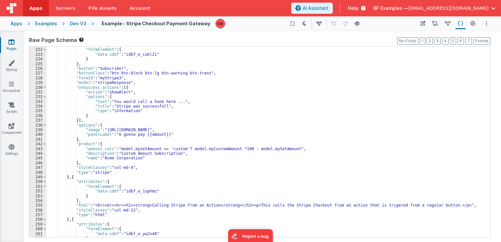
scroll to position [1042, 0]
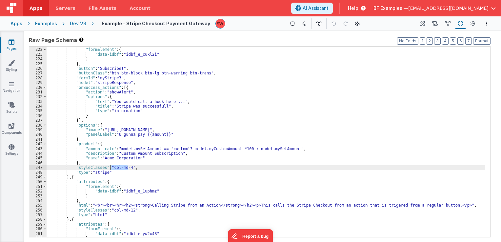
drag, startPoint x: 127, startPoint y: 168, endPoint x: 111, endPoint y: 168, distance: 16.1
click at [111, 168] on div ""attributes" : { "formElement" : { "data-idbf" : "idbf_e_cukl2i" } } , "button"…" at bounding box center [266, 143] width 439 height 200
paste textarea
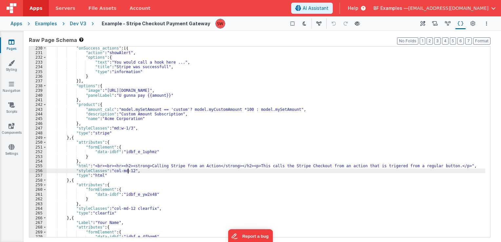
click at [127, 171] on div ""onSuccess_actions" : [{ "action" : "showAlert" , "options" : { "text" : "You w…" at bounding box center [266, 146] width 439 height 200
drag, startPoint x: 130, startPoint y: 171, endPoint x: 110, endPoint y: 172, distance: 20.4
click at [110, 172] on div ""onSuccess_actions" : [{ "action" : "showAlert" , "options" : { "text" : "You w…" at bounding box center [266, 146] width 439 height 200
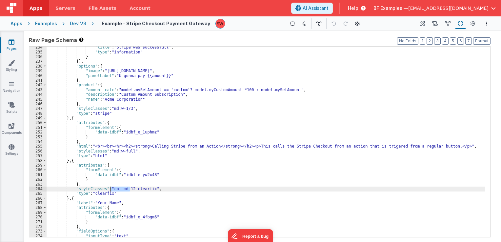
drag, startPoint x: 129, startPoint y: 189, endPoint x: 110, endPoint y: 188, distance: 19.4
click at [110, 188] on div ""title" : "Stripe was successfull" , "type" : "information" } }] , "options" : …" at bounding box center [266, 145] width 439 height 200
paste textarea
click at [149, 188] on div ""title" : "Stripe was successfull" , "type" : "information" } }] , "options" : …" at bounding box center [266, 145] width 439 height 200
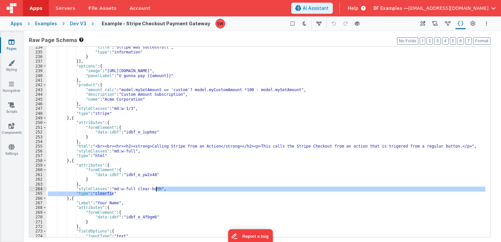
drag, startPoint x: 136, startPoint y: 193, endPoint x: 156, endPoint y: 188, distance: 20.5
click at [156, 188] on div ""title" : "Stripe was successfull" , "type" : "information" } }] , "options" : …" at bounding box center [266, 145] width 439 height 200
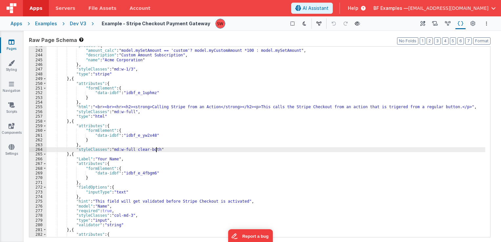
scroll to position [1180, 0]
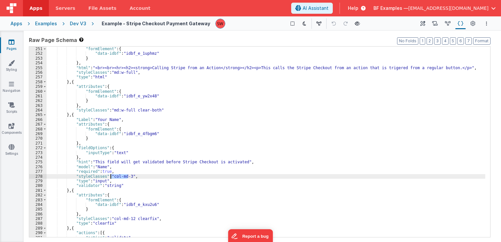
drag, startPoint x: 128, startPoint y: 178, endPoint x: 111, endPoint y: 177, distance: 16.4
click at [111, 177] on div ""attributes" : { "formElement" : { "data-idbf" : "idbf_e_1uphmz" } } , "html" :…" at bounding box center [266, 142] width 439 height 200
paste textarea
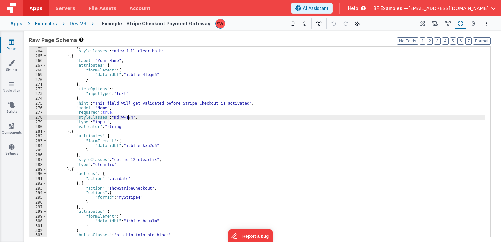
scroll to position [1239, 0]
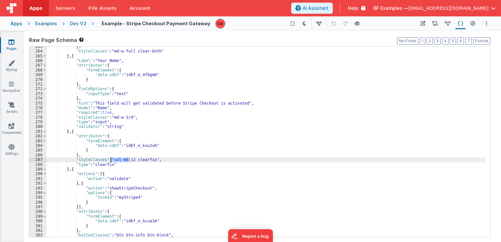
drag, startPoint x: 130, startPoint y: 161, endPoint x: 111, endPoint y: 158, distance: 19.8
click at [111, 158] on div "} , "styleClasses" : "md:w-full clear-both" } , { "Label" : "Your Name" , "attr…" at bounding box center [266, 144] width 439 height 200
paste textarea
click at [150, 159] on div "} , "styleClasses" : "md:w-full clear-both" } , { "Label" : "Your Name" , "attr…" at bounding box center [266, 144] width 439 height 200
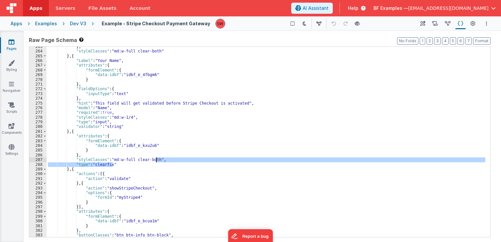
drag, startPoint x: 155, startPoint y: 164, endPoint x: 155, endPoint y: 160, distance: 3.3
click at [155, 160] on div "} , "styleClasses" : "md:w-full clear-both" } , { "Label" : "Your Name" , "attr…" at bounding box center [266, 144] width 439 height 200
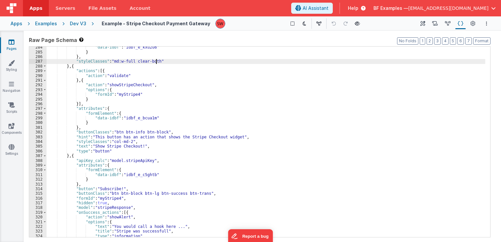
scroll to position [1357, 0]
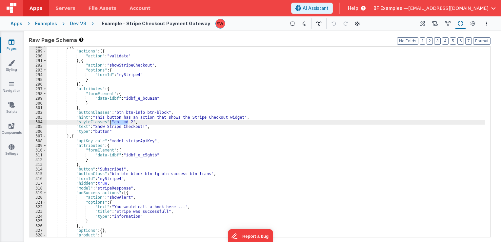
drag, startPoint x: 128, startPoint y: 122, endPoint x: 110, endPoint y: 123, distance: 17.7
click at [110, 123] on div "} , { "actions" : [{ "action" : "validate" } , { "action" : "showStripeCheckout…" at bounding box center [266, 144] width 439 height 200
paste textarea
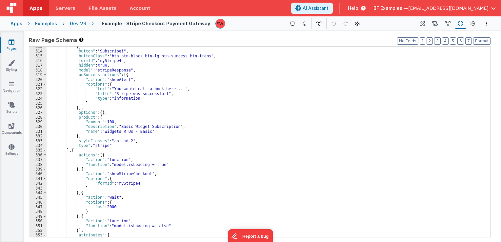
scroll to position [1475, 0]
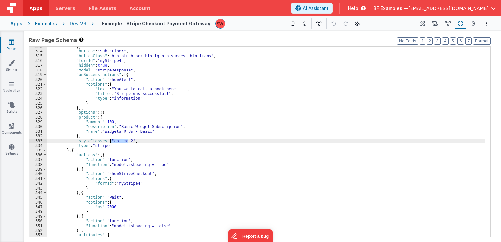
drag, startPoint x: 128, startPoint y: 140, endPoint x: 110, endPoint y: 141, distance: 18.4
click at [110, 141] on div "} , "button" : "Subscribe!" , "buttonClass" : "btn btn-block btn-lg btn-success…" at bounding box center [266, 144] width 439 height 200
paste textarea
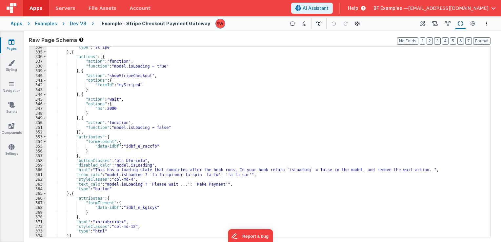
scroll to position [1589, 0]
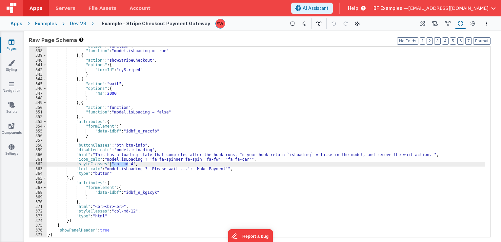
drag, startPoint x: 127, startPoint y: 164, endPoint x: 111, endPoint y: 164, distance: 16.4
click at [111, 164] on div ""action" : "function" , "function" : "model.isLoading = true" } , { "action" : …" at bounding box center [266, 144] width 439 height 200
paste textarea
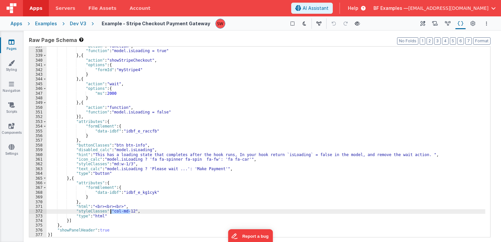
drag, startPoint x: 130, startPoint y: 213, endPoint x: 111, endPoint y: 211, distance: 18.8
click at [111, 211] on div ""action" : "function" , "function" : "model.isLoading = true" } , { "action" : …" at bounding box center [266, 144] width 439 height 200
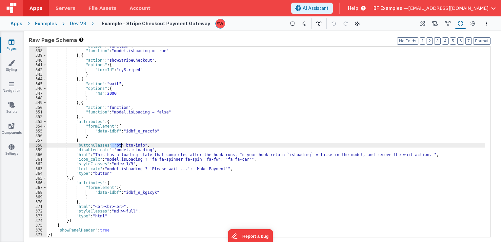
drag, startPoint x: 111, startPoint y: 145, endPoint x: 123, endPoint y: 145, distance: 11.5
click at [123, 145] on div ""action" : "function" , "function" : "model.isLoading = true" } , { "action" : …" at bounding box center [266, 144] width 439 height 200
click at [123, 145] on div ""action" : "function" , "function" : "model.isLoading = true" } , { "action" : …" at bounding box center [266, 142] width 439 height 190
drag, startPoint x: 113, startPoint y: 146, endPoint x: 138, endPoint y: 145, distance: 24.6
click at [138, 145] on div ""action" : "function" , "function" : "model.isLoading = true" } , { "action" : …" at bounding box center [266, 144] width 439 height 200
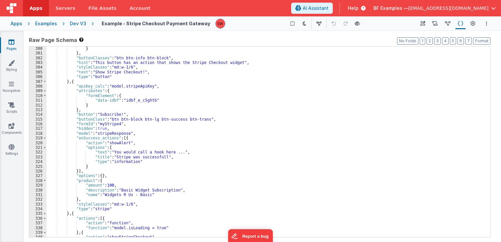
scroll to position [1392, 0]
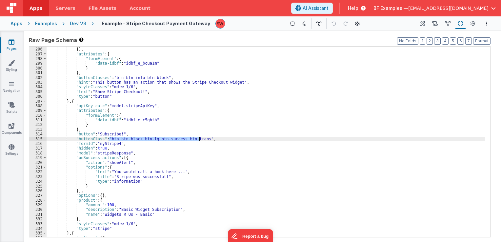
drag, startPoint x: 108, startPoint y: 137, endPoint x: 199, endPoint y: 138, distance: 90.5
click at [199, 138] on div "} }] , "attributes" : { "formElement" : { "data-idbf" : "idbf_e_bcua1m" } } , "…" at bounding box center [266, 142] width 439 height 200
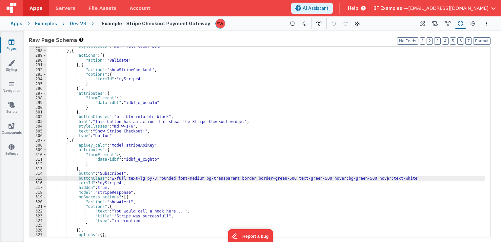
scroll to position [1333, 0]
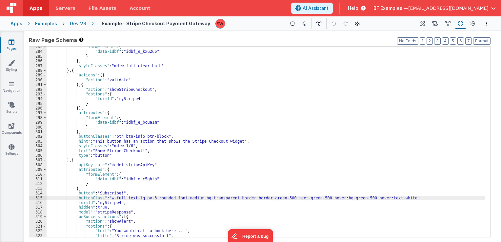
click at [116, 135] on div ""formElement" : { "data-idbf" : "idbf_e_kxu2u6" } } , "styleClasses" : "md:w-fu…" at bounding box center [266, 145] width 439 height 200
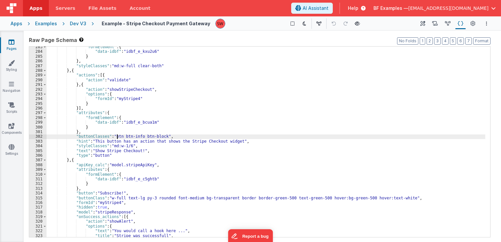
click at [116, 136] on div ""formElement" : { "data-idbf" : "idbf_e_kxu2u6" } } , "styleClasses" : "md:w-fu…" at bounding box center [266, 145] width 439 height 200
drag, startPoint x: 178, startPoint y: 137, endPoint x: 194, endPoint y: 138, distance: 16.5
click at [194, 138] on div ""formElement" : { "data-idbf" : "idbf_e_kxu2u6" } } , "styleClasses" : "md:w-fu…" at bounding box center [266, 145] width 439 height 200
drag, startPoint x: 266, startPoint y: 136, endPoint x: 285, endPoint y: 137, distance: 19.7
click at [285, 137] on div ""formElement" : { "data-idbf" : "idbf_e_kxu2u6" } } , "styleClasses" : "md:w-fu…" at bounding box center [266, 145] width 439 height 200
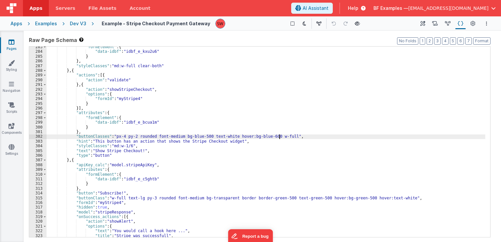
click at [292, 138] on div ""formElement" : { "data-idbf" : "idbf_e_kxu2u6" } } , "styleClasses" : "md:w-fu…" at bounding box center [266, 145] width 439 height 200
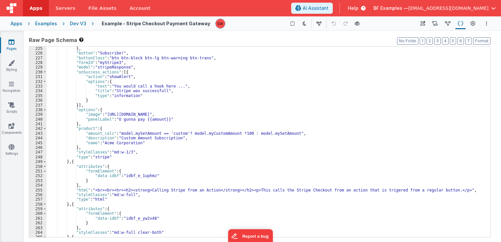
scroll to position [1038, 0]
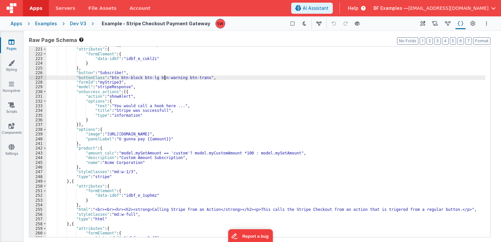
click at [164, 76] on div ""apiKey" : "pk_test_goJPTw3PtFPLN6F0pD9GMUvI" , "attributes" : { "formElement" …" at bounding box center [266, 142] width 439 height 200
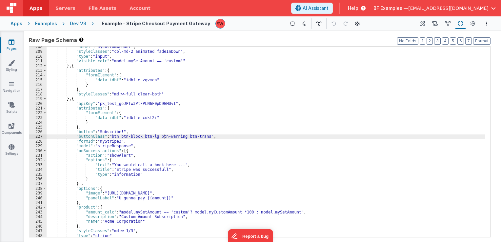
scroll to position [959, 0]
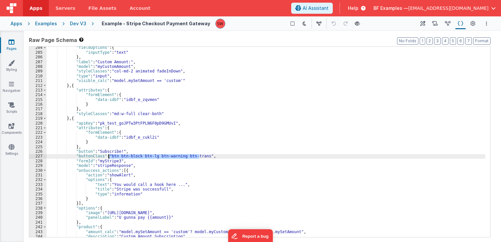
drag, startPoint x: 196, startPoint y: 156, endPoint x: 108, endPoint y: 156, distance: 87.8
click at [108, 156] on div ""fieldOptions" : { "inputType" : "text" } , "label" : "Custom Amount:" , "model…" at bounding box center [266, 145] width 439 height 200
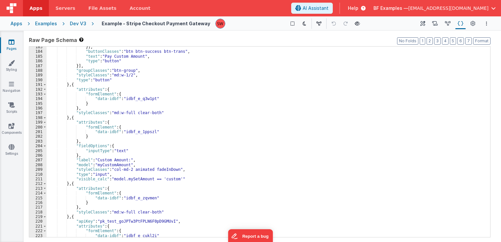
scroll to position [861, 0]
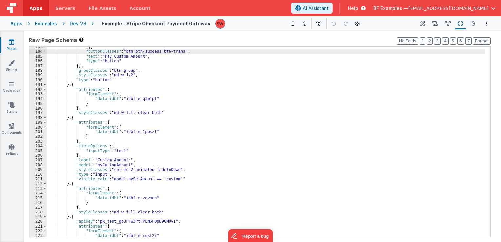
click at [124, 51] on div "}] , "buttonClasses" : "btn btn-success btn-trans" , "text" : "Pay Custom Amoun…" at bounding box center [266, 145] width 439 height 200
drag, startPoint x: 186, startPoint y: 51, endPoint x: 211, endPoint y: 53, distance: 24.4
click at [211, 53] on div "}] , "buttonClasses" : "px-4 py-2 rounded font-medium btn-success btn-trans" , …" at bounding box center [266, 145] width 439 height 200
drag, startPoint x: 279, startPoint y: 52, endPoint x: 299, endPoint y: 53, distance: 19.7
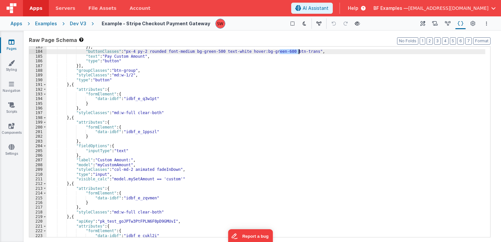
click at [299, 53] on div "}] , "buttonClasses" : "px-4 py-2 rounded font-medium bg-green-500 text-white h…" at bounding box center [266, 145] width 439 height 200
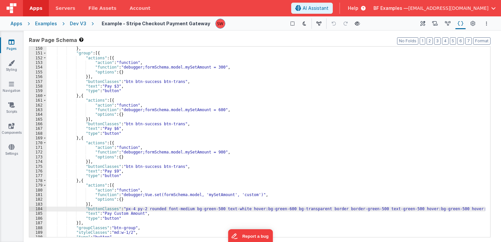
scroll to position [723, 0]
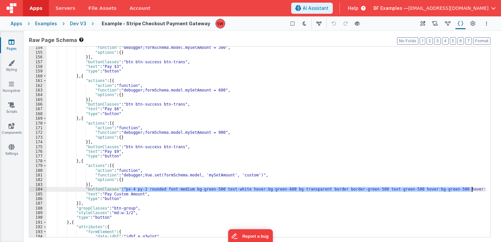
drag, startPoint x: 121, startPoint y: 190, endPoint x: 472, endPoint y: 190, distance: 351.0
click at [472, 190] on div ""function" : "debugger;formSchema.model.mySetAmount = 300" , "options" : { } }]…" at bounding box center [266, 145] width 439 height 200
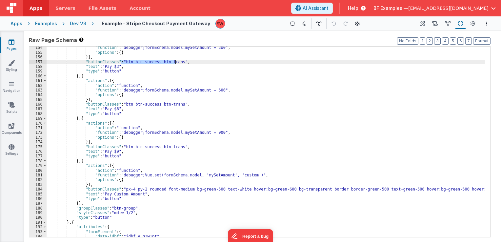
drag, startPoint x: 122, startPoint y: 60, endPoint x: 177, endPoint y: 63, distance: 55.1
click at [177, 63] on div ""function" : "debugger;formSchema.model.mySetAmount = 300" , "options" : { } }]…" at bounding box center [266, 145] width 439 height 200
click at [176, 63] on div ""function" : "debugger;formSchema.model.mySetAmount = 300" , "options" : { } }]…" at bounding box center [266, 142] width 439 height 190
drag, startPoint x: 176, startPoint y: 62, endPoint x: 121, endPoint y: 61, distance: 54.7
click at [121, 61] on div ""function" : "debugger;formSchema.model.mySetAmount = 300" , "options" : { } }]…" at bounding box center [266, 145] width 439 height 200
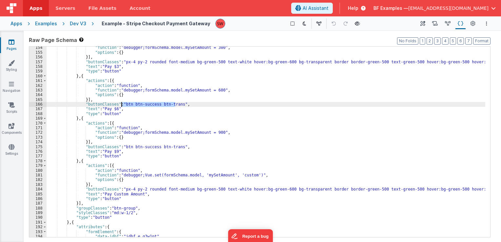
drag, startPoint x: 175, startPoint y: 104, endPoint x: 121, endPoint y: 104, distance: 53.8
click at [121, 104] on div ""function" : "debugger;formSchema.model.mySetAmount = 300" , "options" : { } }]…" at bounding box center [266, 145] width 439 height 200
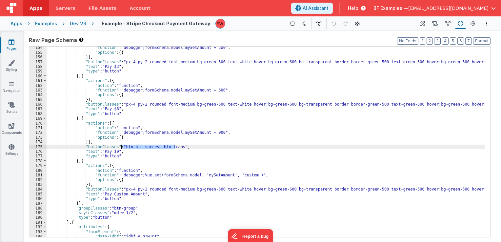
drag, startPoint x: 174, startPoint y: 147, endPoint x: 122, endPoint y: 146, distance: 52.8
click at [122, 146] on div ""function" : "debugger;formSchema.model.mySetAmount = 300" , "options" : { } }]…" at bounding box center [266, 145] width 439 height 200
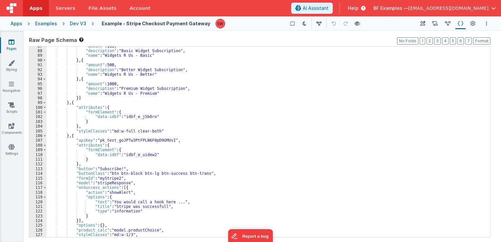
scroll to position [389, 0]
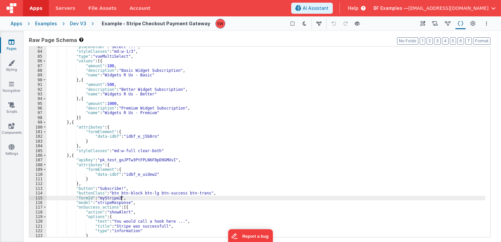
click at [125, 196] on div ""placeholder" : "Select ..." , "styleClasses" : "md:w-1/3" , "type" : "vueMulti…" at bounding box center [266, 145] width 439 height 200
click at [128, 192] on div ""placeholder" : "Select ..." , "styleClasses" : "md:w-1/3" , "type" : "vueMulti…" at bounding box center [266, 145] width 439 height 200
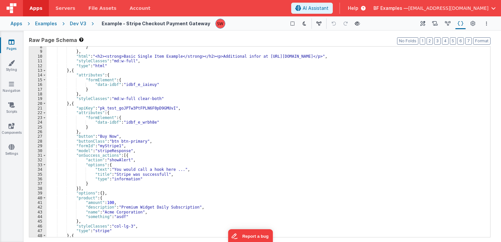
scroll to position [0, 0]
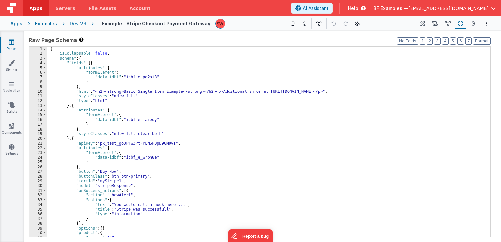
click at [126, 97] on div "[{ "isCollapsable" : false , "schema" : { "fields" : [{ "attributes" : { "formE…" at bounding box center [266, 147] width 439 height 200
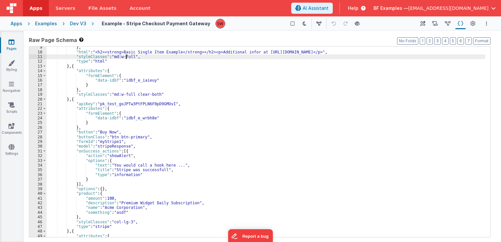
scroll to position [59, 0]
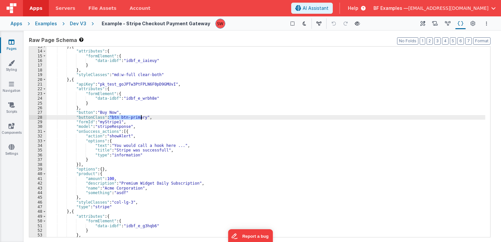
drag, startPoint x: 108, startPoint y: 118, endPoint x: 140, endPoint y: 118, distance: 32.1
click at [140, 118] on div "} , { "attributes" : { "formElement" : { "data-idbf" : "idbf_e_iaieuy" } } , "s…" at bounding box center [266, 144] width 439 height 200
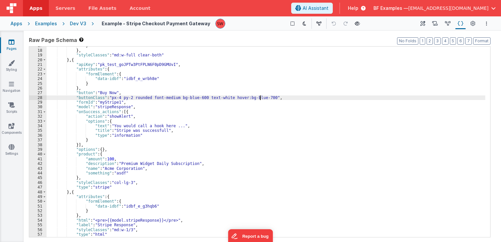
click at [129, 128] on div "} } , "styleClasses" : "md:w-full clear-both" } , { "apiKey" : "pk_test_goJPTw3…" at bounding box center [266, 143] width 439 height 200
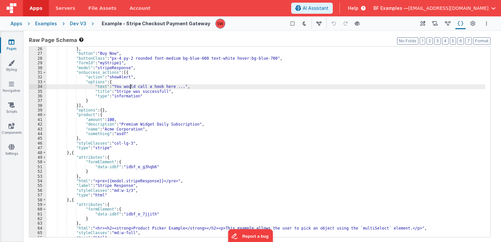
scroll to position [118, 0]
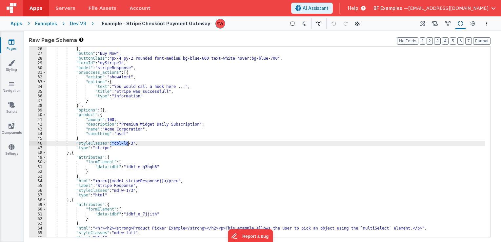
drag, startPoint x: 111, startPoint y: 145, endPoint x: 129, endPoint y: 145, distance: 18.0
click at [129, 145] on div "} } , "button" : "Buy Now" , "buttonClass" : "px-4 py-2 rounded font-medium bg-…" at bounding box center [266, 142] width 439 height 200
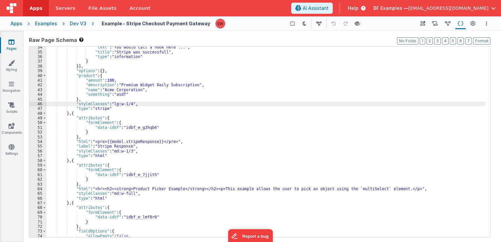
scroll to position [177, 0]
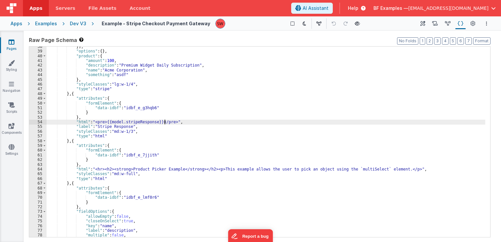
click at [164, 120] on div "}] , "options" : { } , "product" : { "amount" : 100 , "description" : "Premium …" at bounding box center [266, 144] width 439 height 200
click at [118, 130] on div "}] , "options" : { } , "product" : { "amount" : 100 , "description" : "Premium …" at bounding box center [266, 144] width 439 height 200
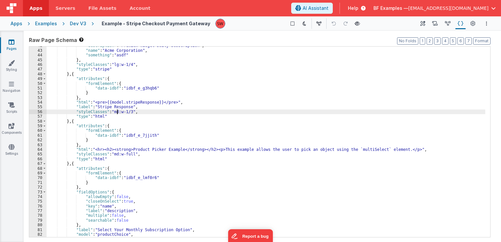
scroll to position [216, 0]
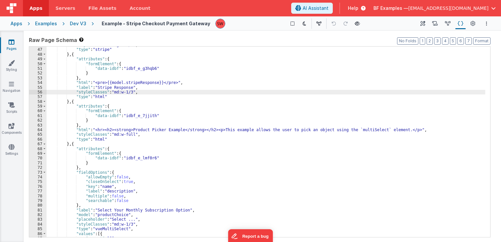
click at [118, 136] on div ""styleClasses" : "lg:w-1/4" , "type" : "stripe" } , { "attributes" : { "formEle…" at bounding box center [266, 143] width 439 height 200
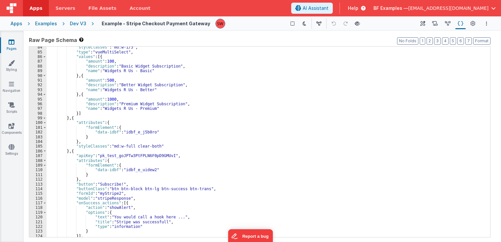
scroll to position [413, 0]
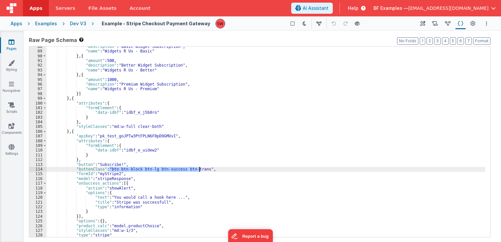
drag, startPoint x: 108, startPoint y: 170, endPoint x: 199, endPoint y: 170, distance: 91.1
click at [199, 170] on div ""description" : "Basic Widget Subscription" , "name" : "Widgets R Us - Basic" }…" at bounding box center [266, 144] width 439 height 200
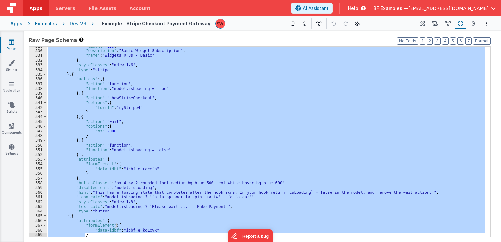
scroll to position [1589, 0]
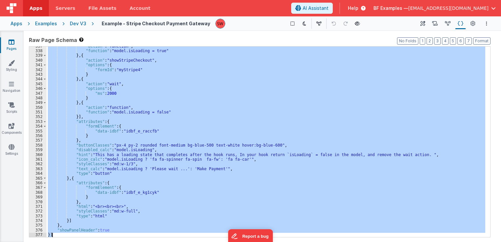
drag, startPoint x: 48, startPoint y: 48, endPoint x: 58, endPoint y: 235, distance: 187.4
click at [58, 235] on div ""action" : "function" , "function" : "model.isLoading = true" } , { "action" : …" at bounding box center [266, 144] width 439 height 200
click at [73, 26] on div "Dev V3" at bounding box center [78, 23] width 16 height 7
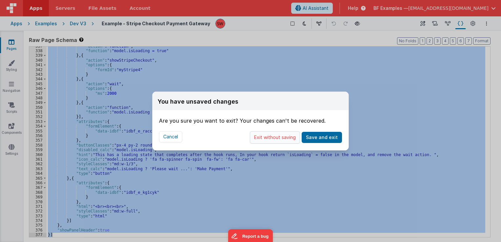
click at [288, 140] on button "Exit without saving" at bounding box center [275, 137] width 50 height 12
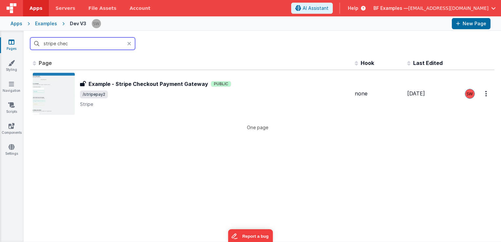
click at [86, 44] on input "stripe chec" at bounding box center [82, 43] width 105 height 12
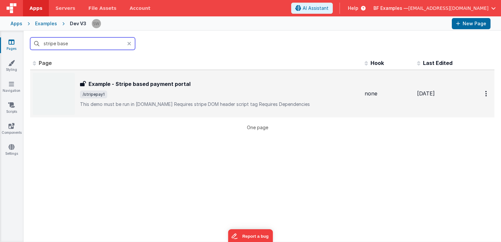
type input "stripe base"
click at [190, 88] on div "Example - Stripe based payment portal Example - Stripe based payment portal /st…" at bounding box center [219, 94] width 279 height 28
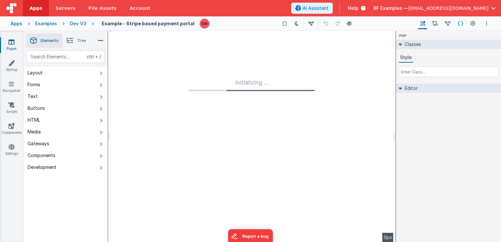
click at [460, 22] on icon at bounding box center [461, 23] width 6 height 7
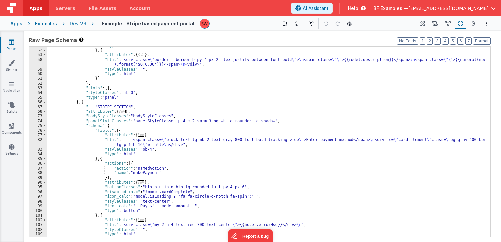
scroll to position [215, 0]
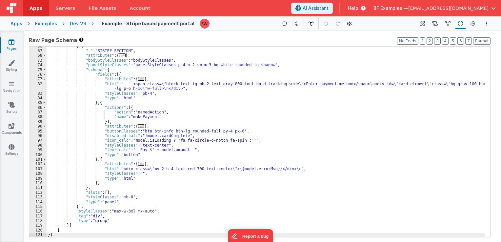
click at [93, 234] on div "} , { "_" : "STRIPE SECTION" , "attributes" : { ... } , "bodyStyleClasses" : "b…" at bounding box center [266, 144] width 439 height 200
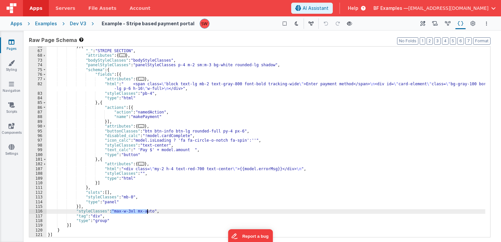
drag, startPoint x: 110, startPoint y: 210, endPoint x: 147, endPoint y: 212, distance: 36.7
click at [147, 212] on div "} , { "_" : "STRIPE SECTION" , "attributes" : { ... } , "bodyStyleClasses" : "b…" at bounding box center [266, 144] width 439 height 200
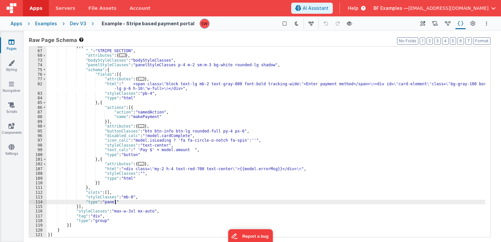
click at [153, 200] on div "} , { "_" : "STRIPE SECTION" , "attributes" : { ... } , "bodyStyleClasses" : "b…" at bounding box center [266, 144] width 439 height 200
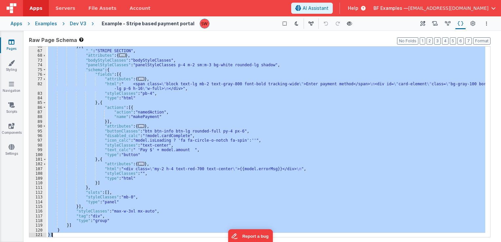
drag, startPoint x: 48, startPoint y: 49, endPoint x: 126, endPoint y: 259, distance: 223.3
click at [126, 242] on html "Apps Servers File Assets Account Some FUTURE Slot AI Assistant Help BF Examples…" at bounding box center [250, 121] width 501 height 242
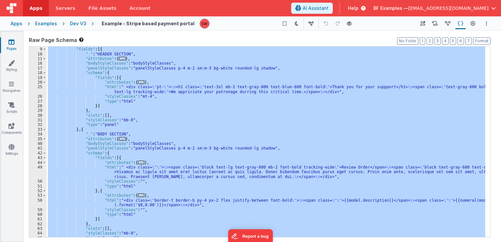
scroll to position [0, 0]
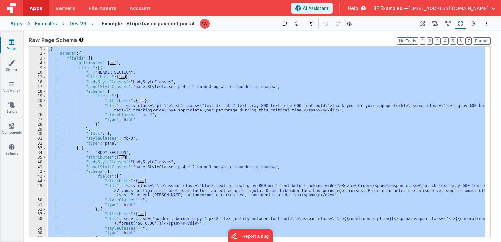
click at [179, 77] on div "[{ "schema" : { "fields" : [{ "attributes" : { ... } , "fields" : [{ "_" : "HEA…" at bounding box center [266, 142] width 439 height 190
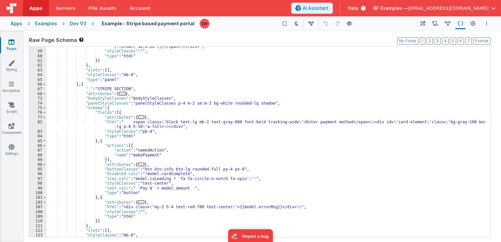
scroll to position [215, 0]
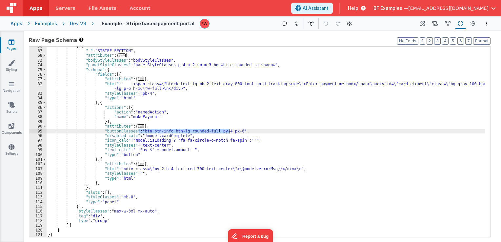
drag, startPoint x: 138, startPoint y: 132, endPoint x: 230, endPoint y: 132, distance: 92.1
click at [230, 132] on div "} , { "_" : "STRIPE SECTION" , "attributes" : { ... } , "bodyStyleClasses" : "b…" at bounding box center [266, 144] width 439 height 200
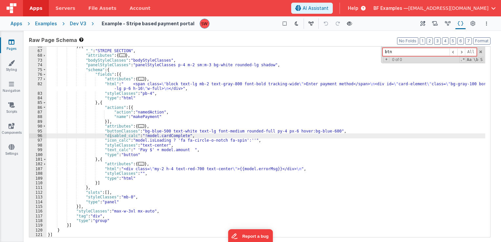
type input "btn"
click at [80, 23] on div "Dev V3" at bounding box center [78, 23] width 16 height 7
